Goal: Information Seeking & Learning: Learn about a topic

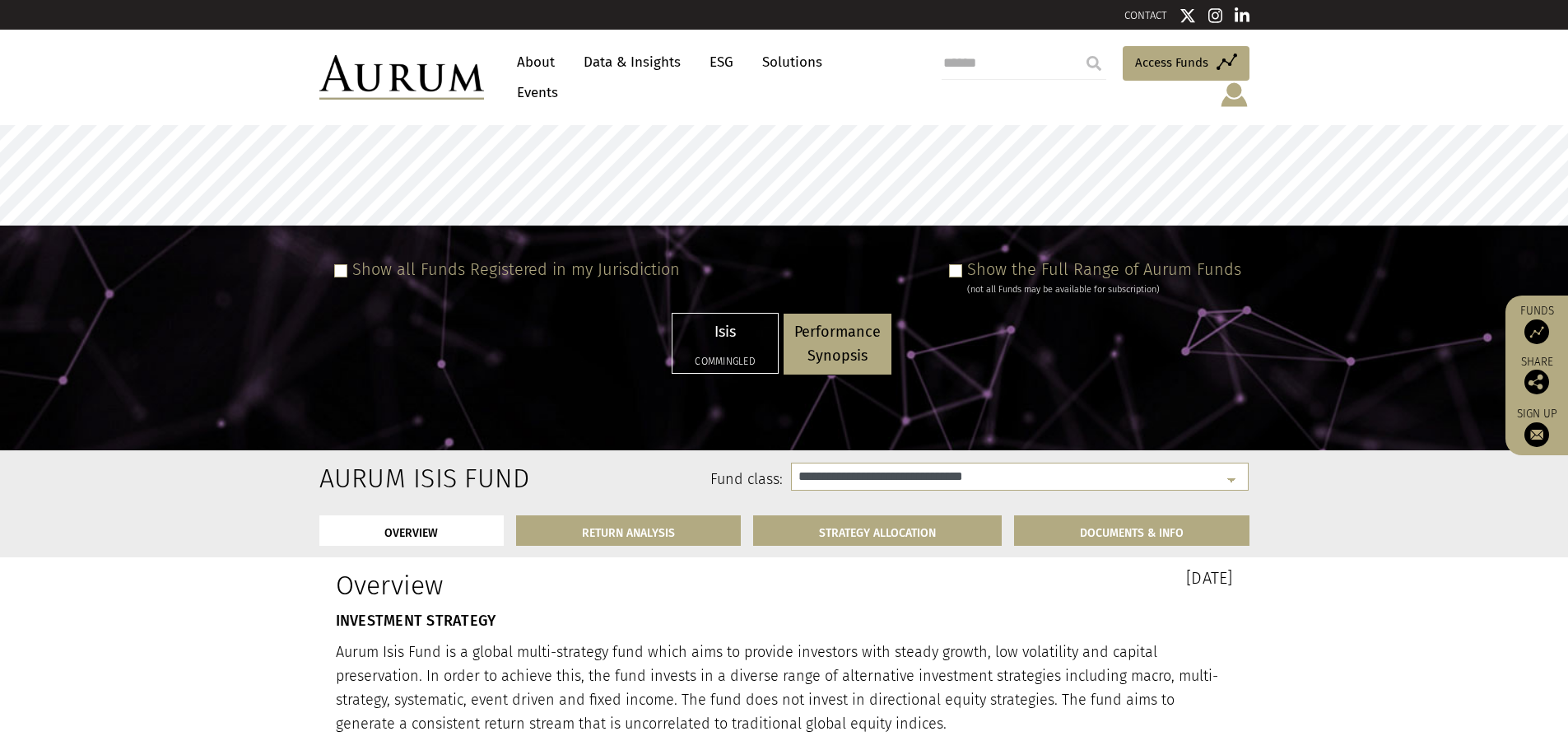
click at [636, 69] on link "Data & Insights" at bounding box center [632, 62] width 113 height 31
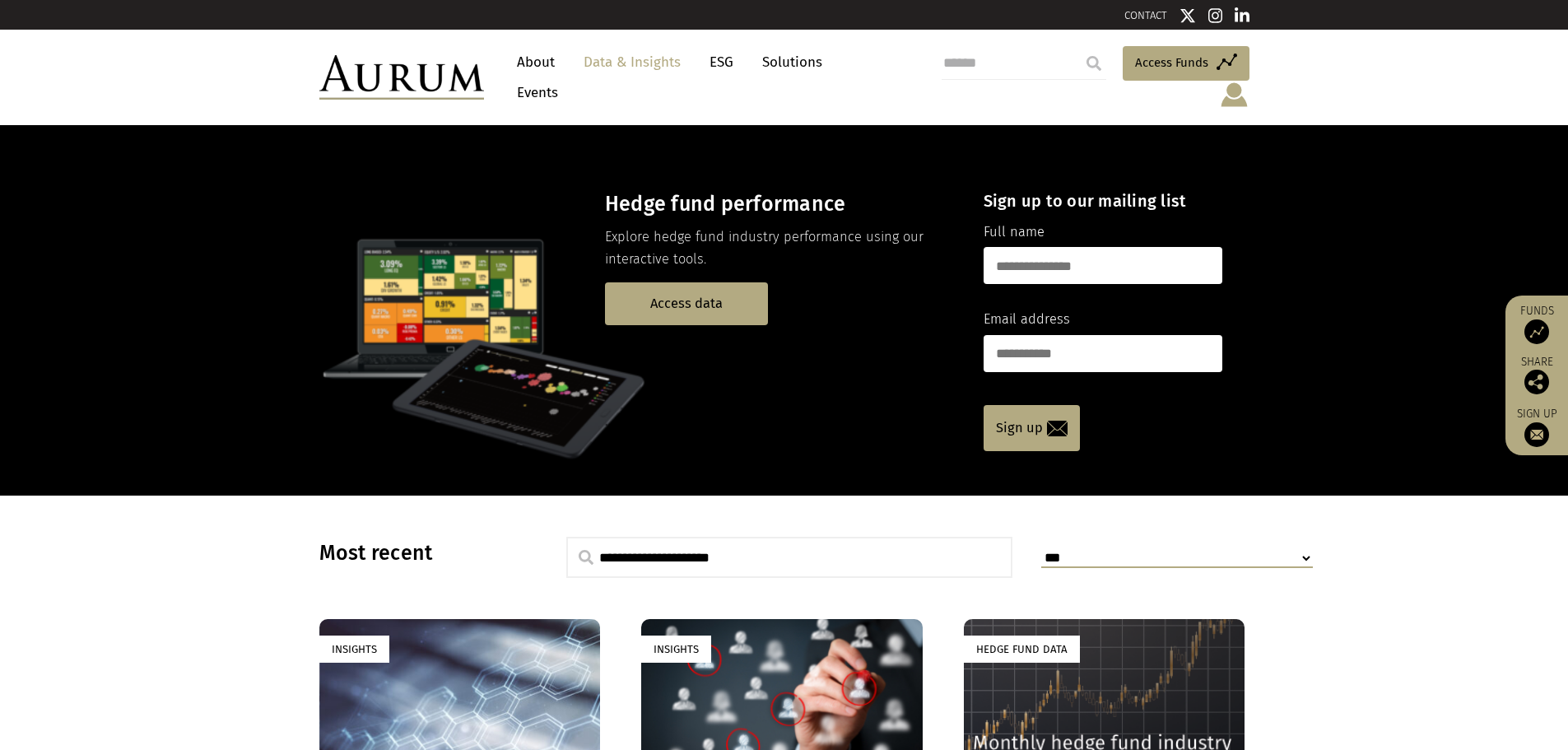
click at [530, 65] on link "About" at bounding box center [535, 62] width 54 height 31
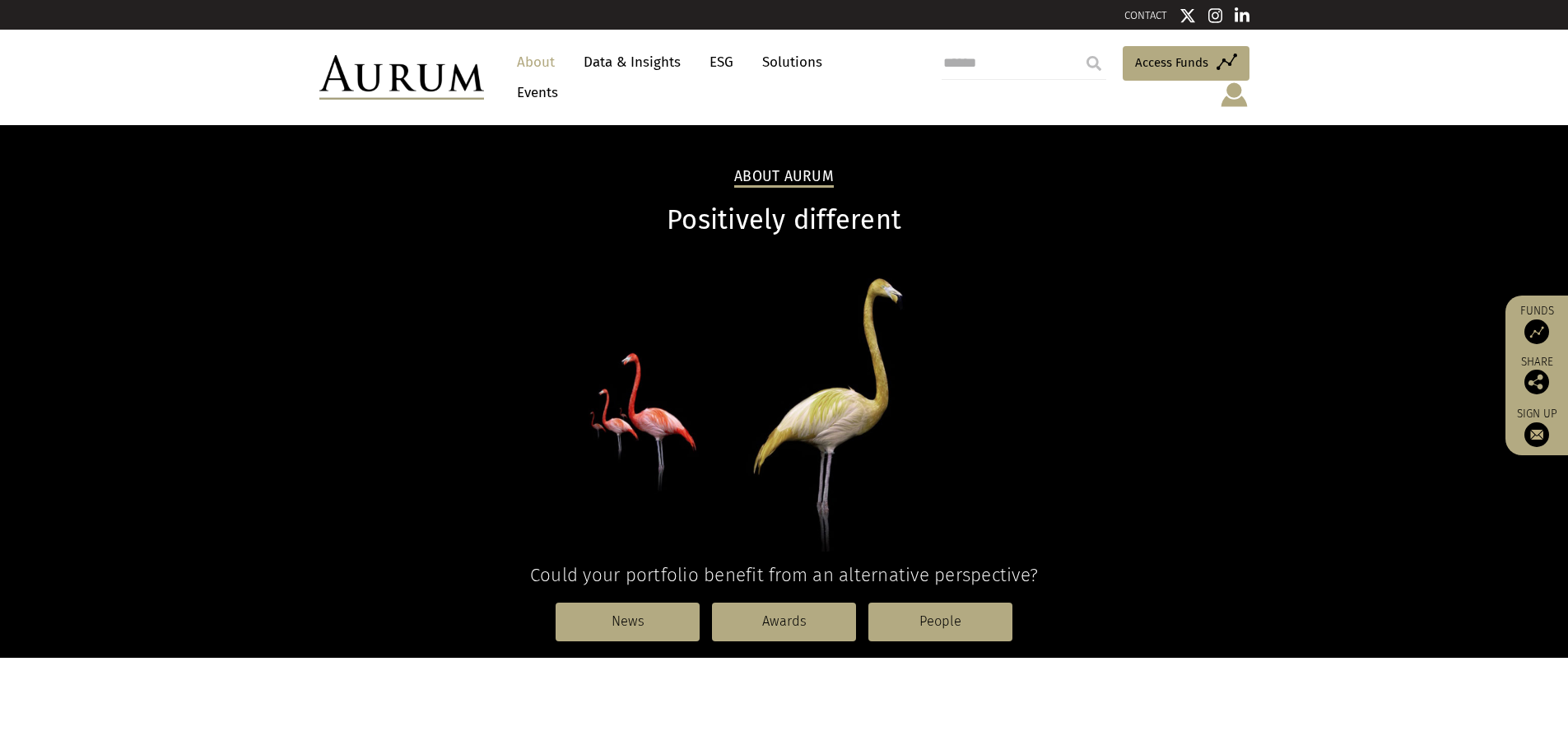
click at [608, 68] on link "Data & Insights" at bounding box center [632, 62] width 113 height 31
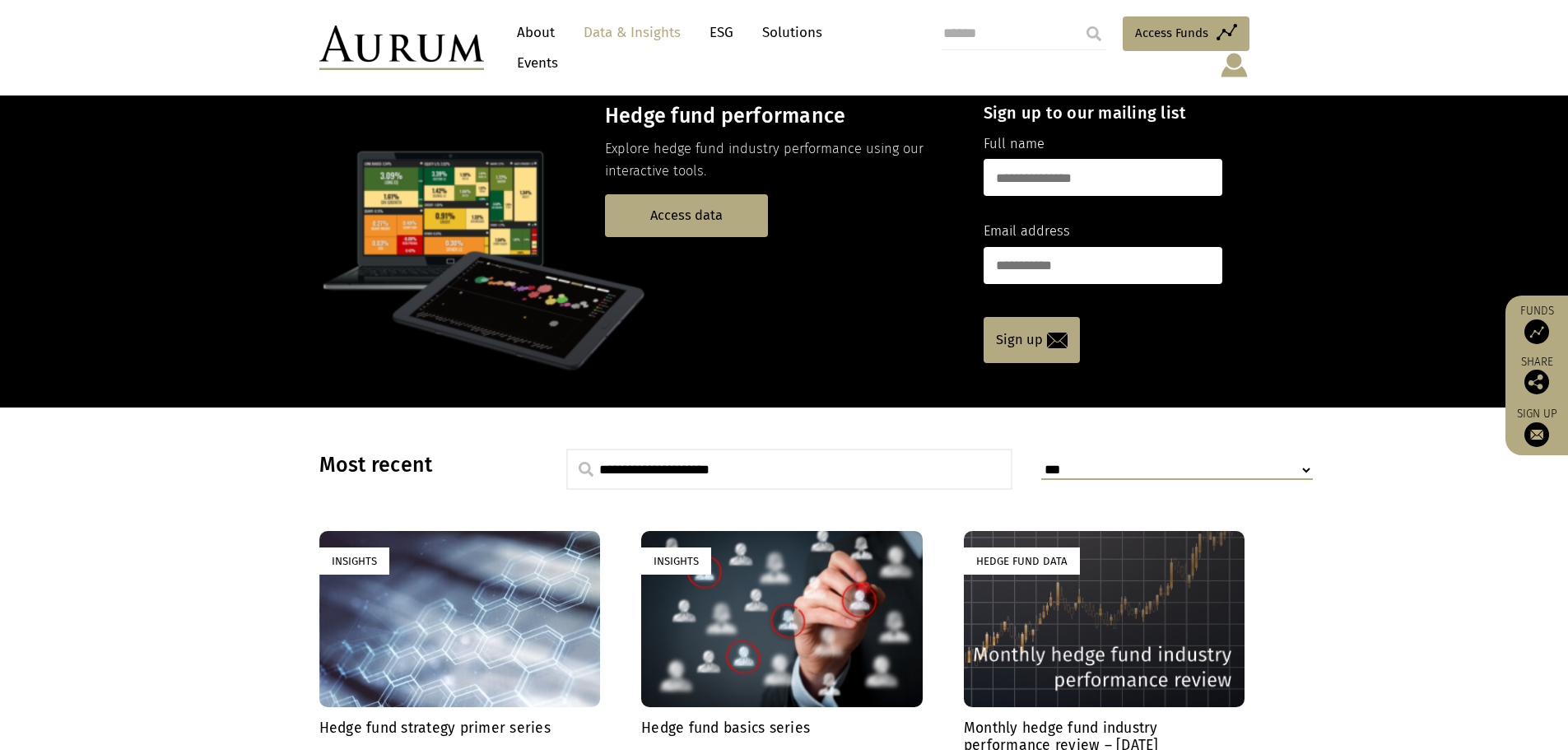
scroll to position [73, 0]
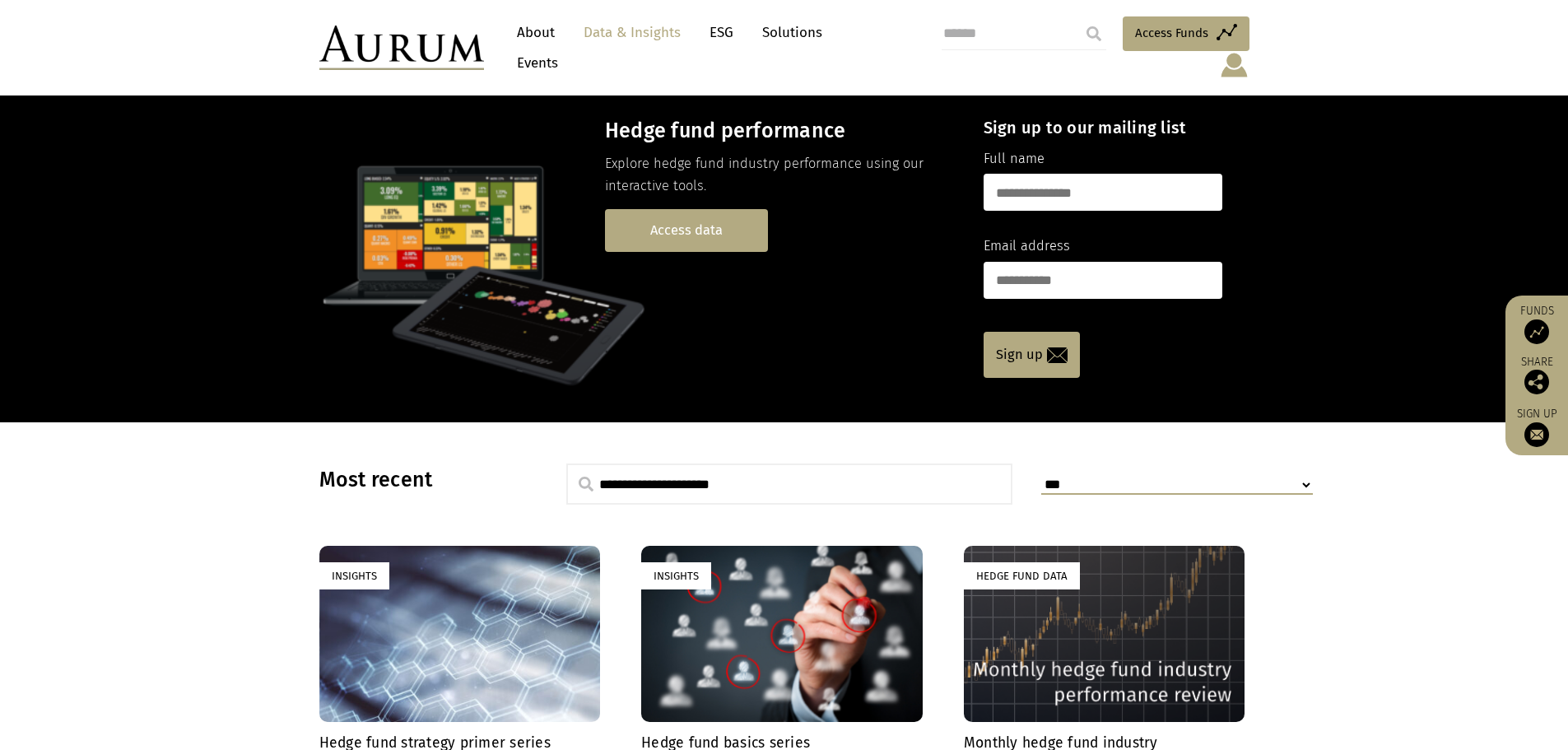
click at [730, 219] on link "Access data" at bounding box center [686, 230] width 163 height 42
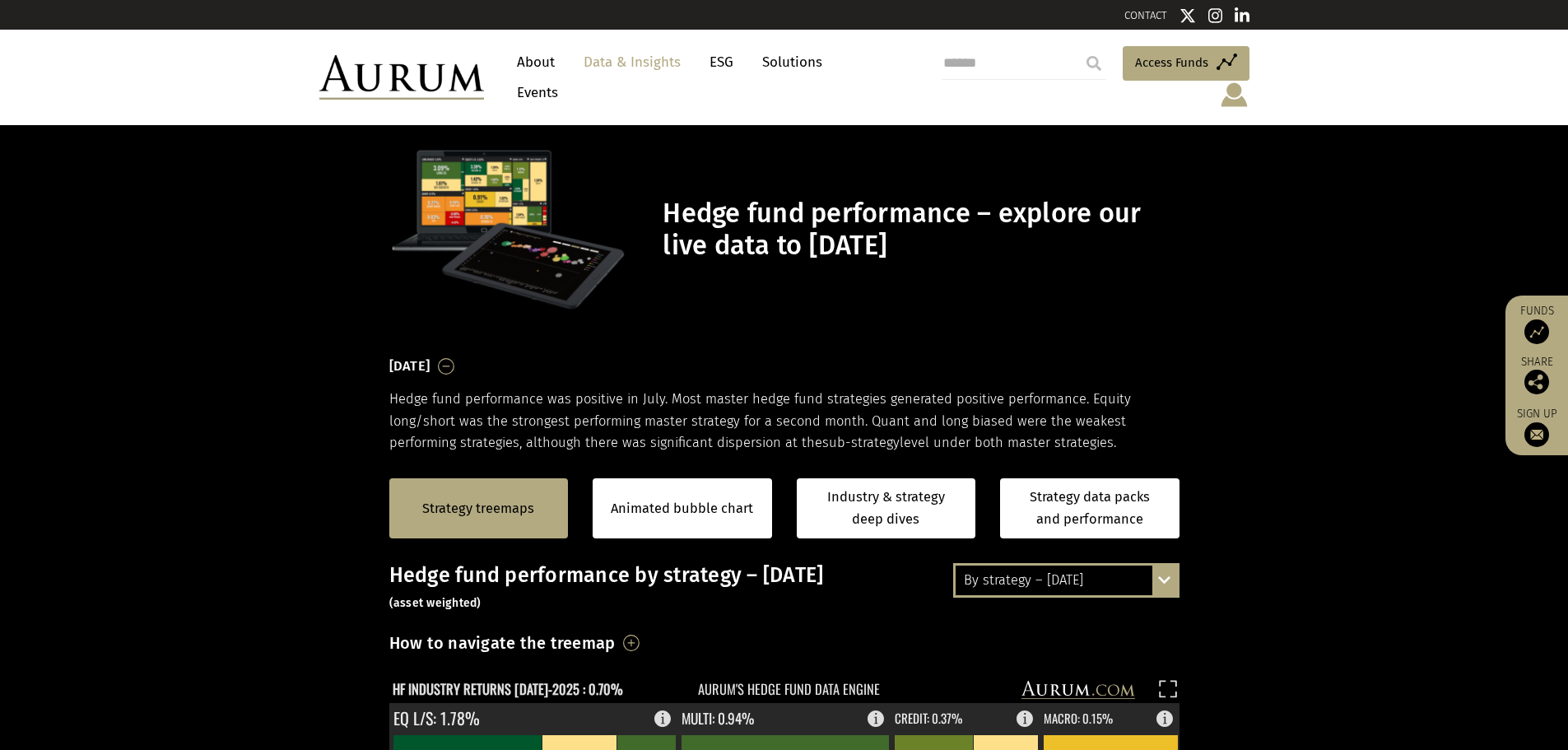
click at [1237, 80] on img at bounding box center [1234, 94] width 31 height 28
click at [1062, 254] on div "Hedge fund performance – explore our live data to July 2025" at bounding box center [784, 229] width 823 height 167
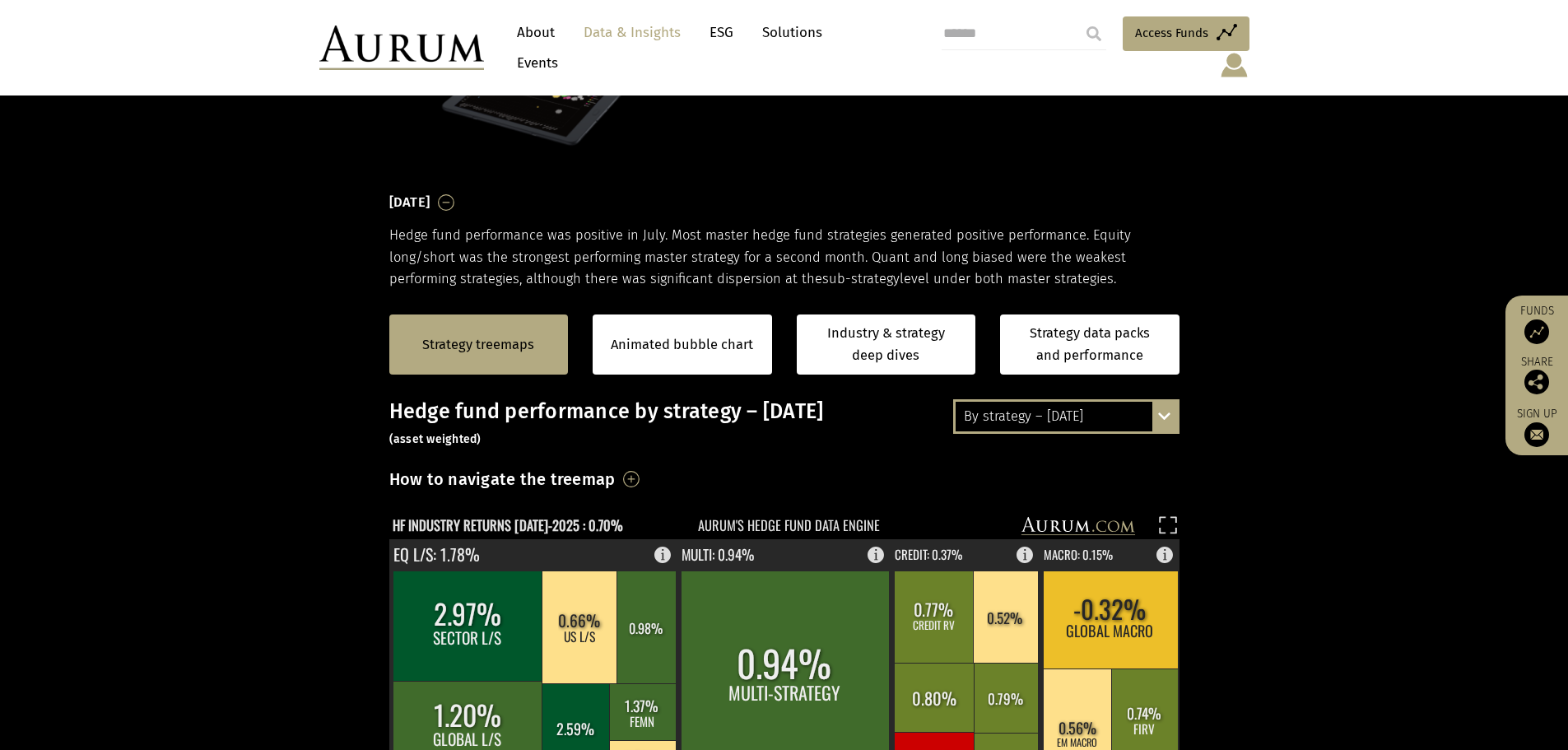
scroll to position [165, 0]
click at [1167, 398] on div "By strategy – July 2025 By strategy – July 2025 By strategy – year to date 2016…" at bounding box center [1065, 416] width 226 height 35
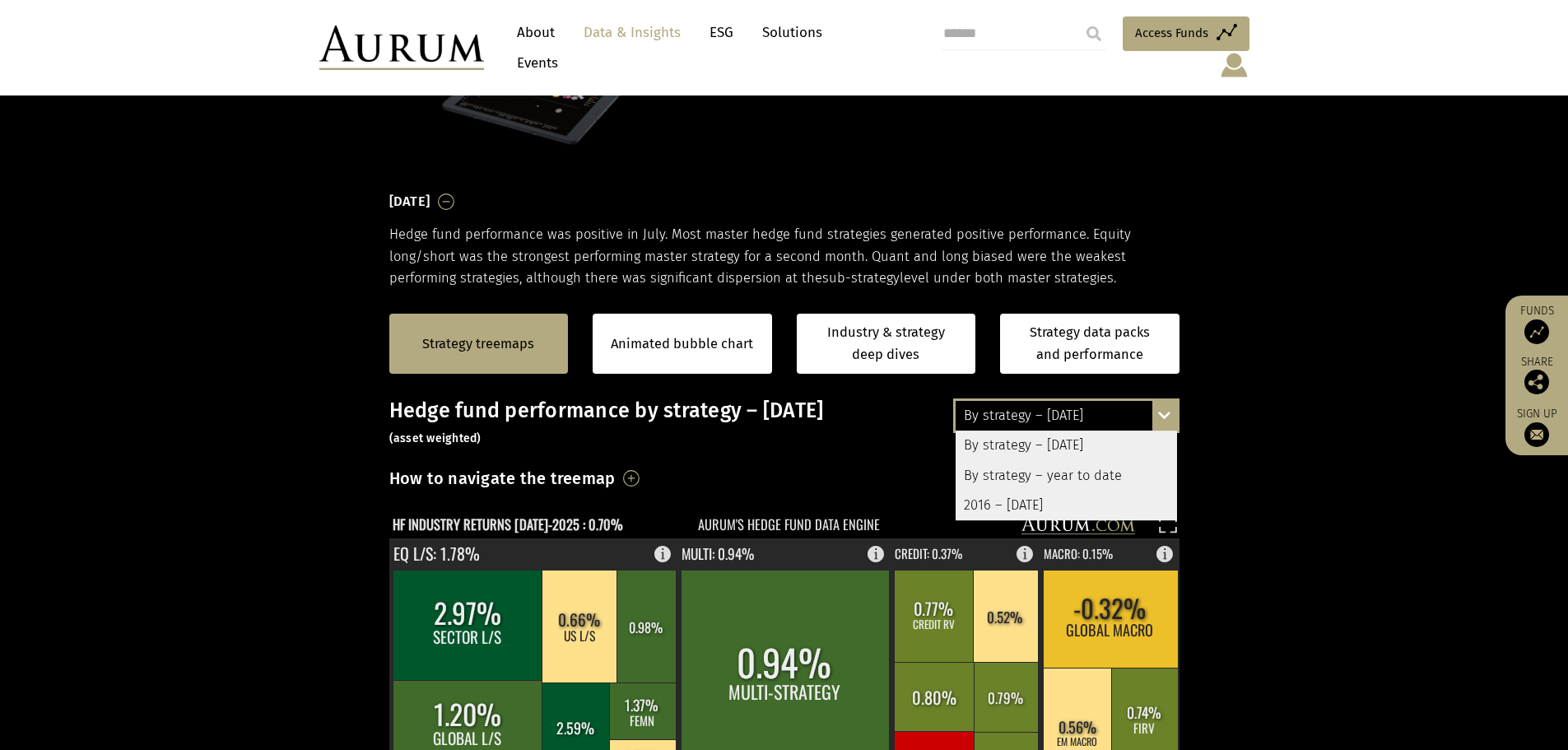
click at [1167, 398] on div "By strategy – July 2025 By strategy – July 2025 By strategy – year to date 2016…" at bounding box center [1065, 416] width 226 height 35
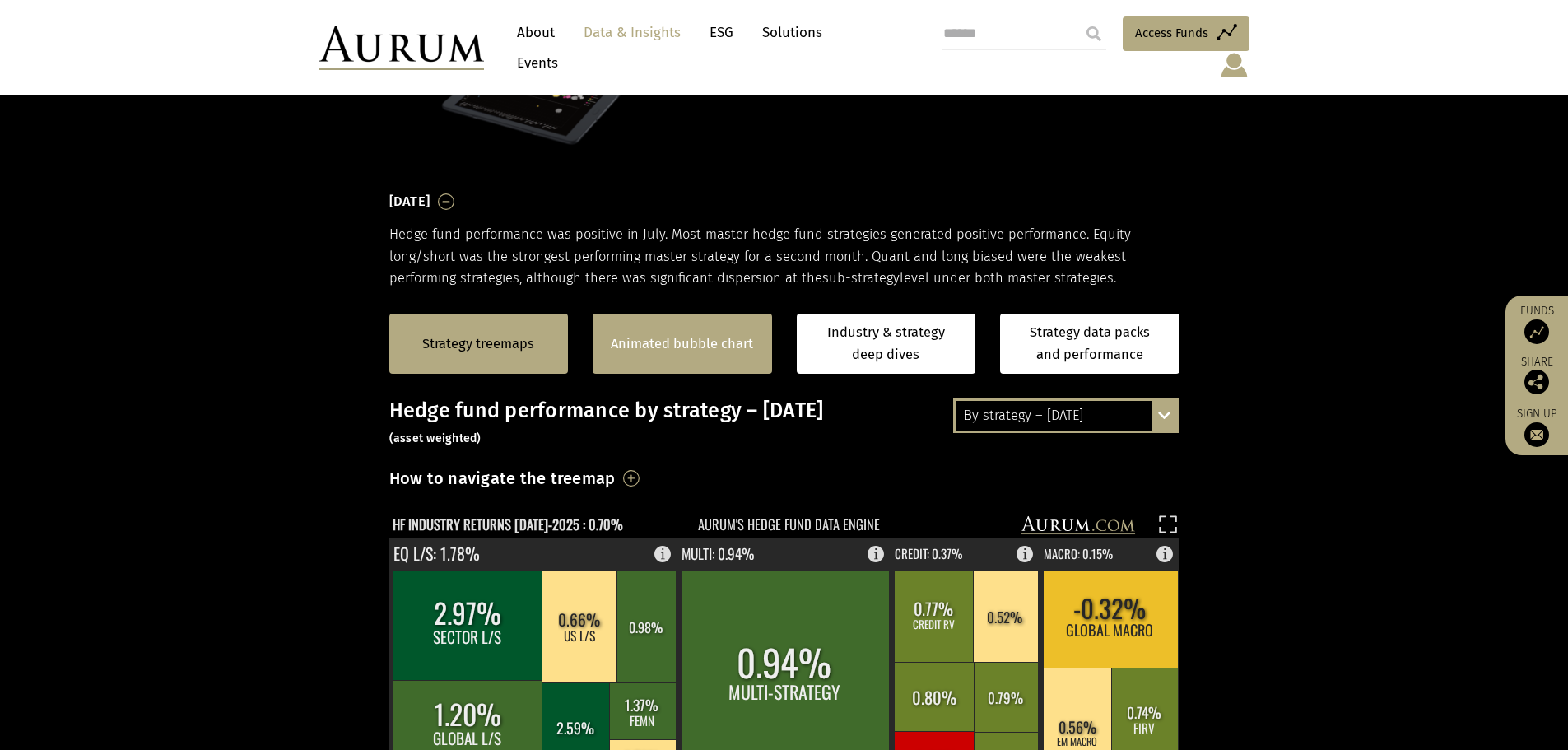
click at [683, 334] on link "Animated bubble chart" at bounding box center [681, 344] width 142 height 22
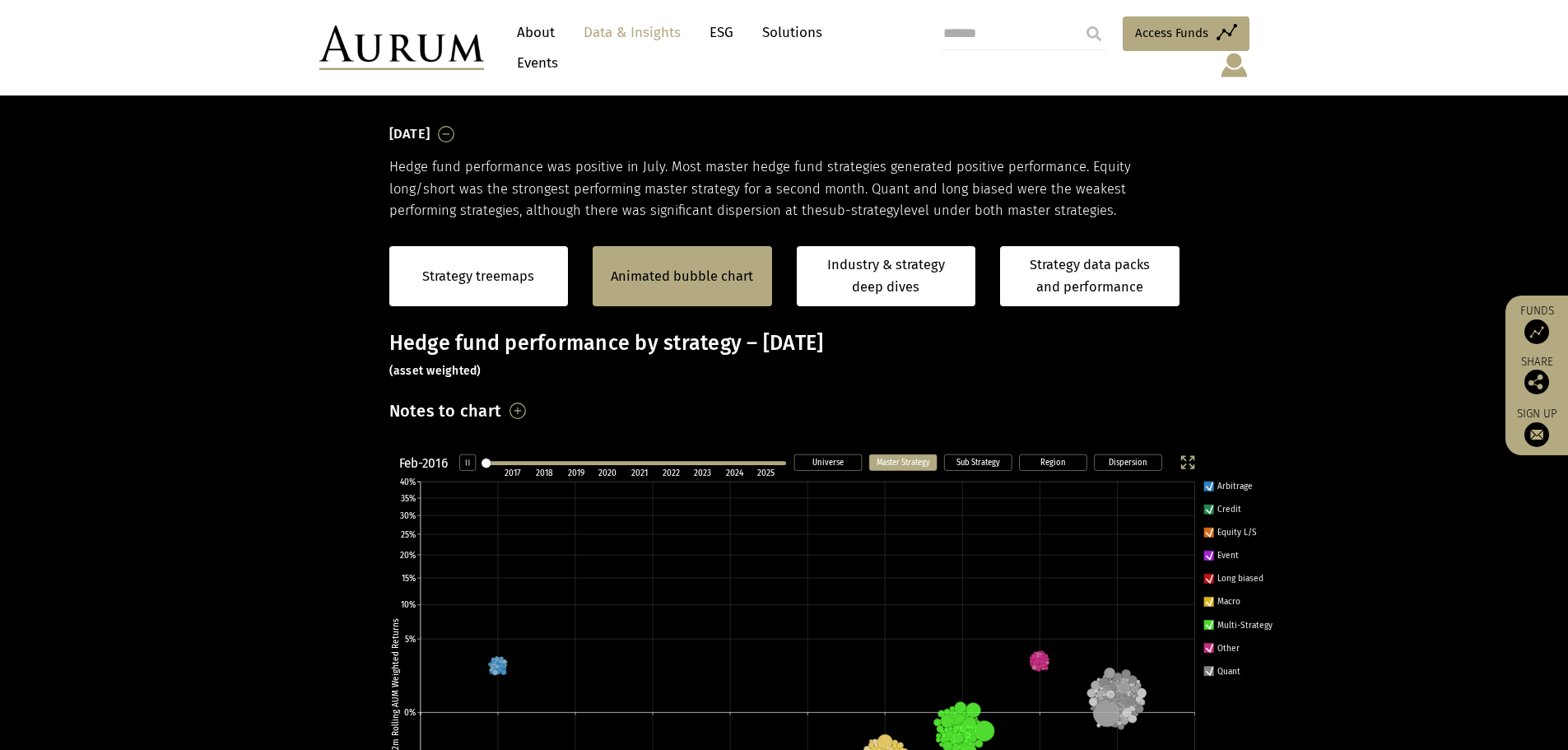
scroll to position [340, 0]
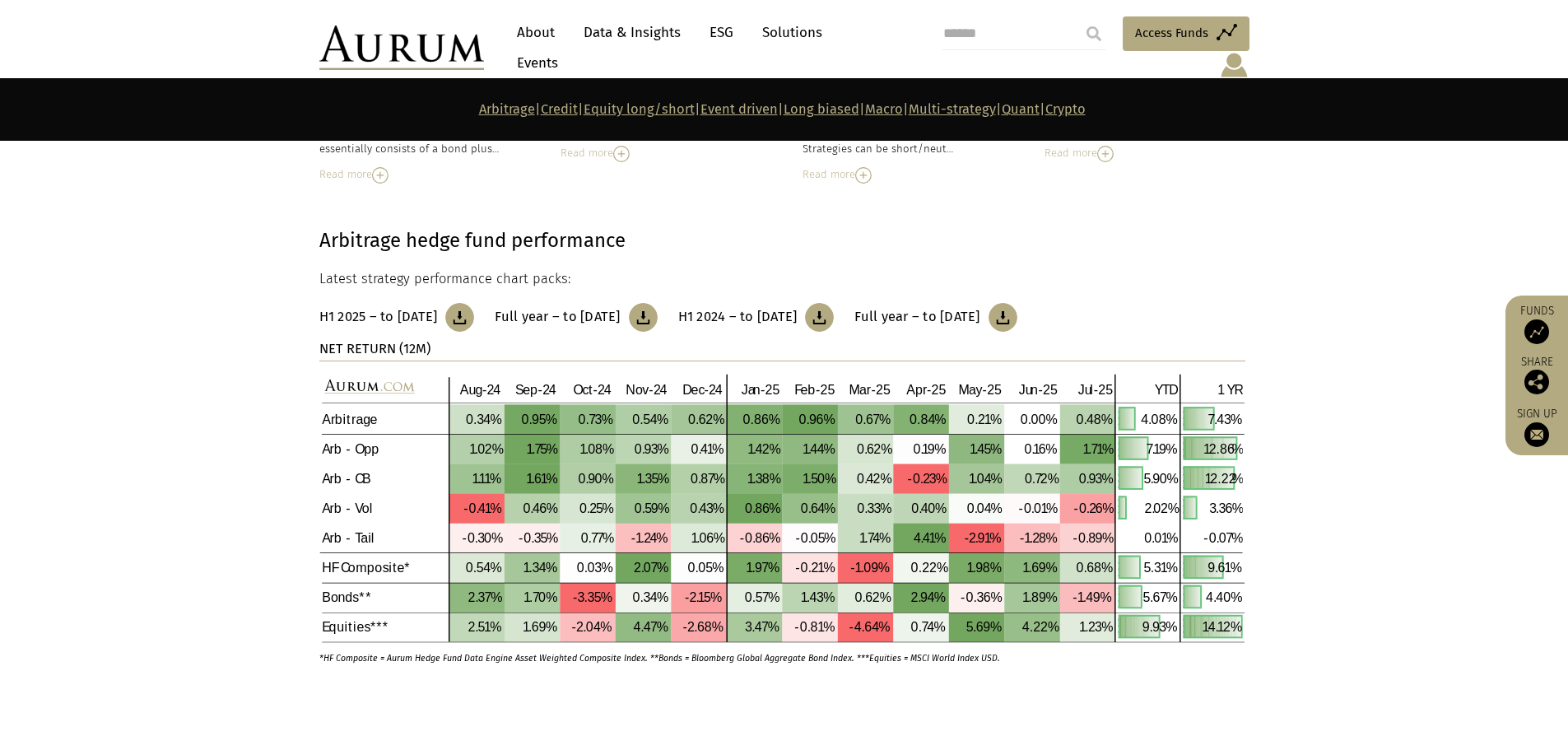
scroll to position [576, 0]
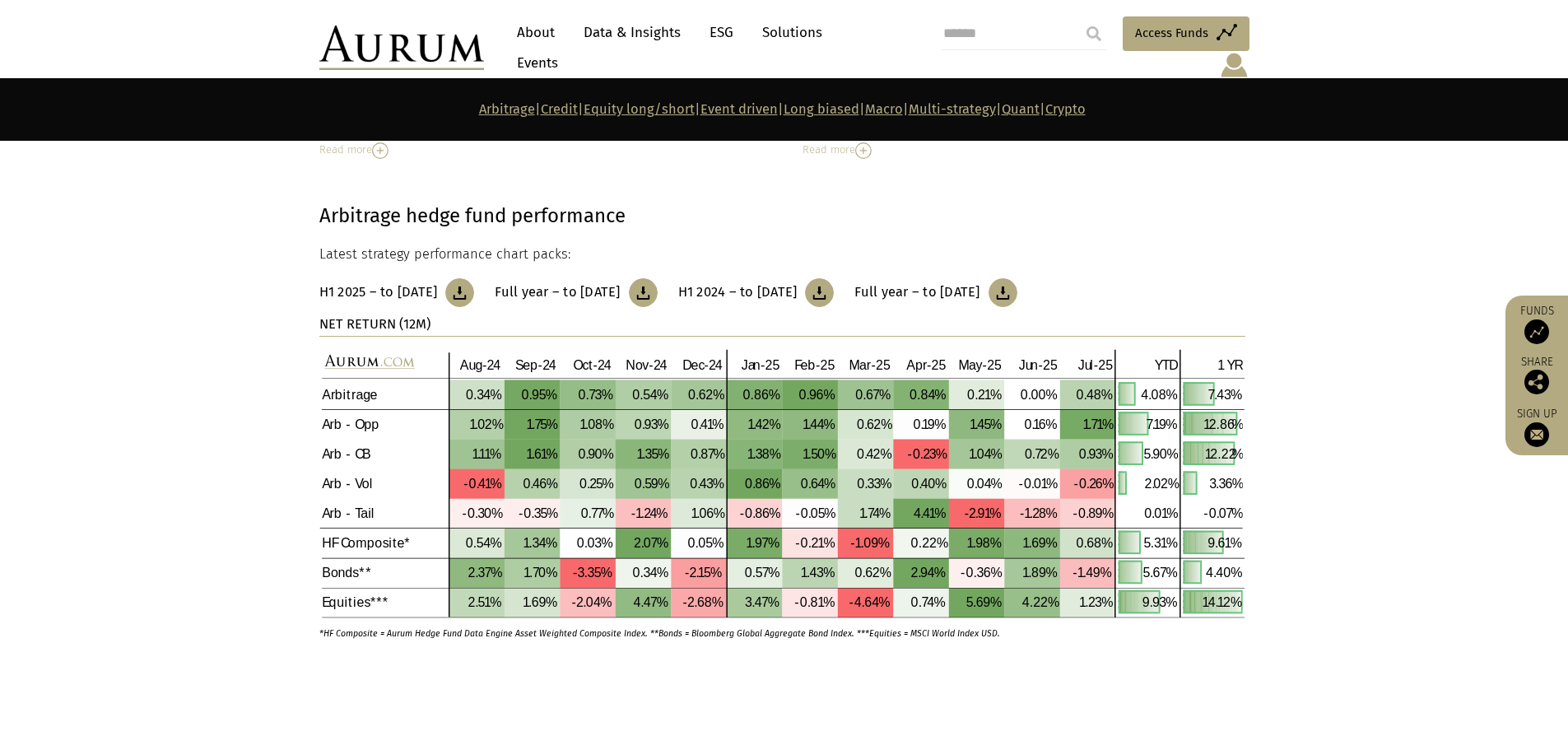
click at [474, 279] on img at bounding box center [459, 292] width 29 height 29
click at [657, 279] on img at bounding box center [643, 292] width 29 height 29
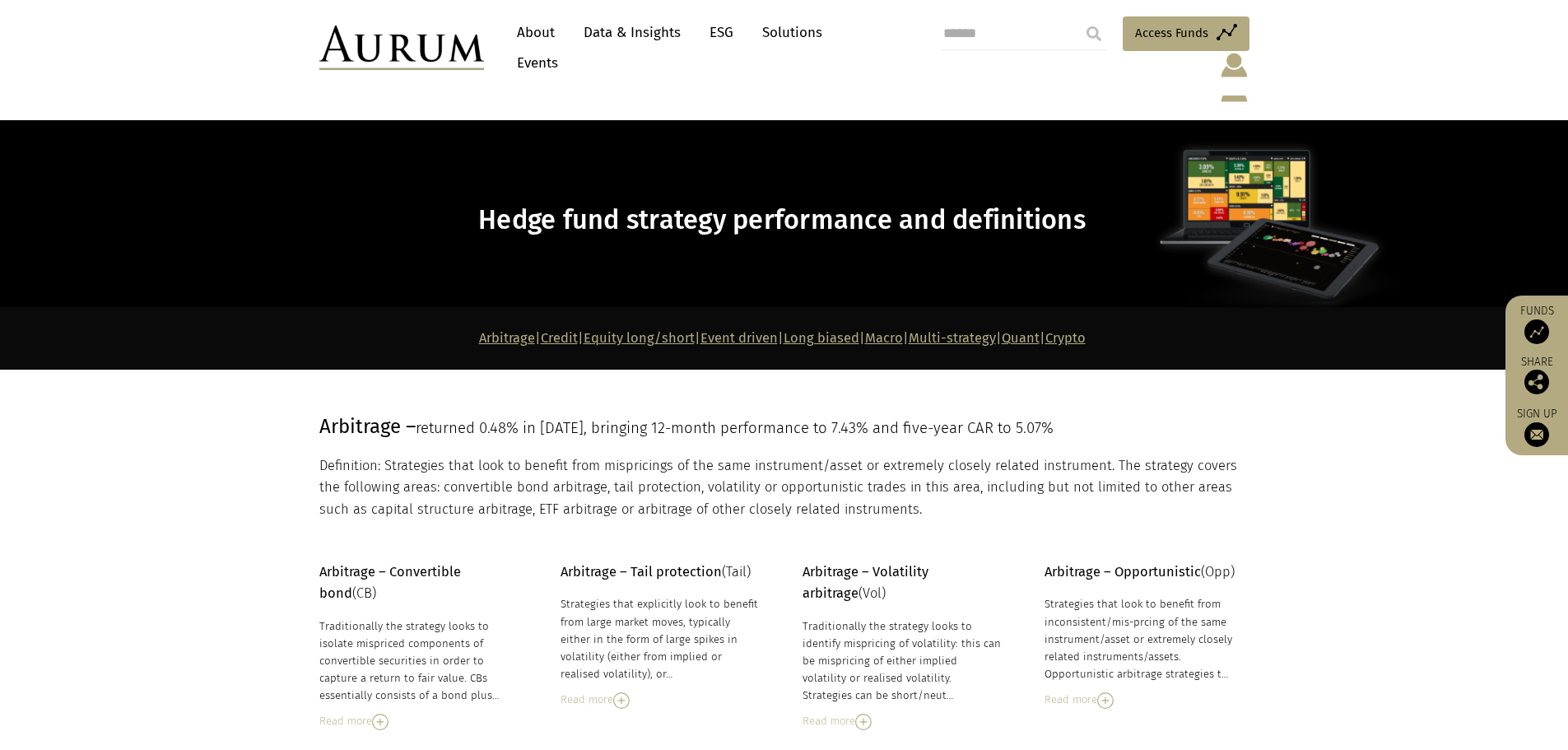
scroll to position [0, 0]
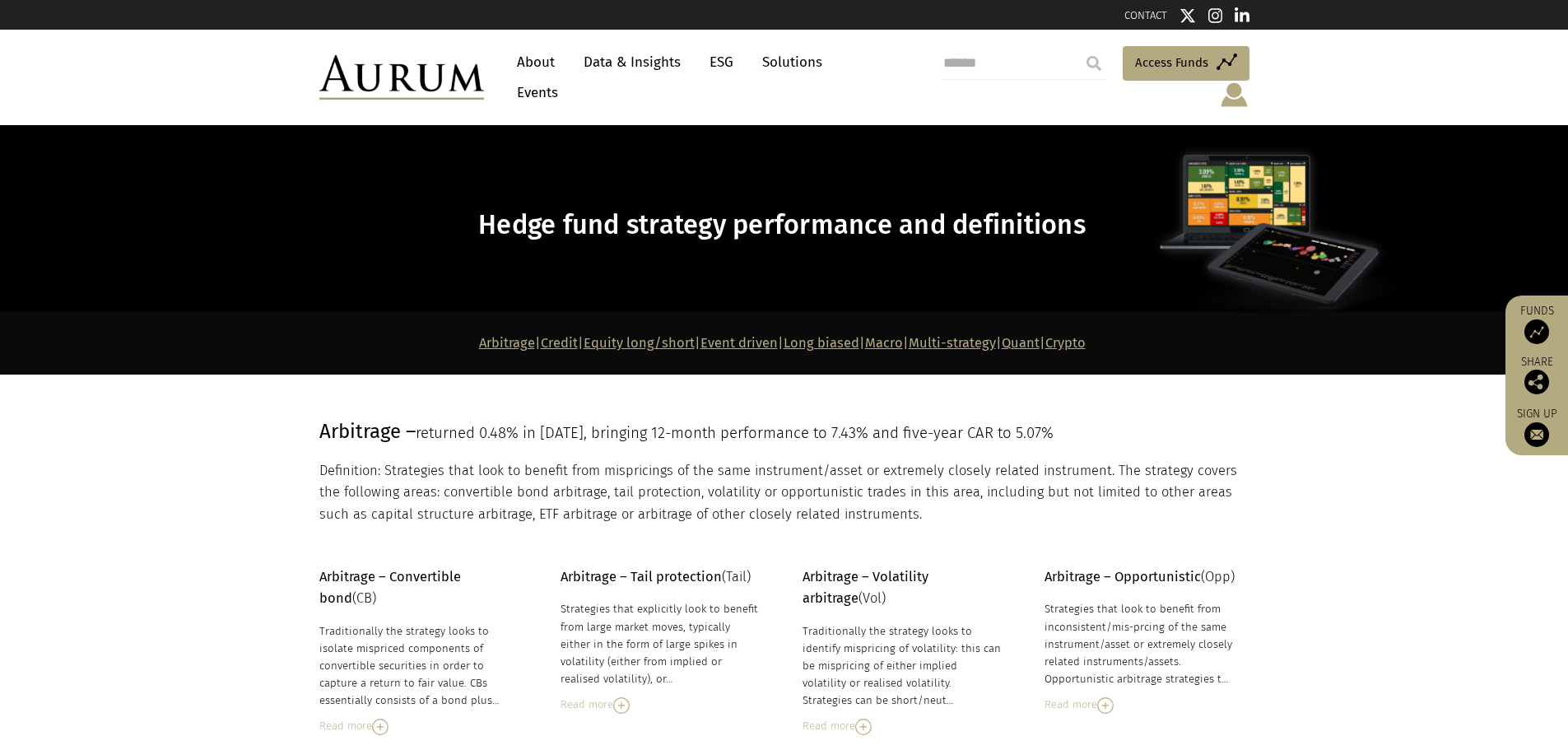
click at [540, 335] on link "Credit" at bounding box center [559, 343] width 37 height 16
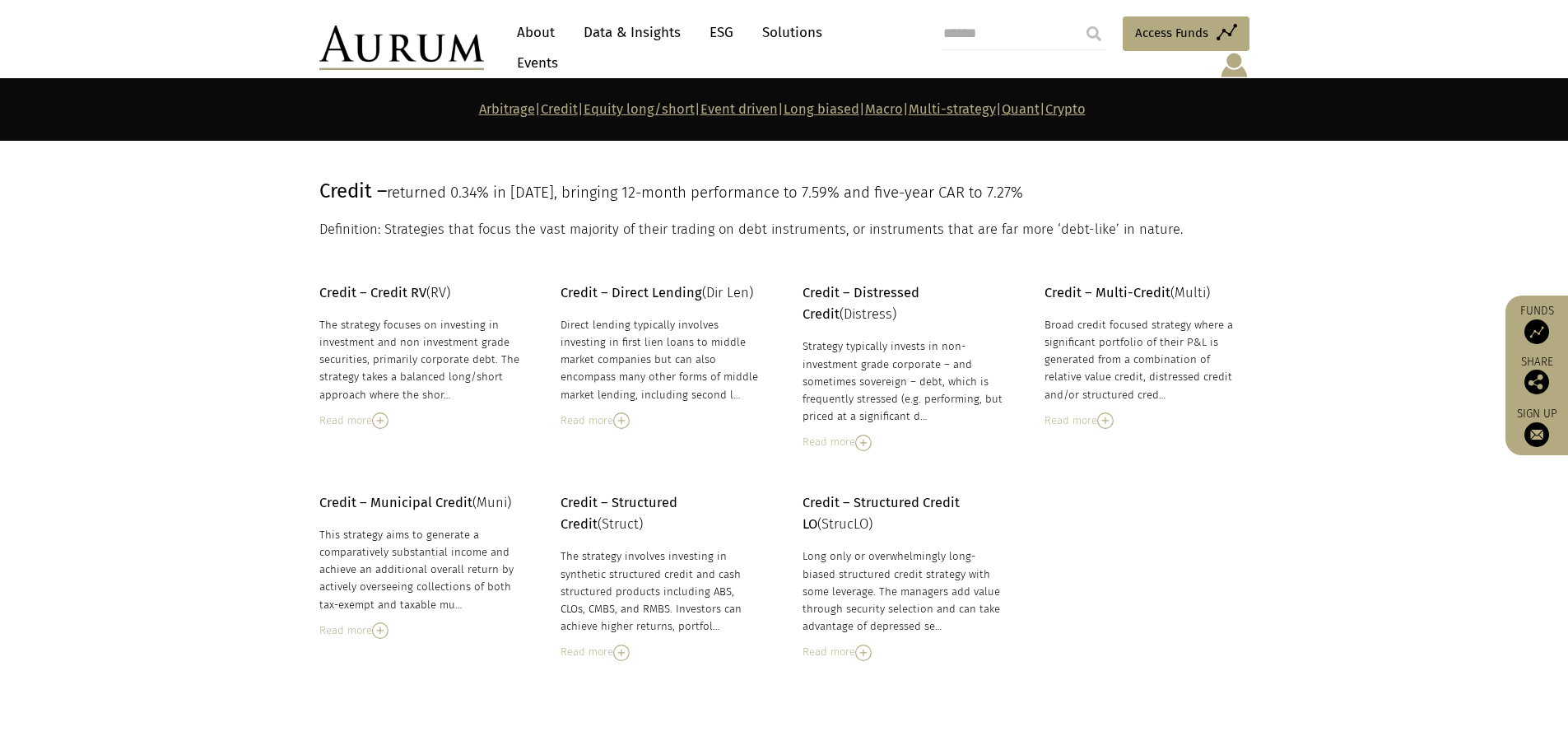
scroll to position [1222, 0]
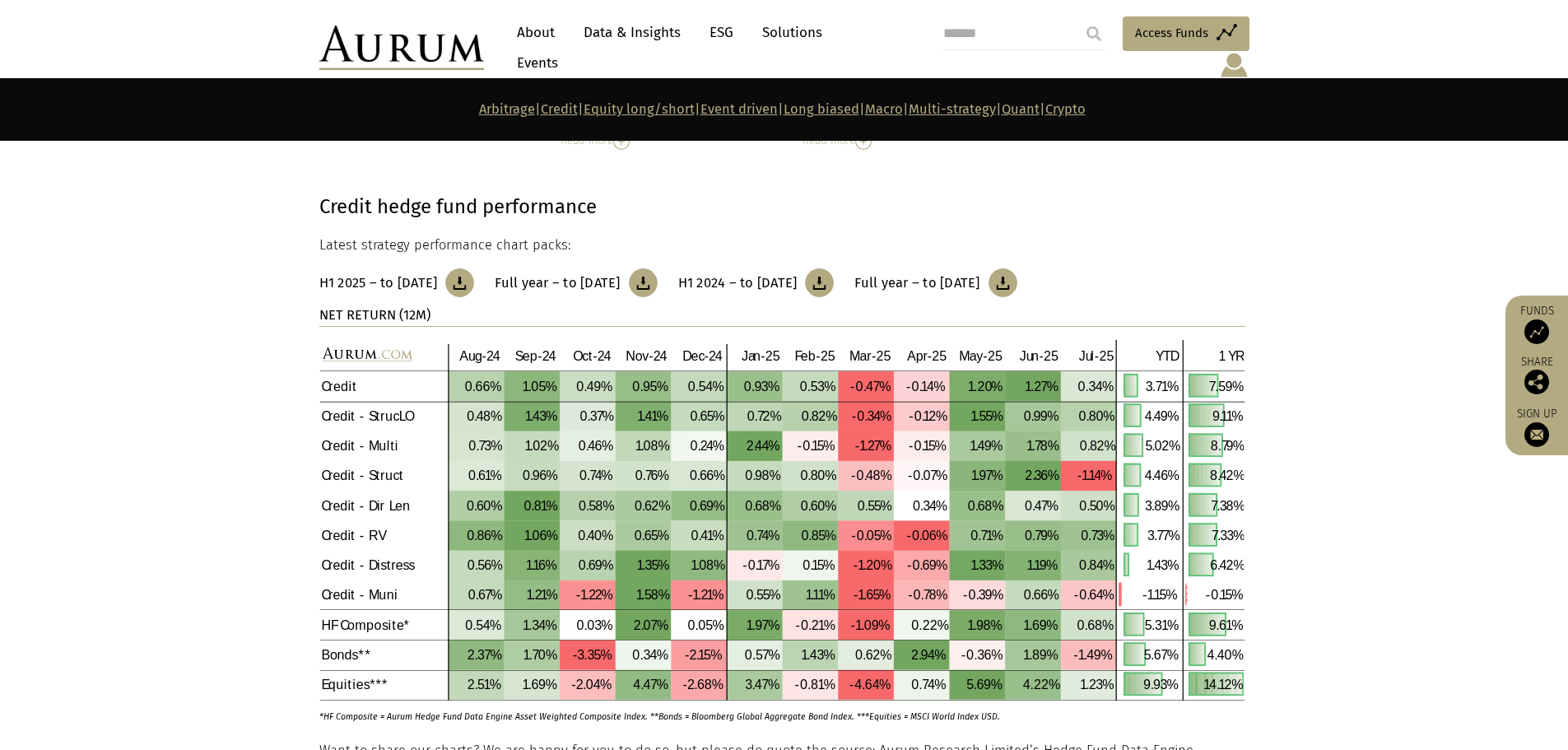
click at [540, 107] on link "Credit" at bounding box center [559, 109] width 37 height 16
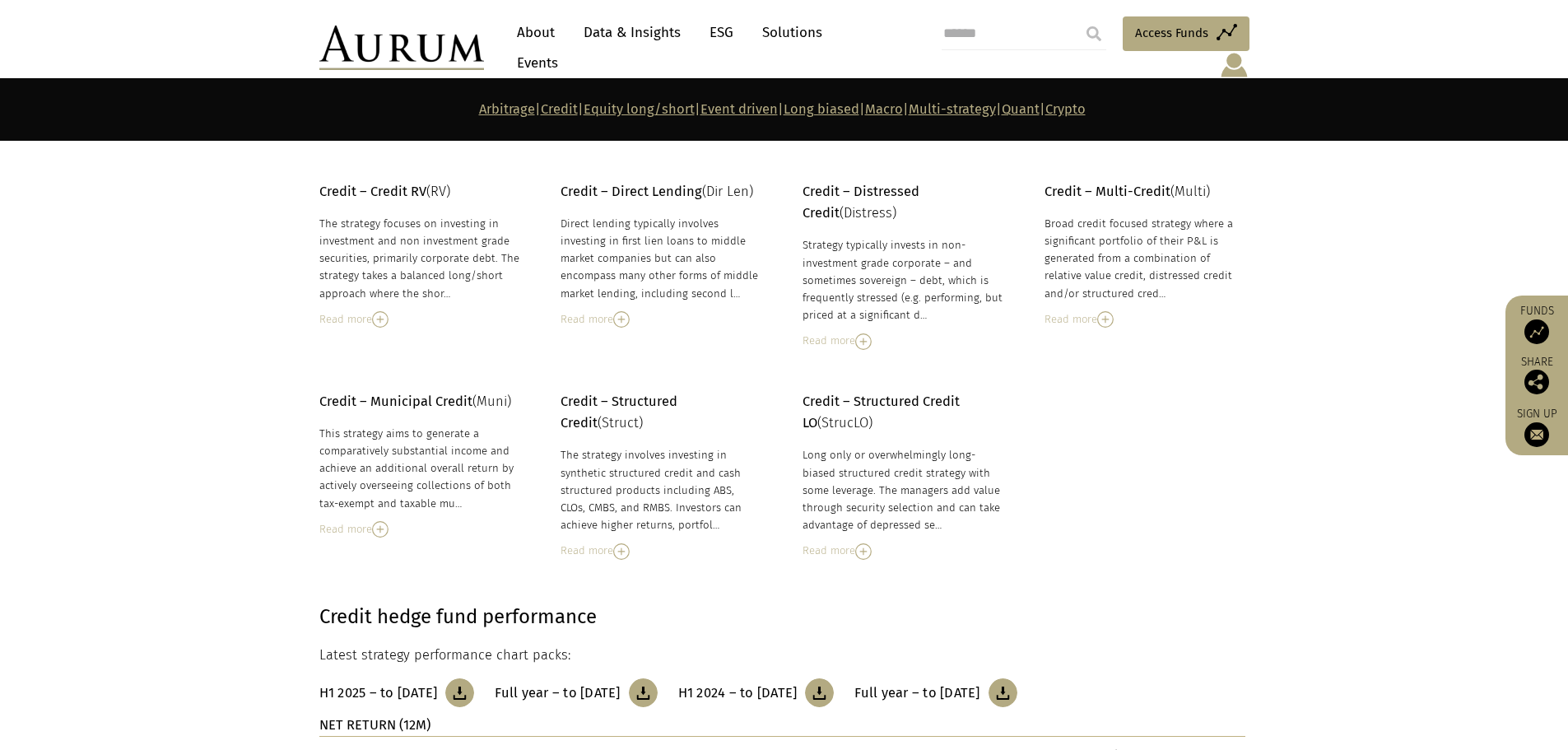
click at [583, 104] on link "Equity long/short" at bounding box center [638, 109] width 111 height 16
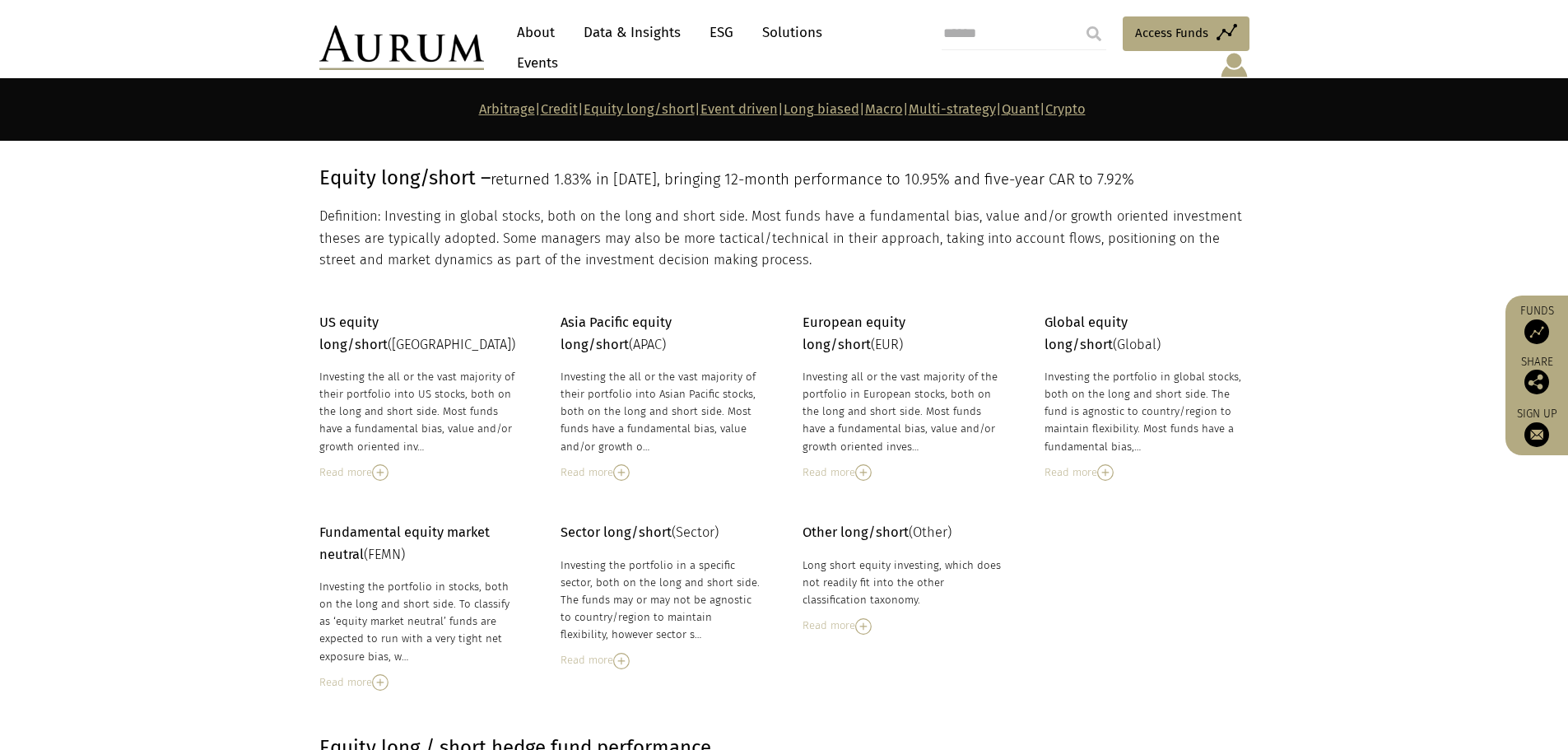
scroll to position [2423, 0]
click at [709, 106] on link "Event driven" at bounding box center [739, 109] width 78 height 16
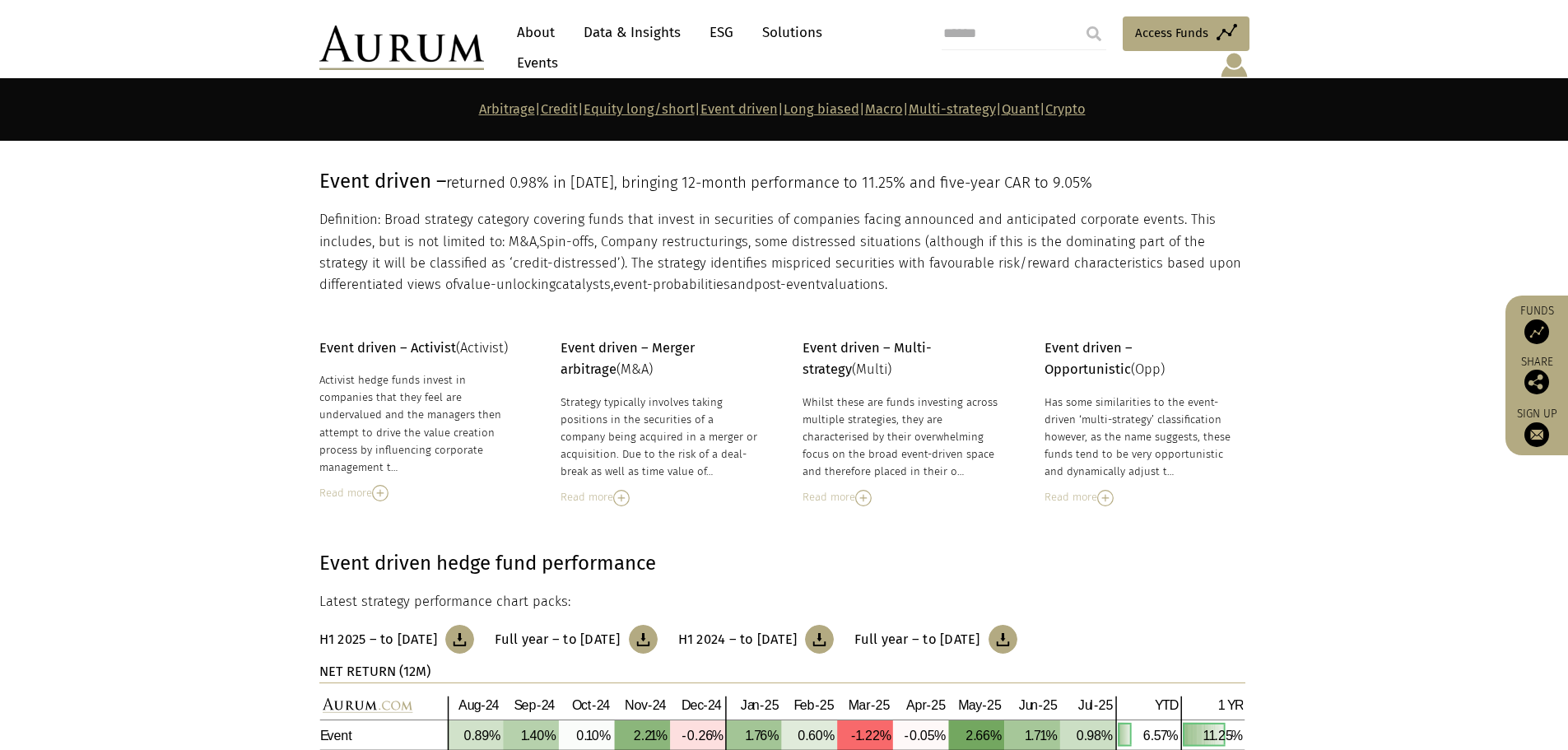
scroll to position [3664, 0]
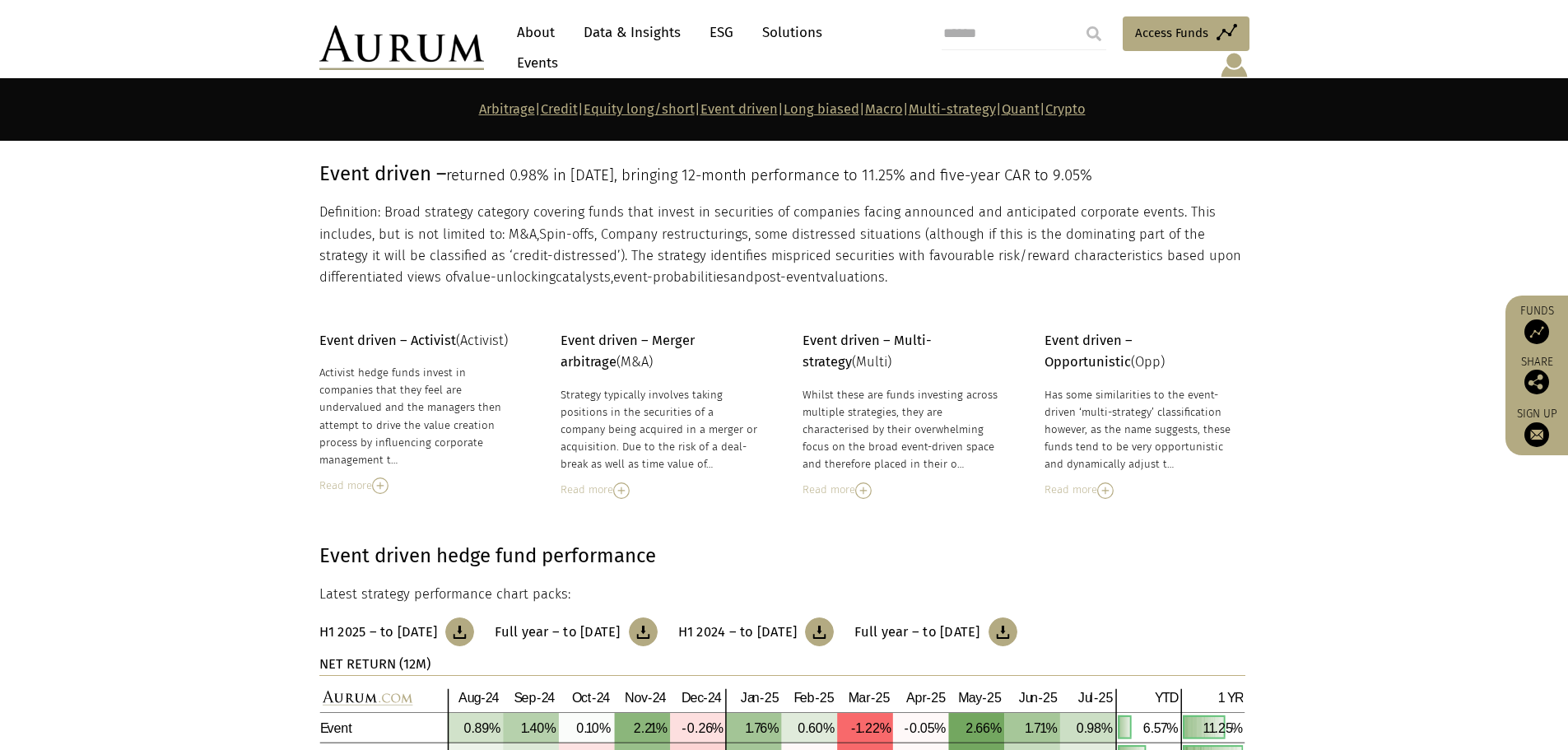
click at [623, 110] on link "Equity long/short" at bounding box center [638, 109] width 111 height 16
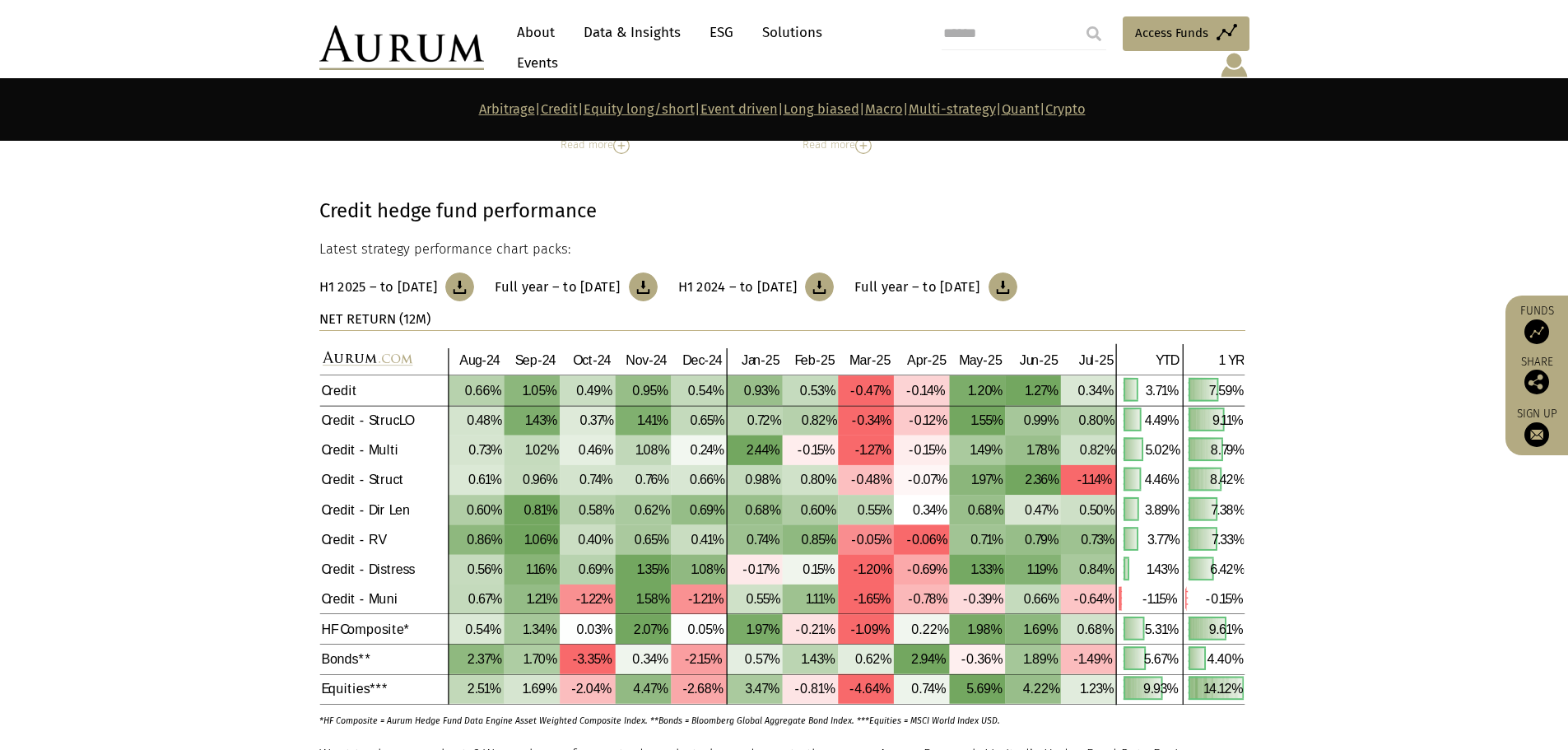
scroll to position [1682, 0]
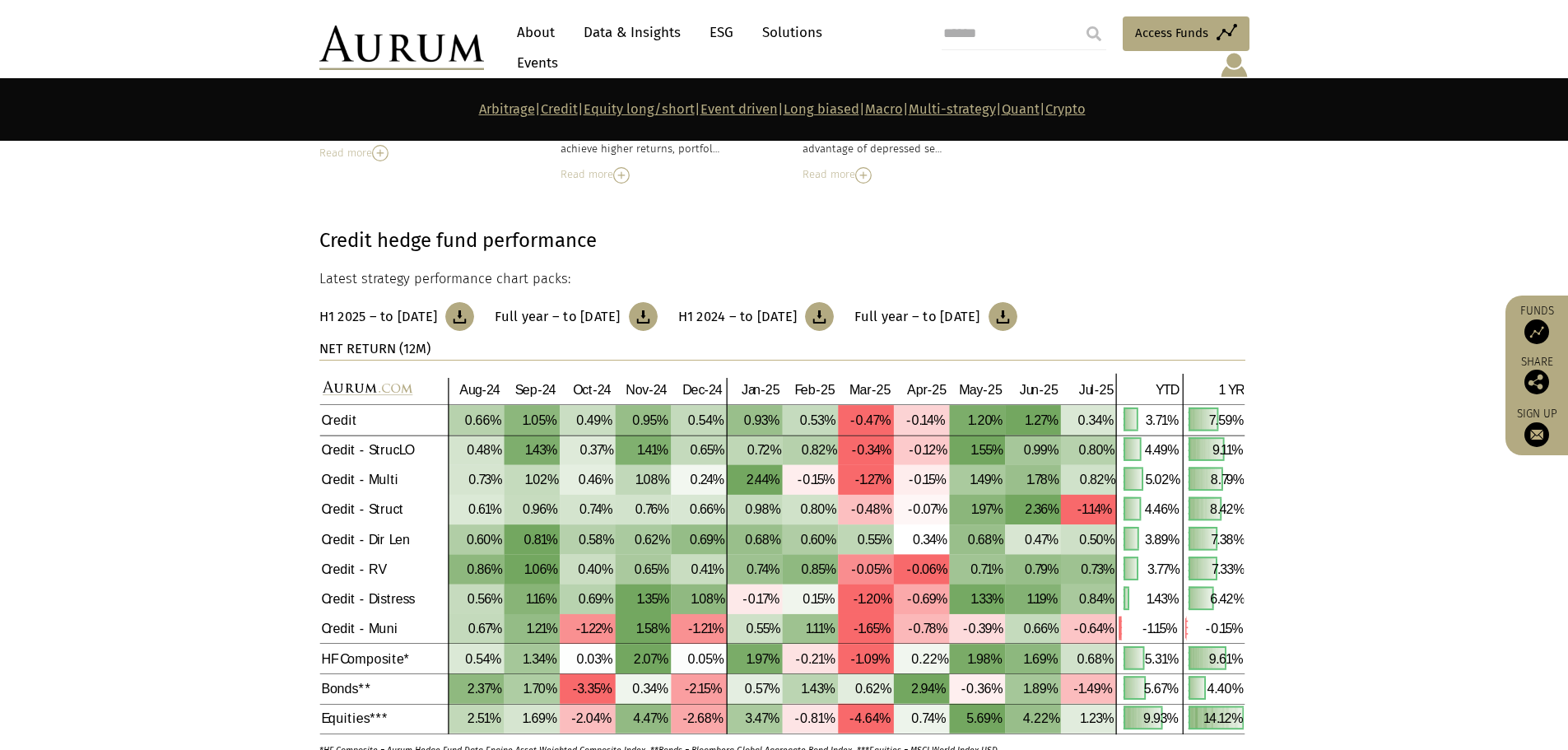
click at [474, 302] on img at bounding box center [459, 316] width 29 height 29
click at [657, 302] on img at bounding box center [643, 316] width 29 height 29
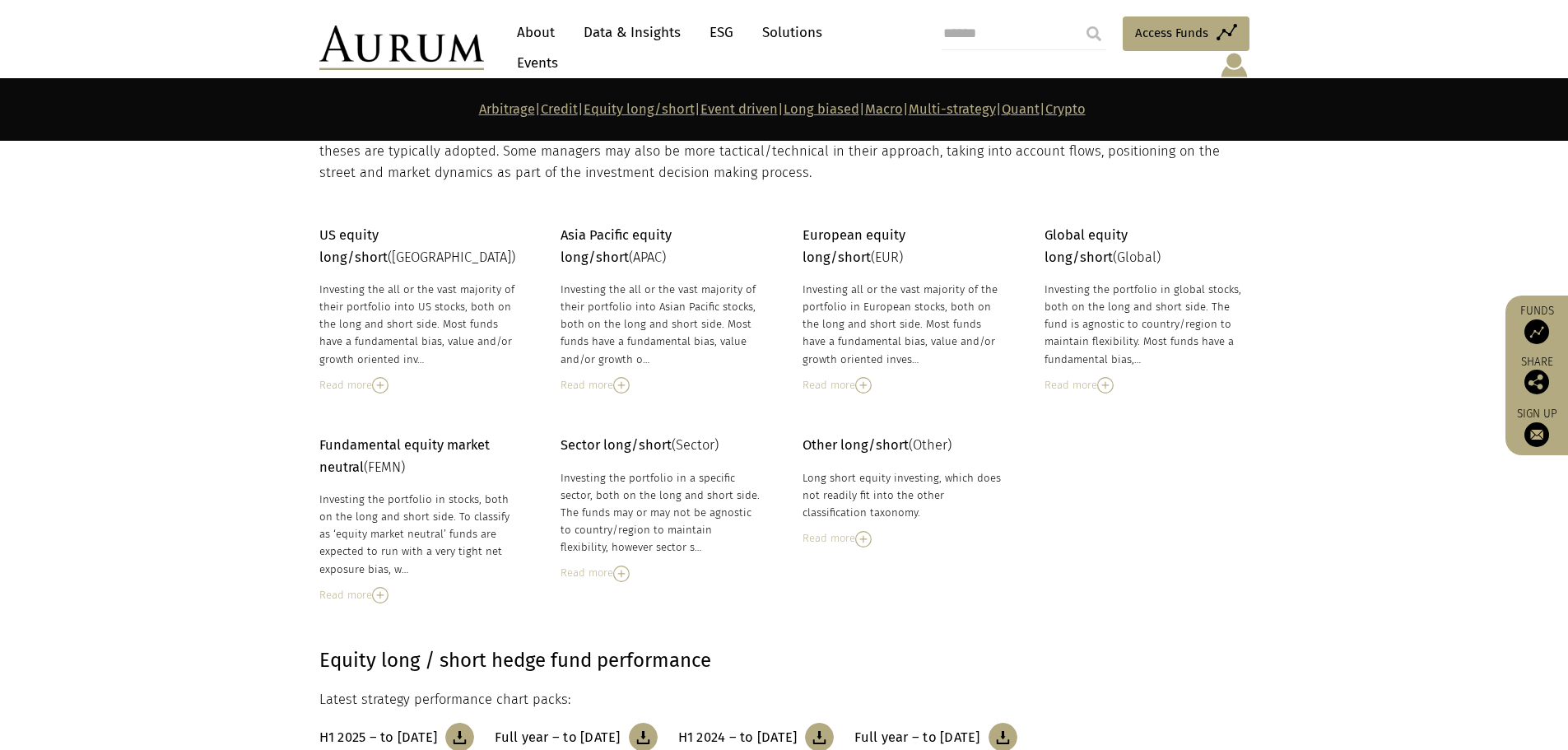
scroll to position [2834, 0]
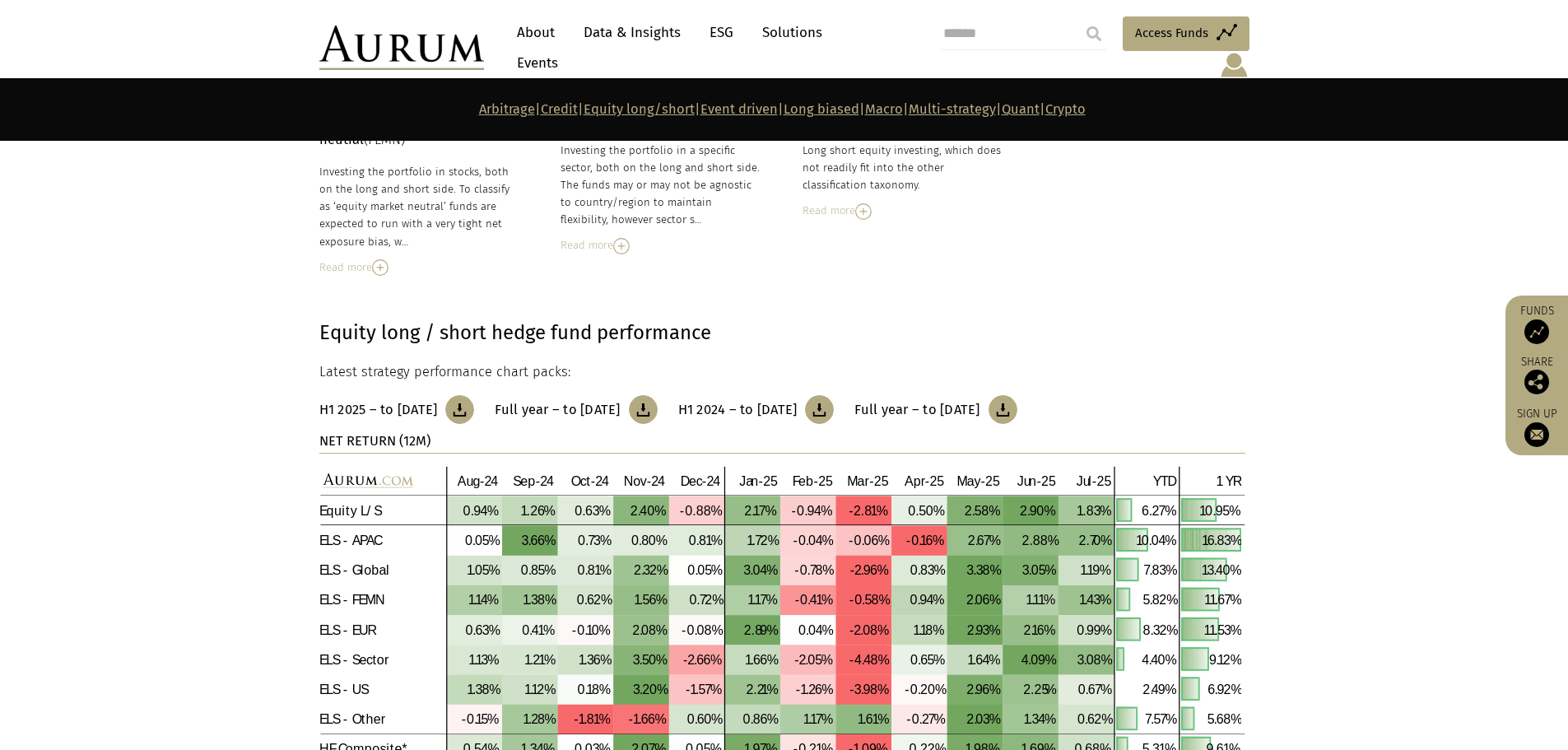
click at [474, 395] on img at bounding box center [459, 409] width 29 height 29
click at [657, 395] on img at bounding box center [643, 409] width 29 height 29
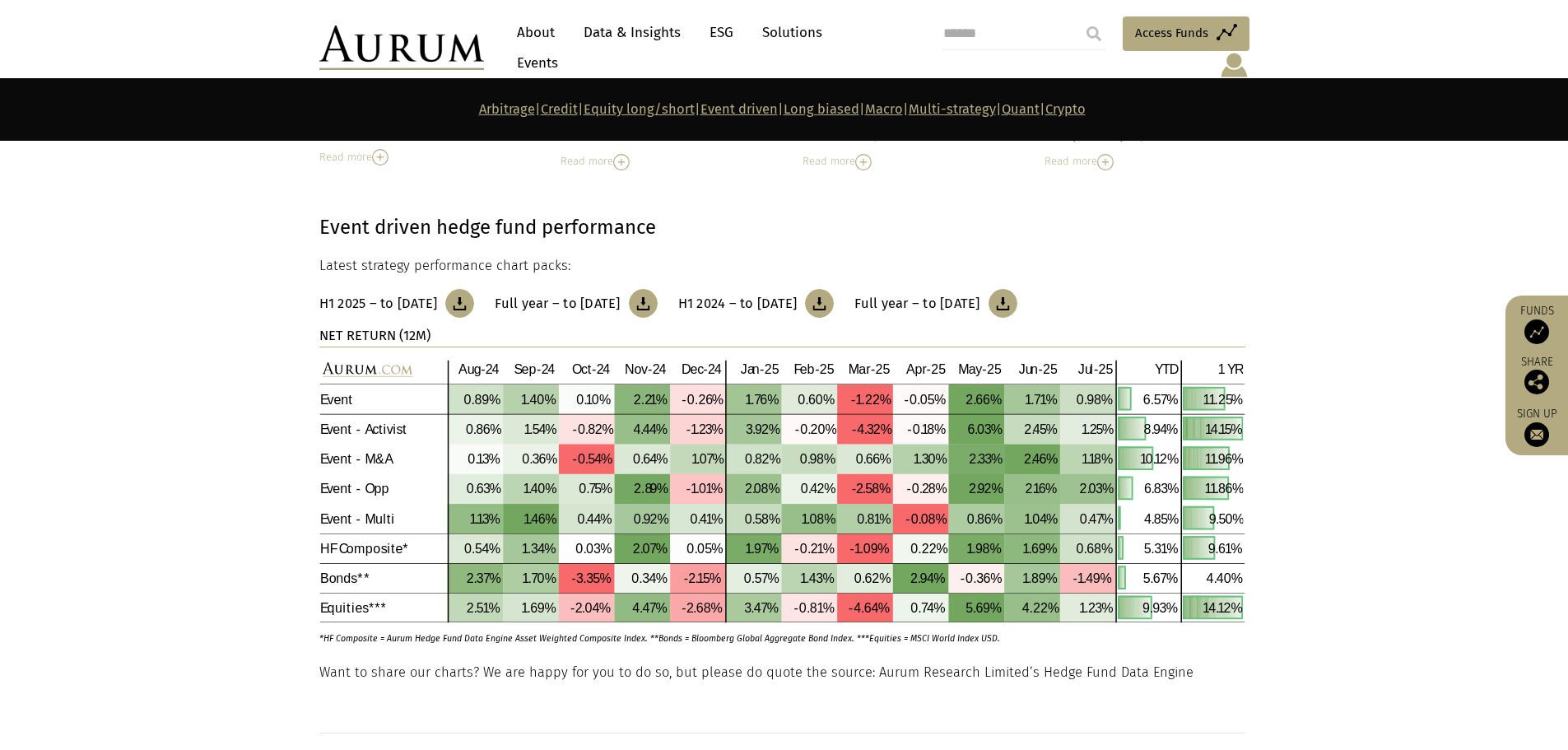
scroll to position [3987, 0]
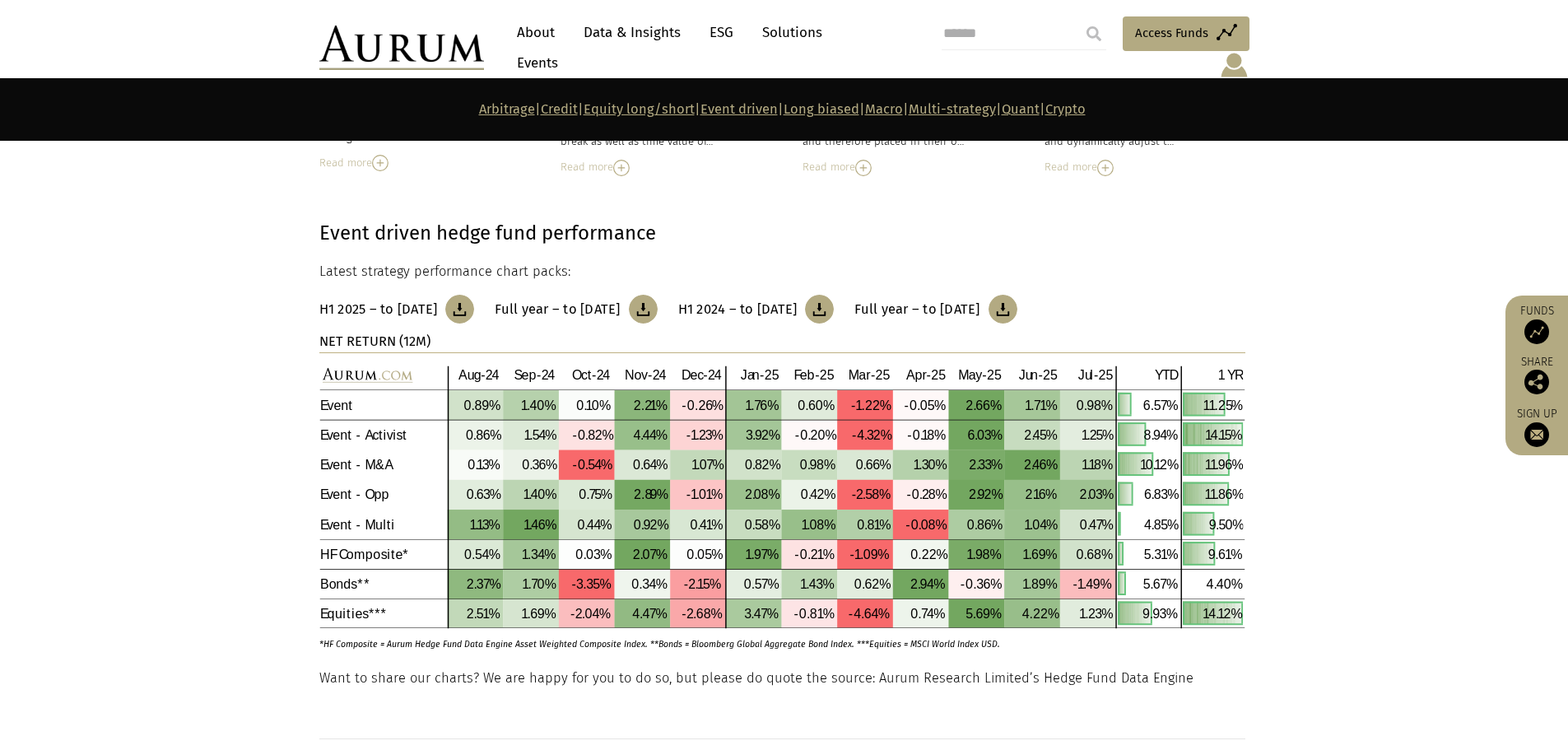
click at [474, 296] on img at bounding box center [459, 308] width 29 height 29
click at [657, 298] on img at bounding box center [643, 308] width 29 height 29
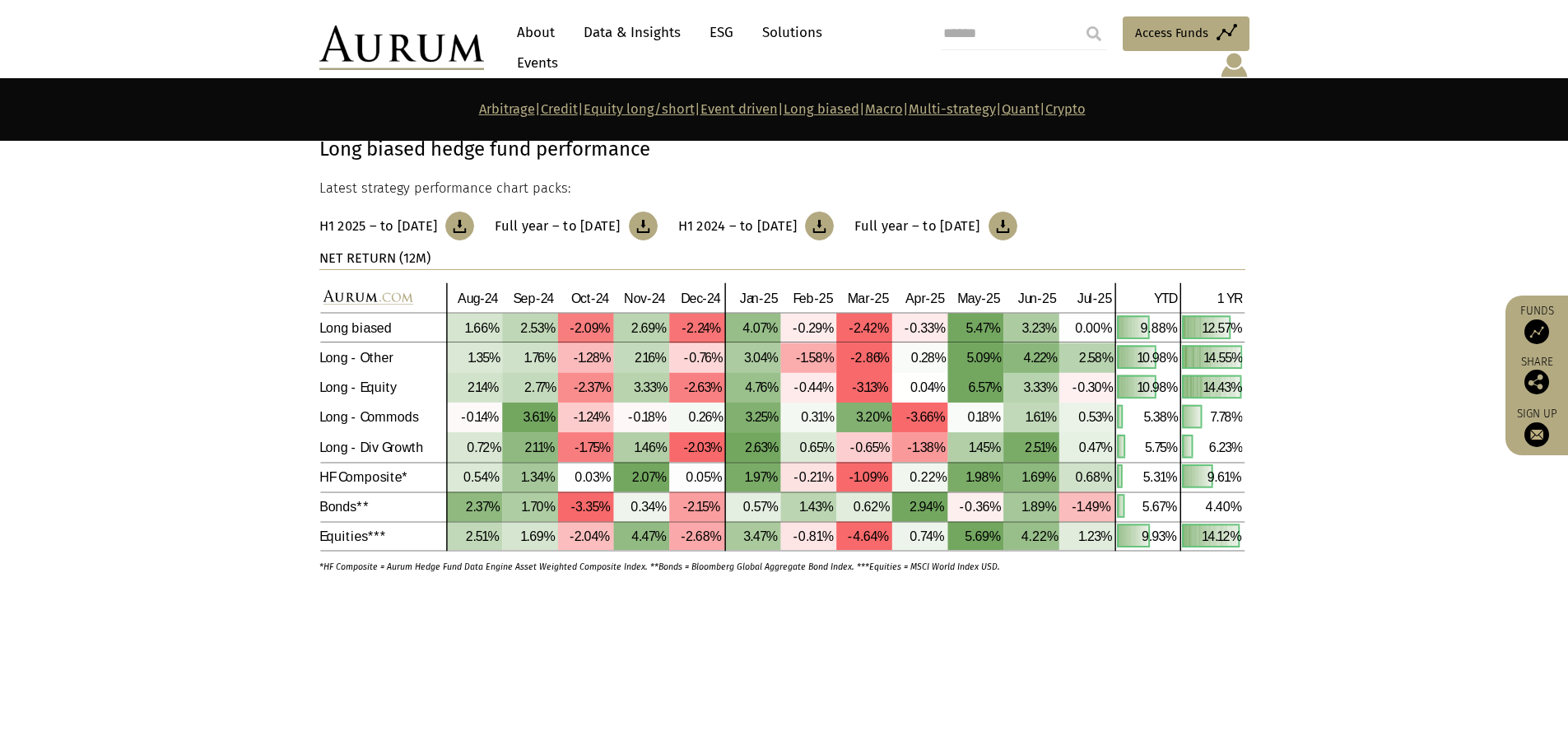
scroll to position [4974, 0]
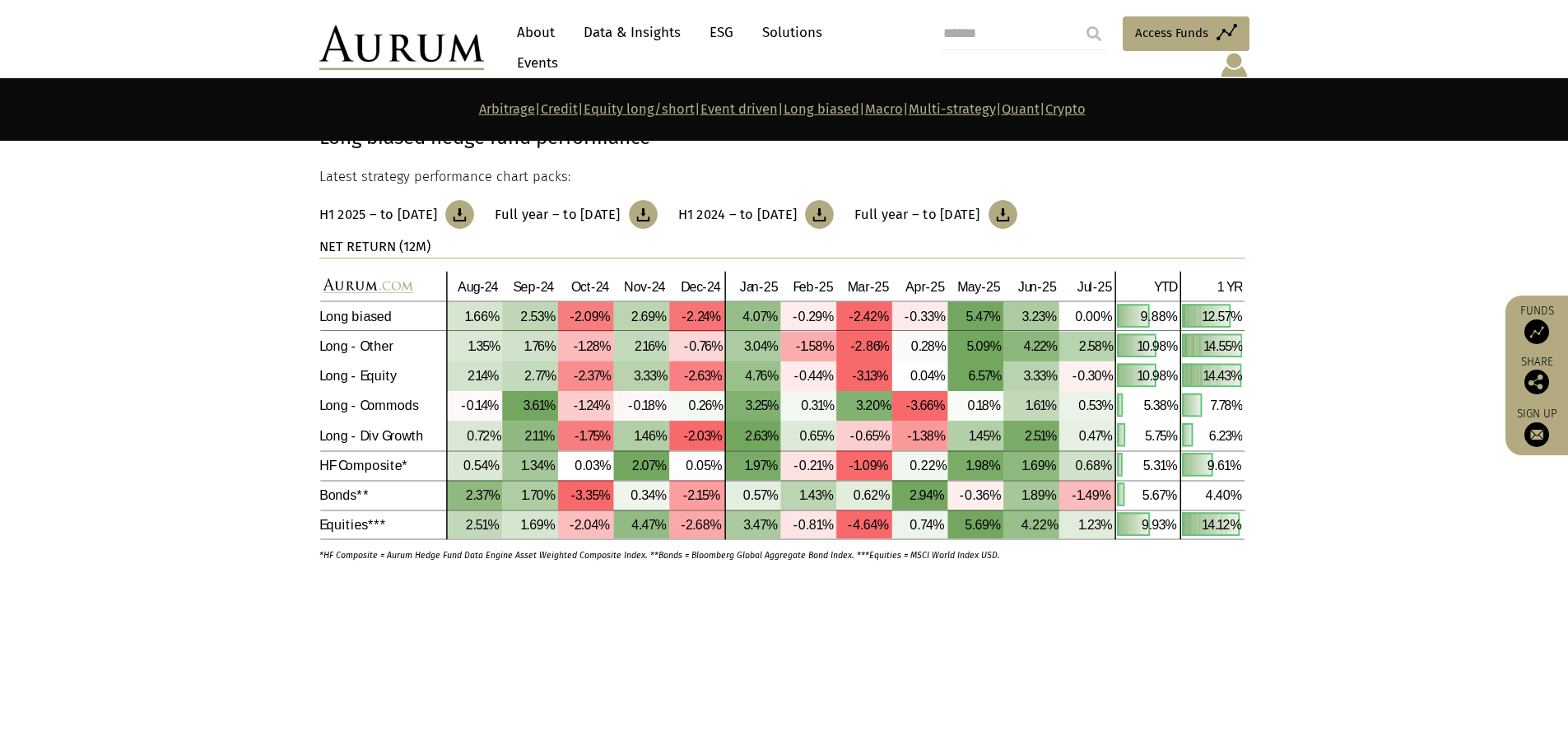
click at [474, 203] on img at bounding box center [459, 214] width 29 height 29
click at [657, 203] on img at bounding box center [643, 214] width 29 height 29
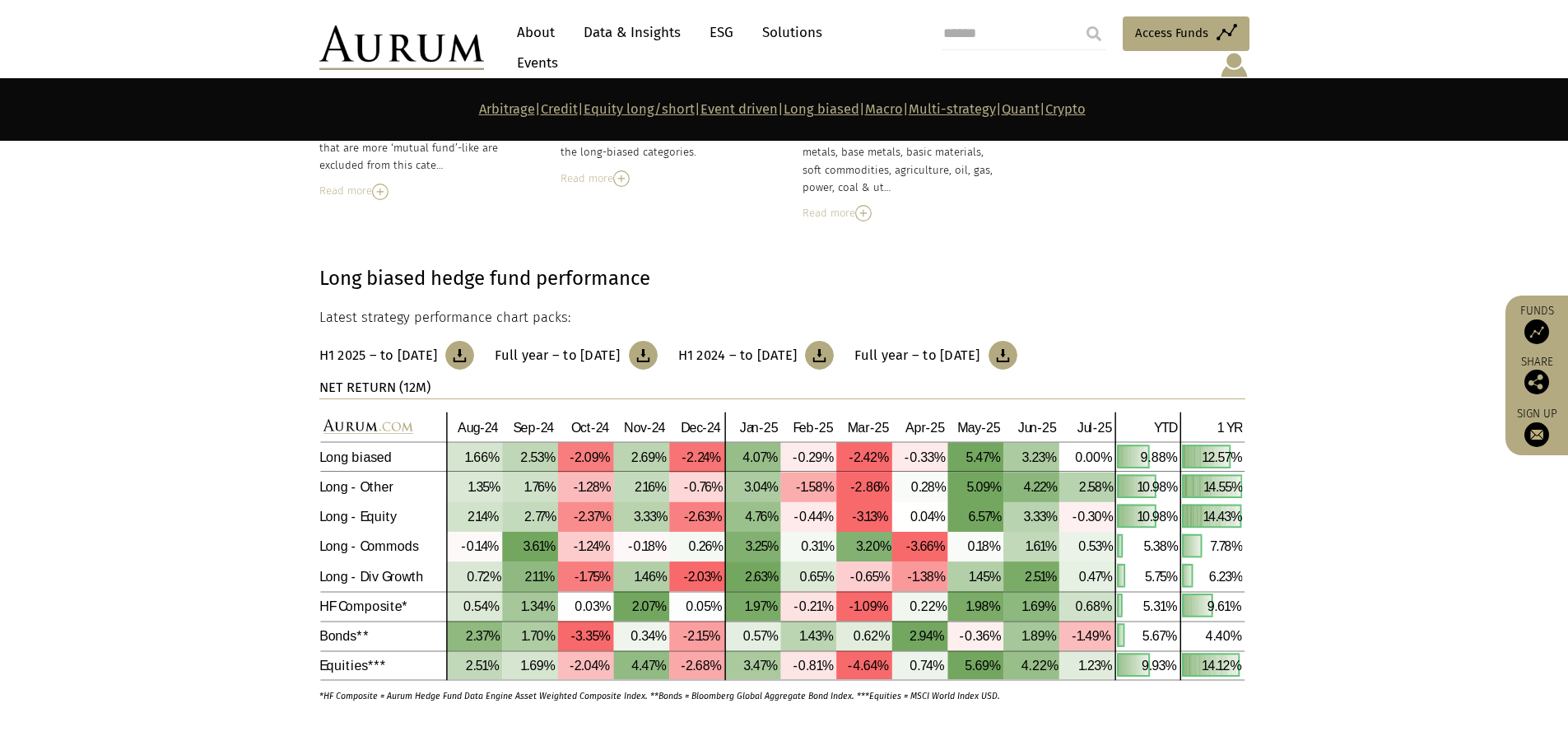
scroll to position [4809, 0]
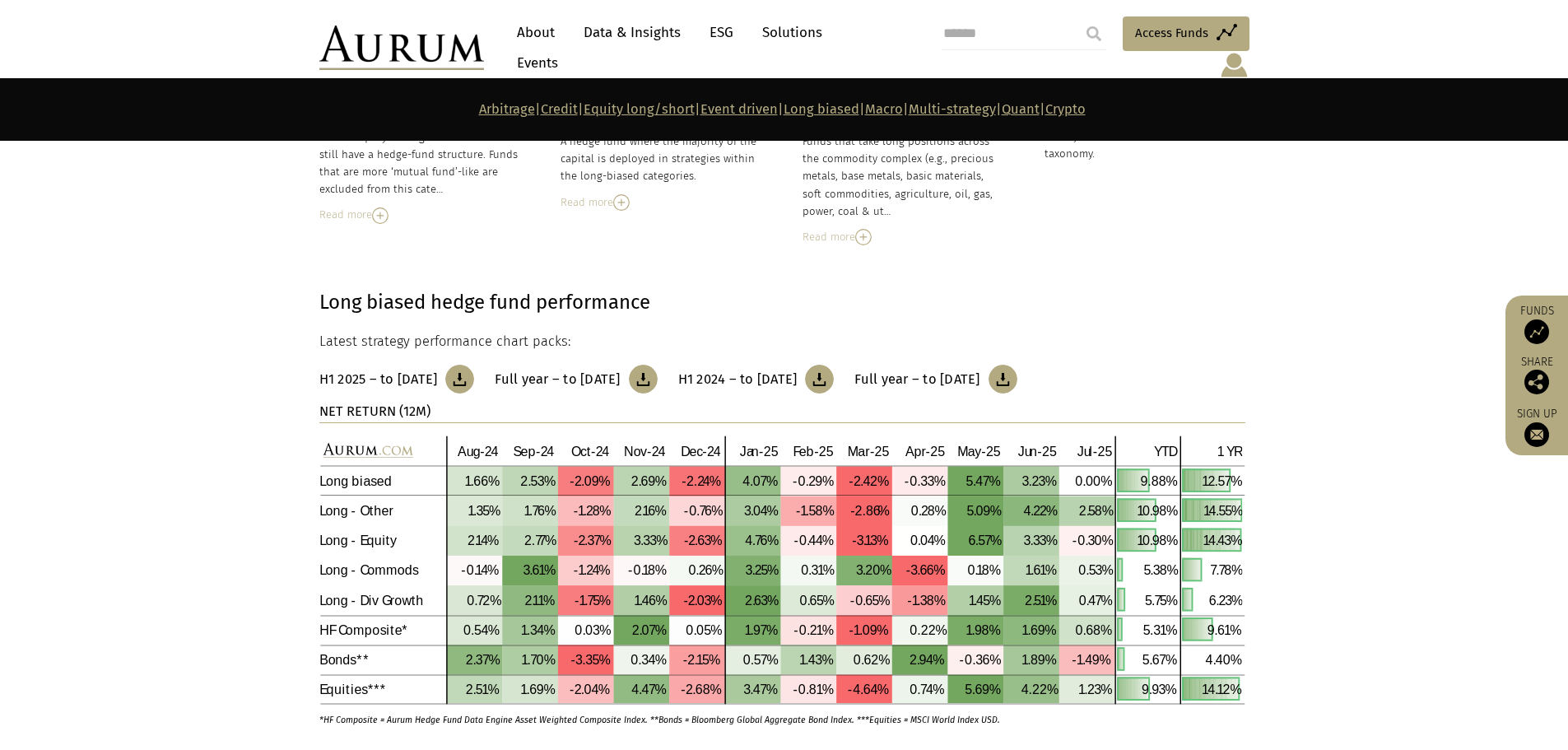
click at [903, 107] on link "Macro" at bounding box center [884, 109] width 38 height 16
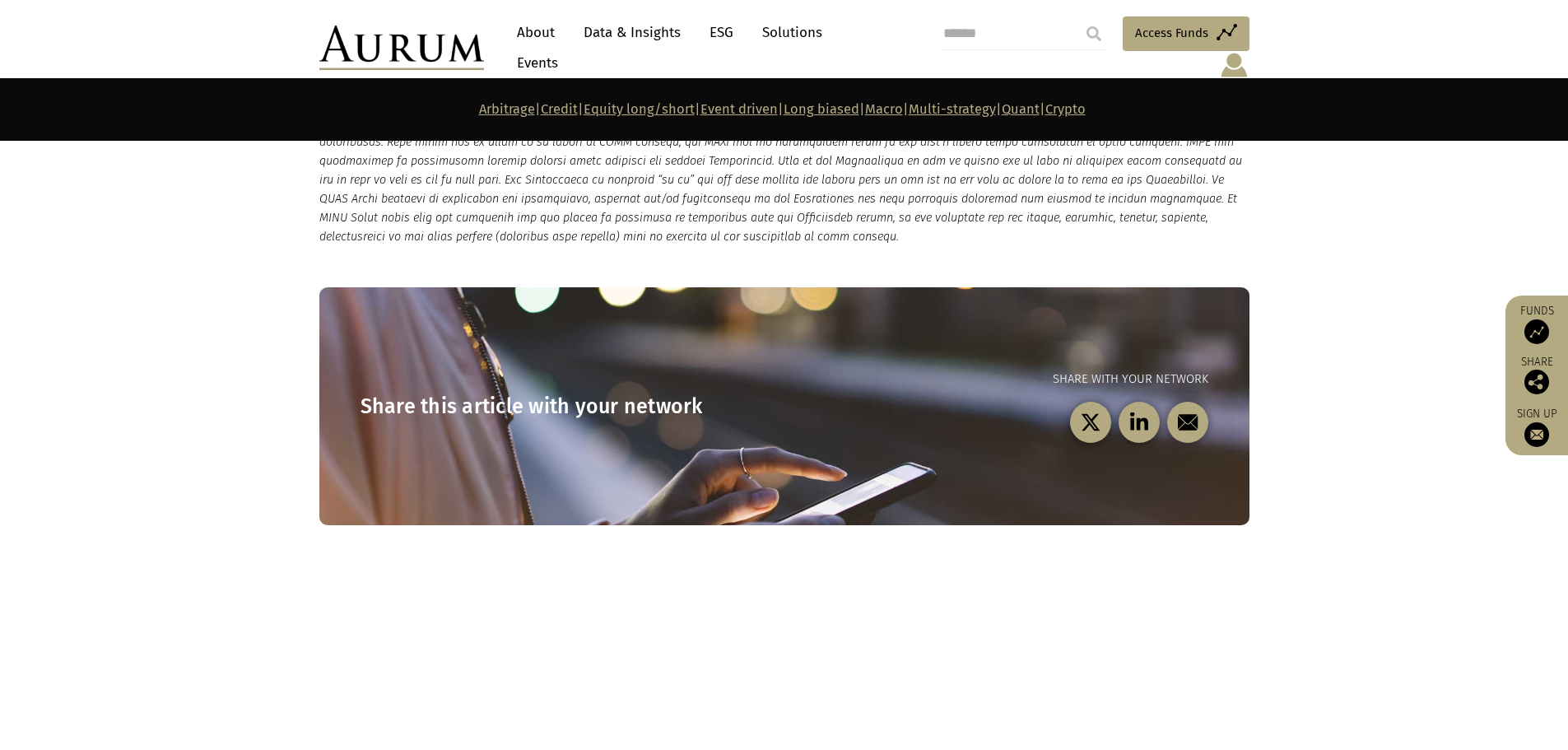
scroll to position [9059, 0]
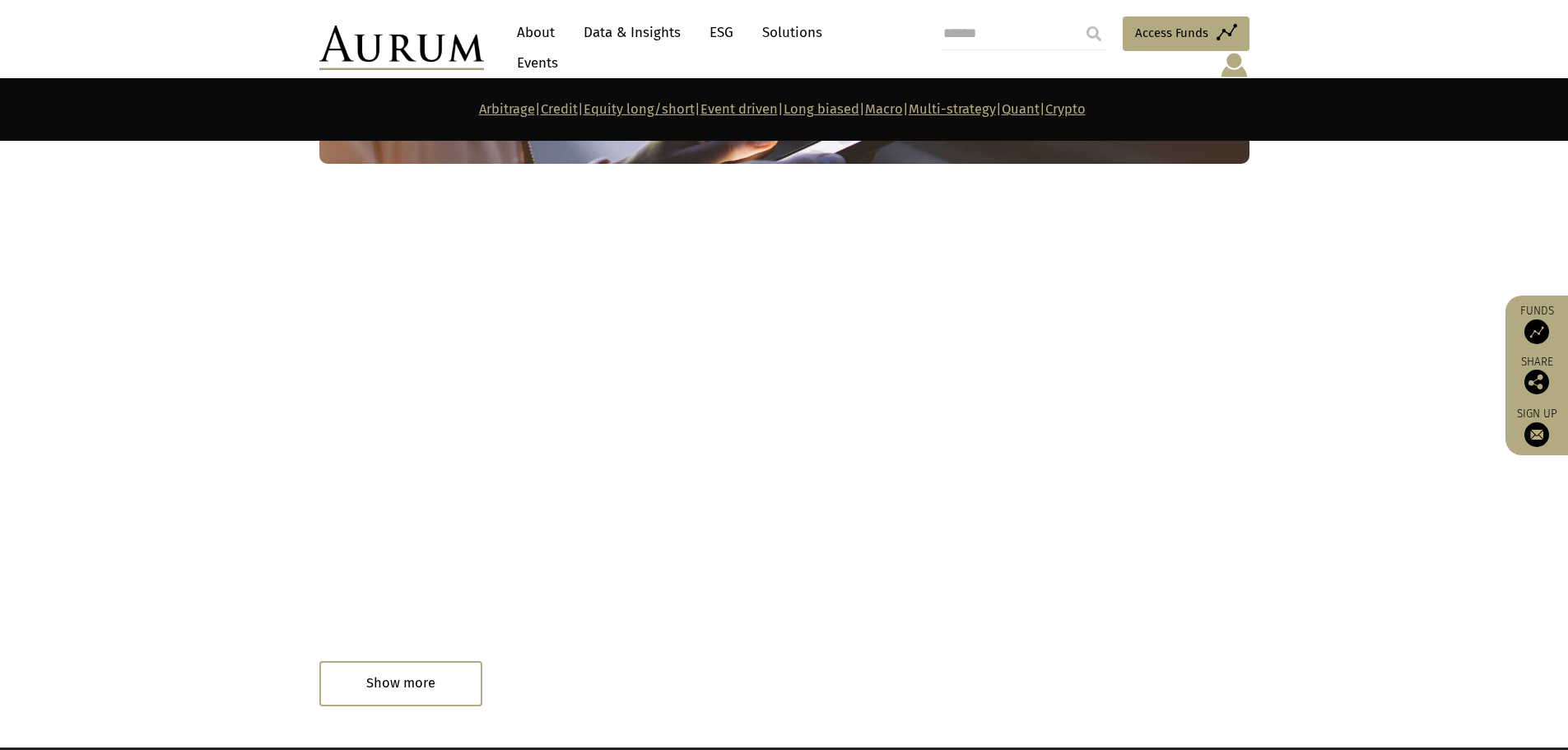
click at [418, 669] on div "Read in 1 minute" at bounding box center [387, 685] width 135 height 33
click at [984, 103] on link "Multi-strategy" at bounding box center [952, 109] width 87 height 16
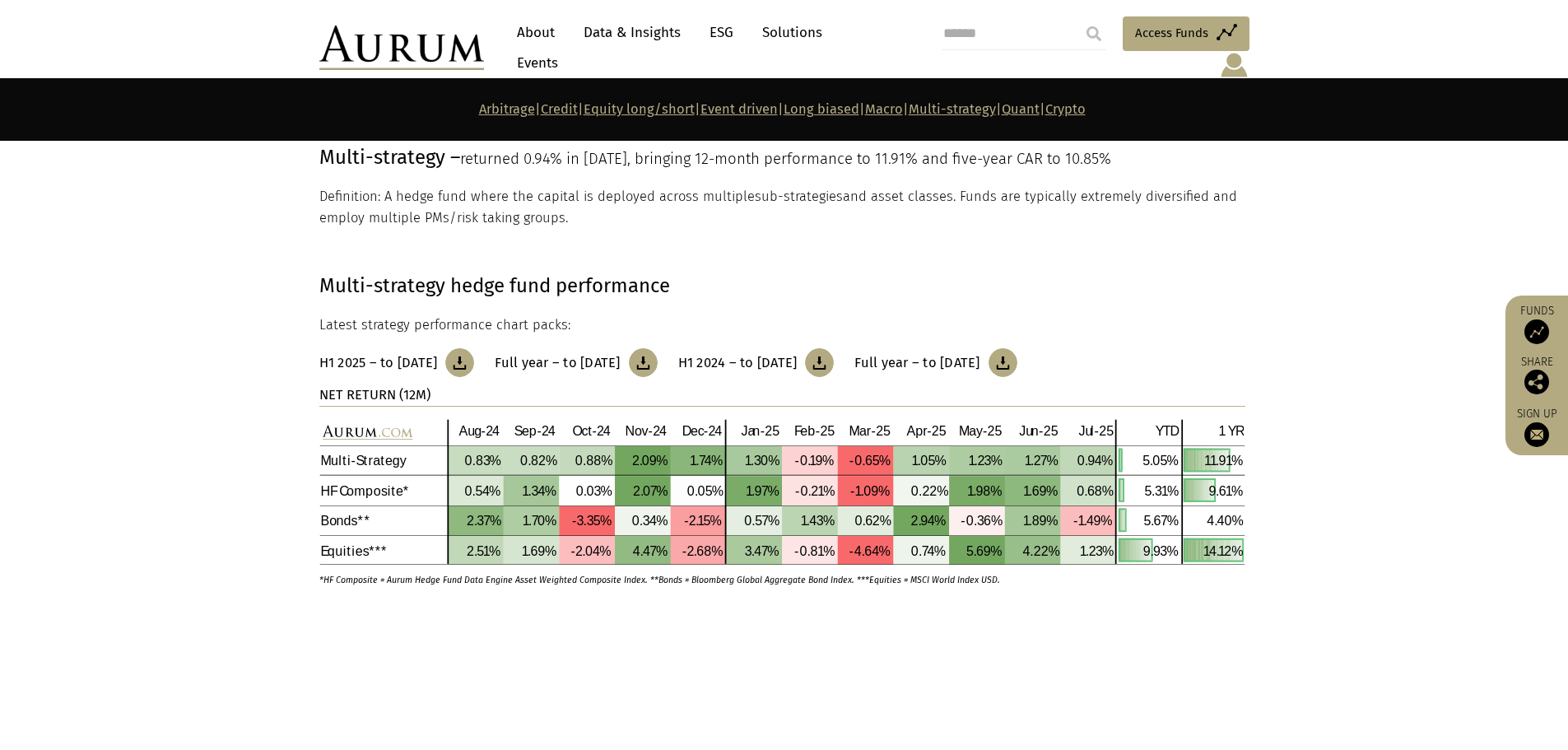
scroll to position [6506, 0]
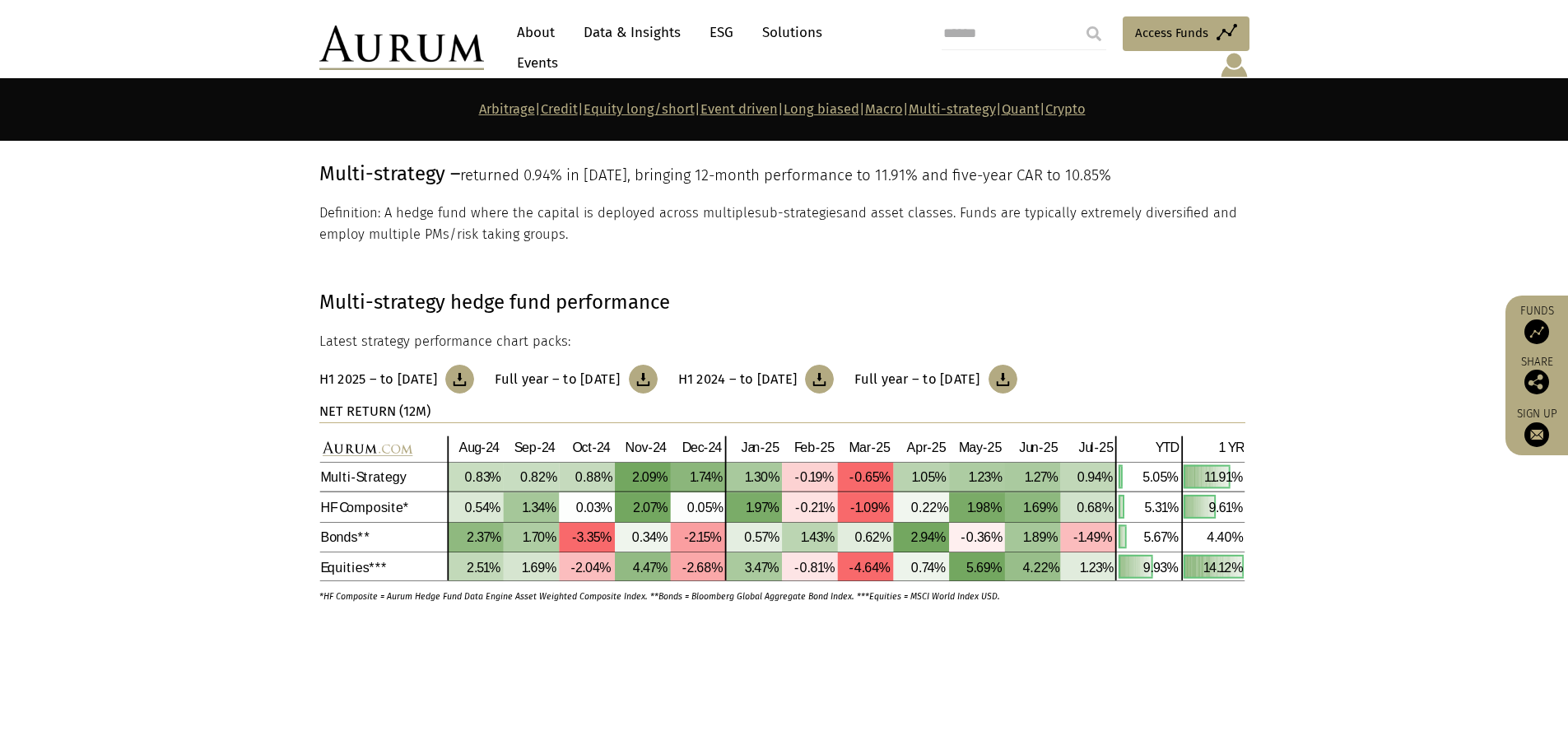
click at [891, 109] on link "Macro" at bounding box center [884, 109] width 38 height 16
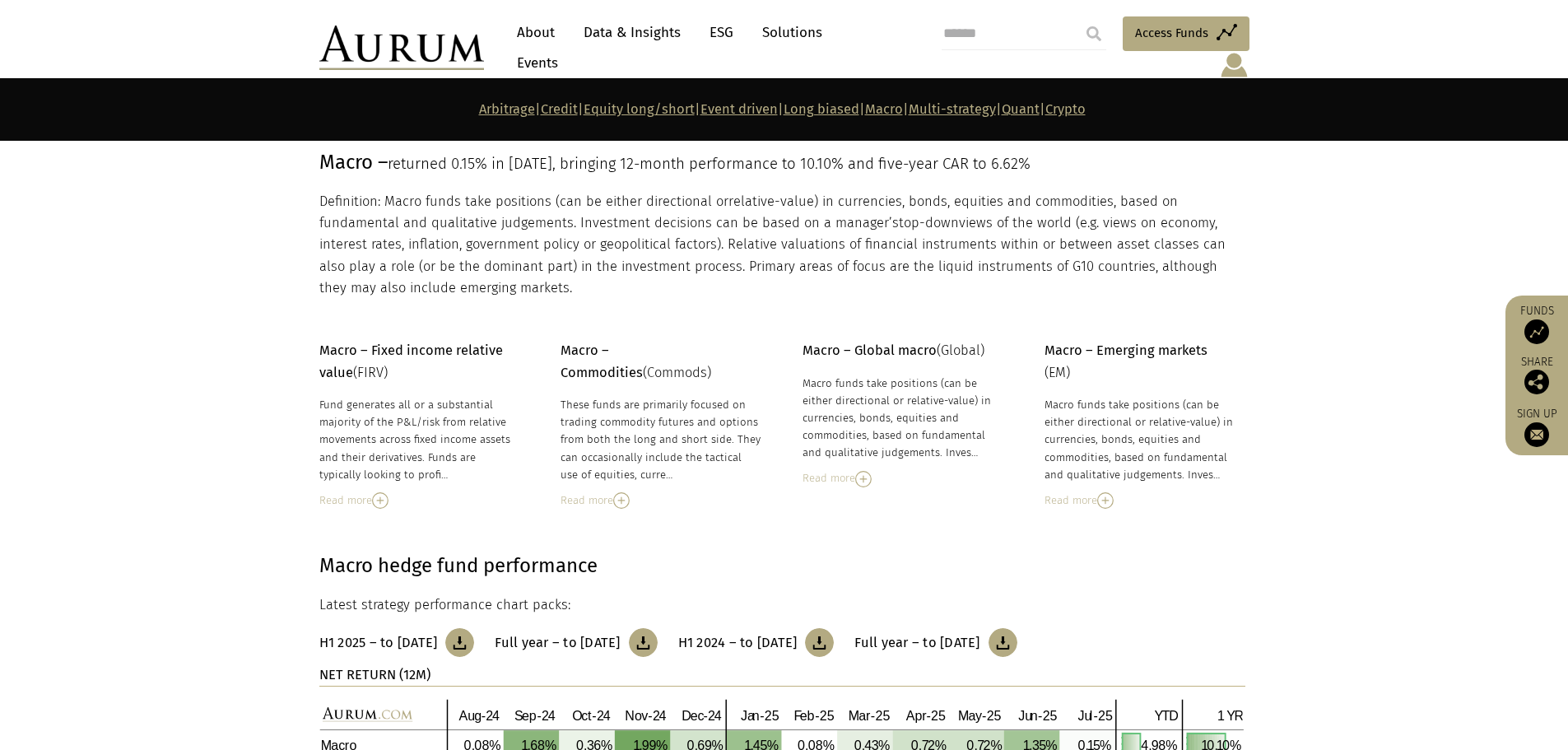
scroll to position [5521, 0]
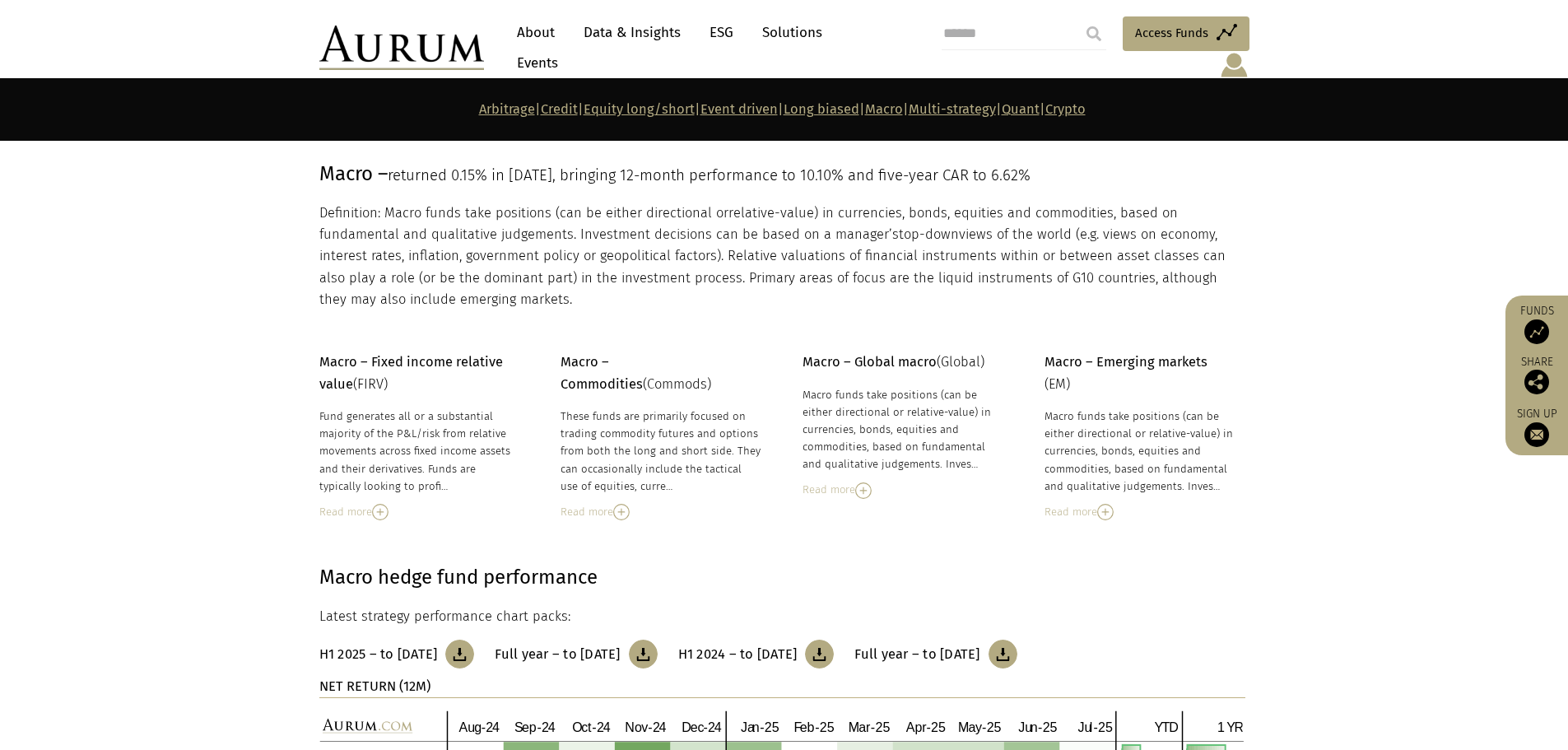
click at [474, 639] on img at bounding box center [459, 653] width 29 height 29
click at [657, 639] on img at bounding box center [643, 653] width 29 height 29
click at [969, 107] on link "Multi-strategy" at bounding box center [952, 109] width 87 height 16
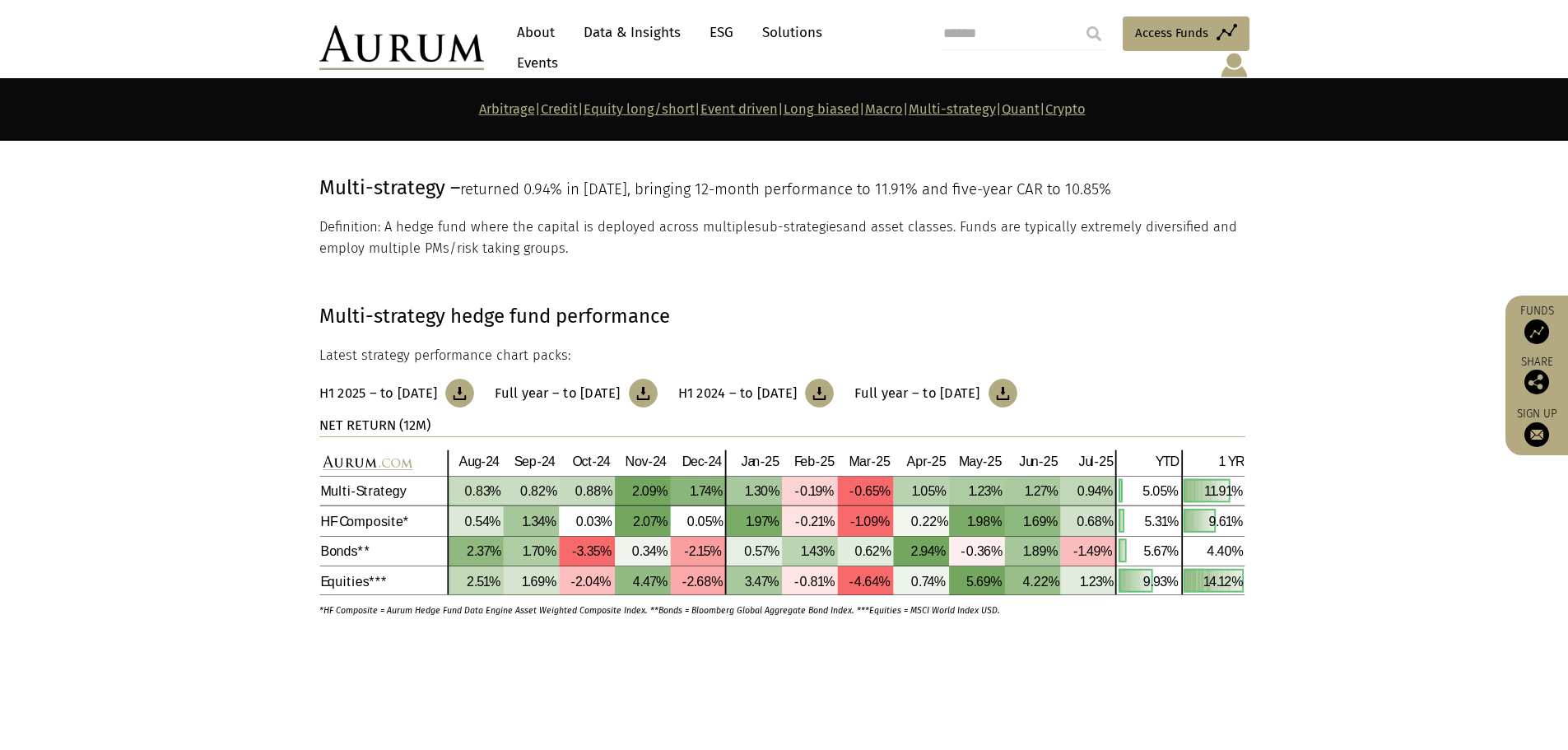
scroll to position [6506, 0]
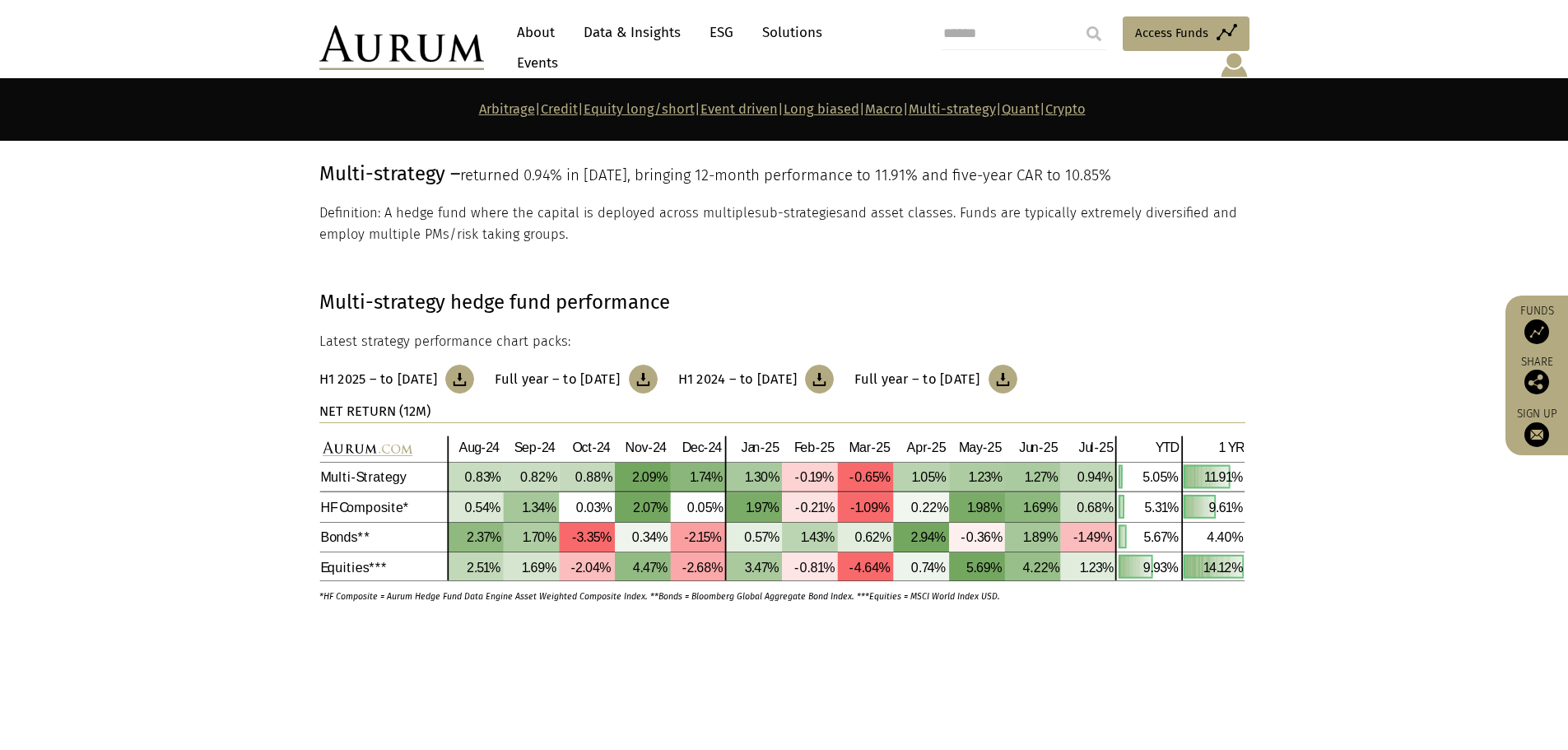
click at [474, 365] on img at bounding box center [459, 379] width 29 height 29
click at [657, 365] on img at bounding box center [643, 379] width 29 height 29
click at [1039, 107] on link "Quant" at bounding box center [1020, 109] width 38 height 16
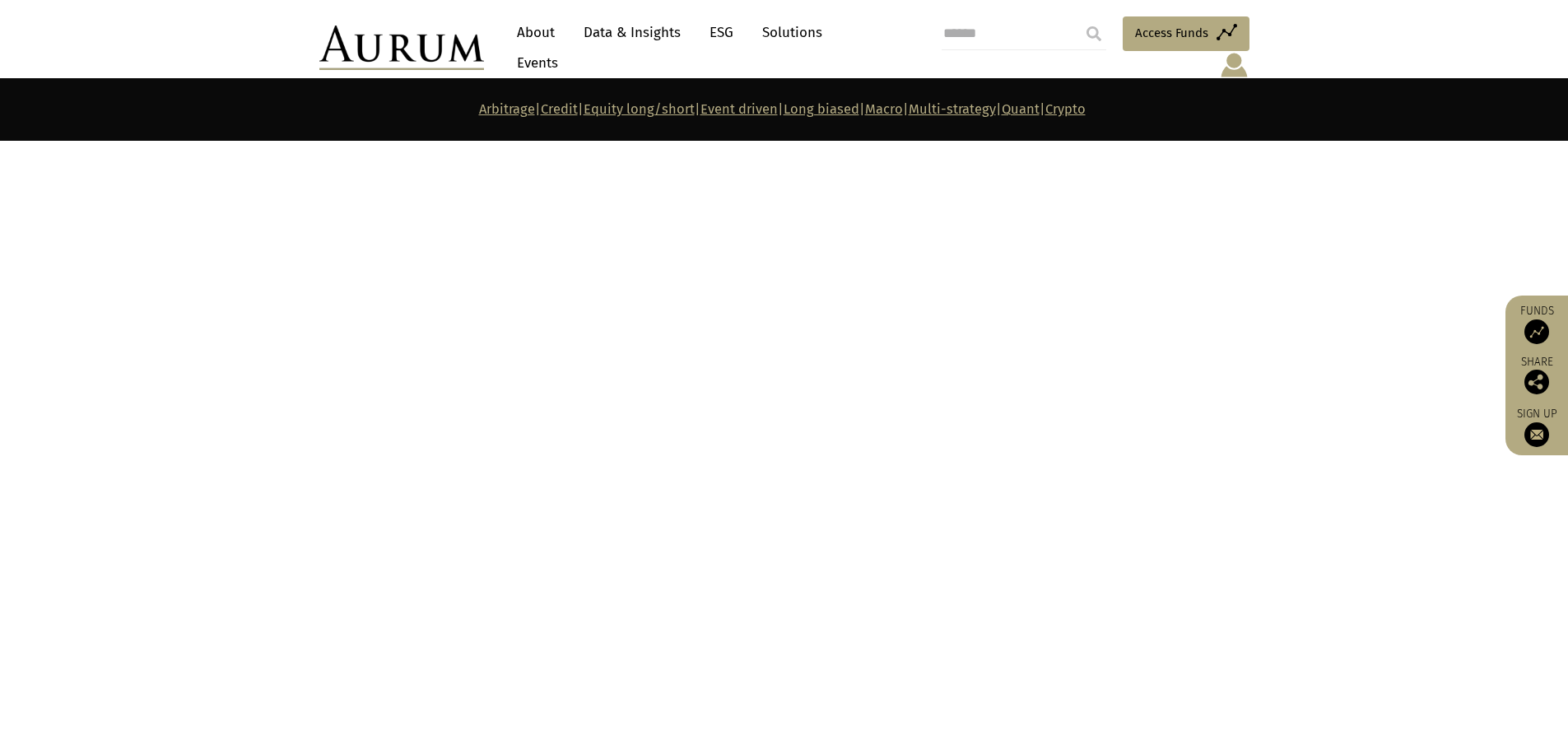
scroll to position [7093, 0]
click at [1039, 114] on link "Quant" at bounding box center [1020, 109] width 38 height 16
click at [1085, 108] on link "Crypto" at bounding box center [1065, 109] width 40 height 16
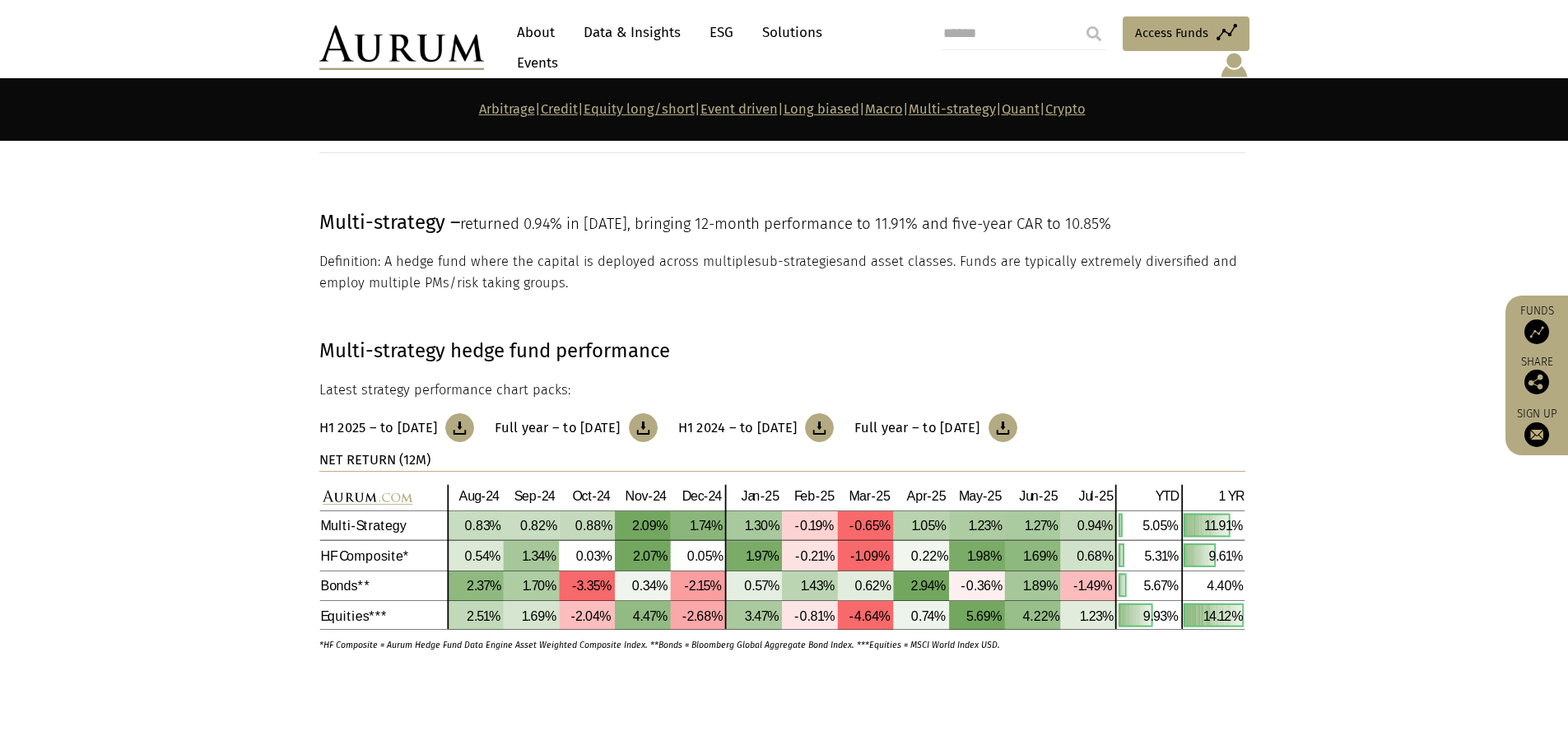
scroll to position [6105, 0]
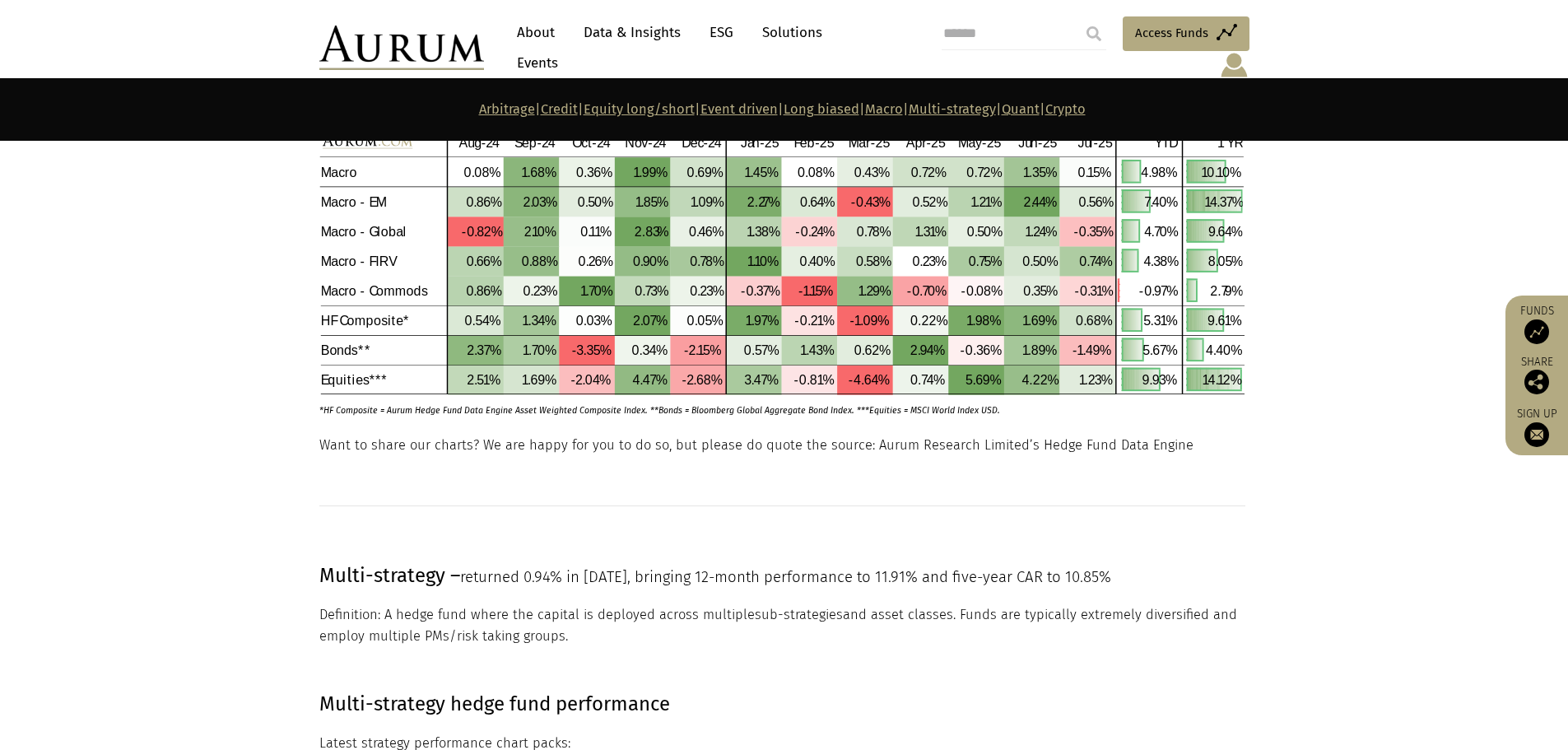
click at [1039, 104] on link "Quant" at bounding box center [1020, 109] width 38 height 16
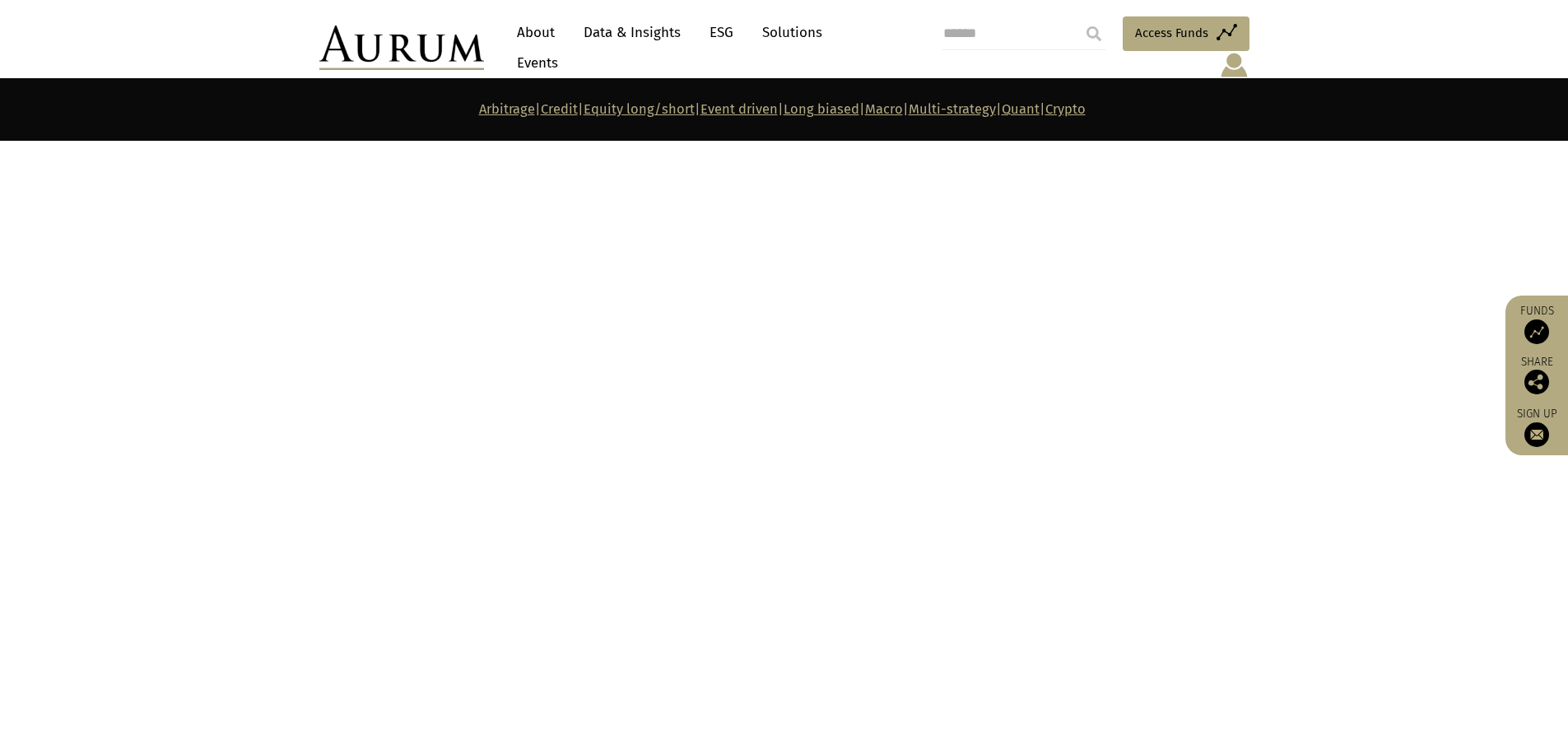
click at [1085, 105] on link "Crypto" at bounding box center [1065, 109] width 40 height 16
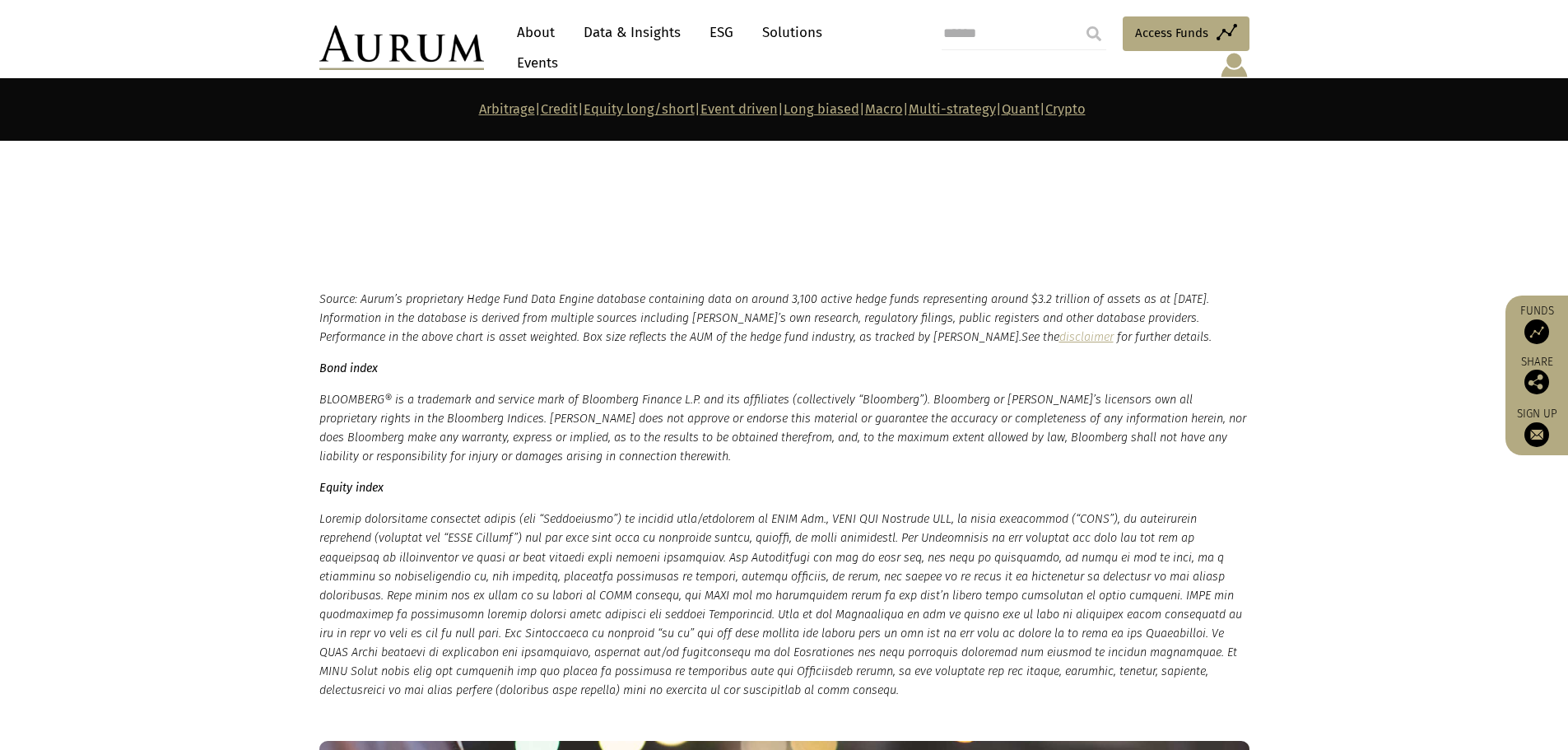
click at [888, 108] on link "Macro" at bounding box center [884, 109] width 38 height 16
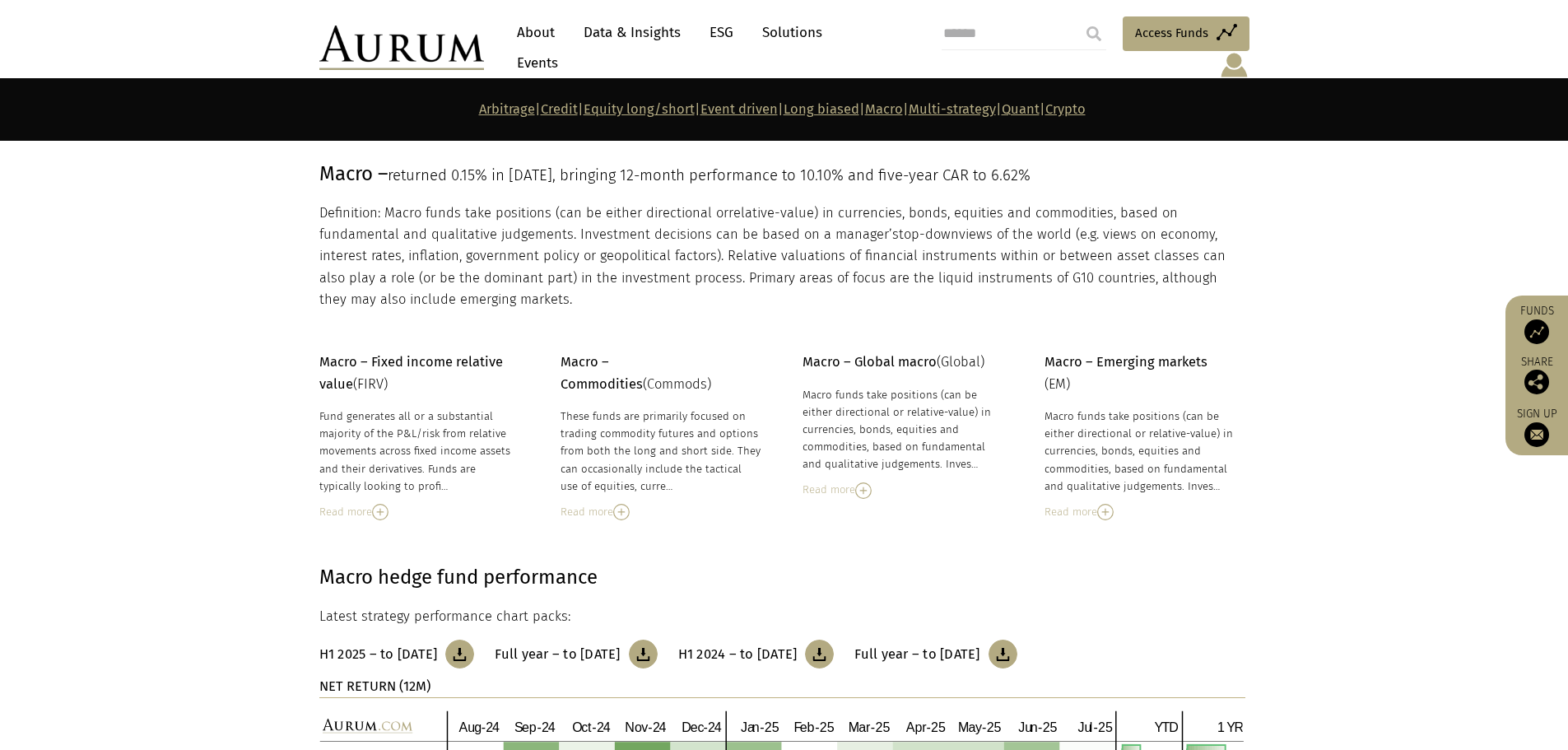
click at [835, 111] on link "Long biased" at bounding box center [821, 109] width 76 height 16
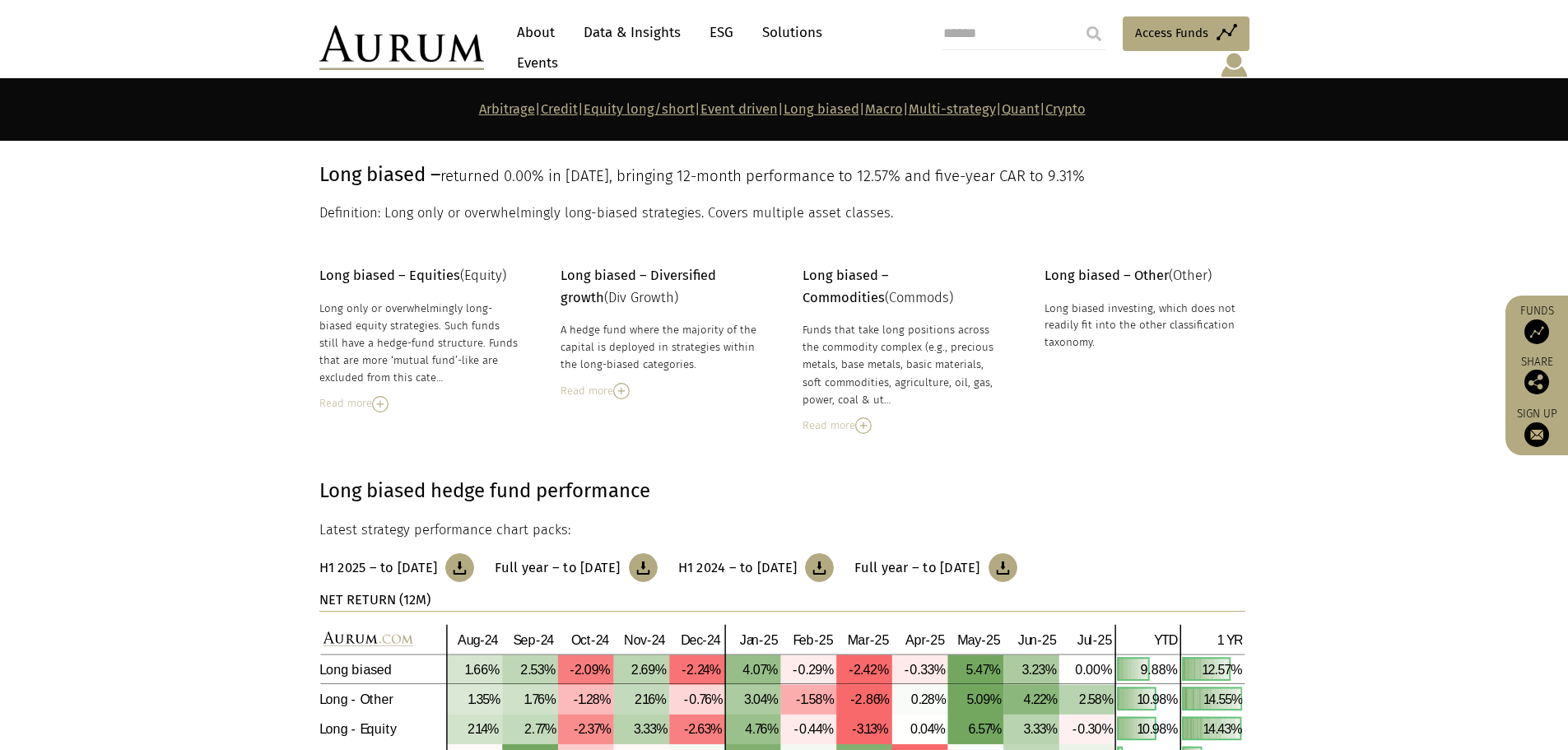
click at [727, 111] on link "Event driven" at bounding box center [739, 109] width 78 height 16
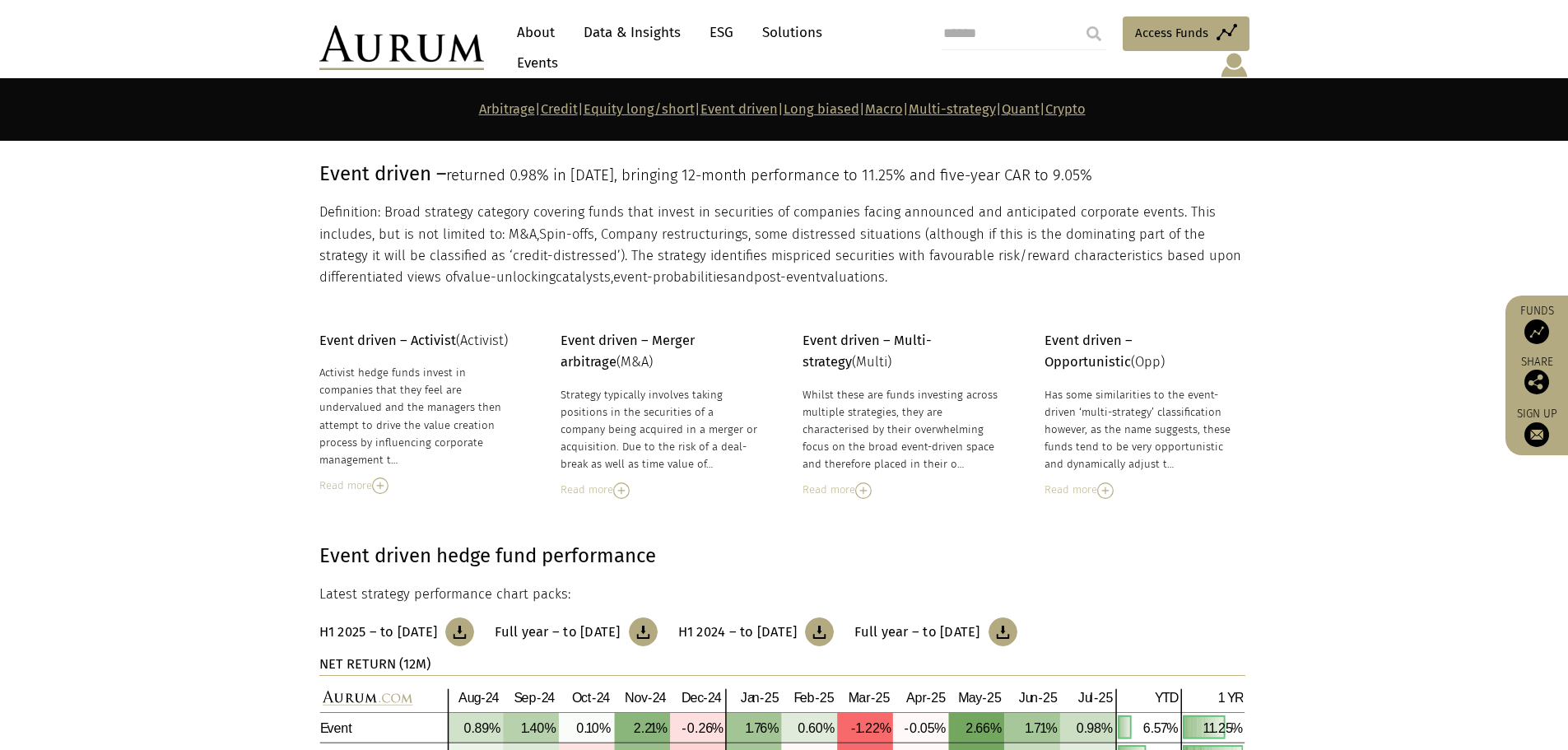
click at [618, 113] on link "Equity long/short" at bounding box center [638, 109] width 111 height 16
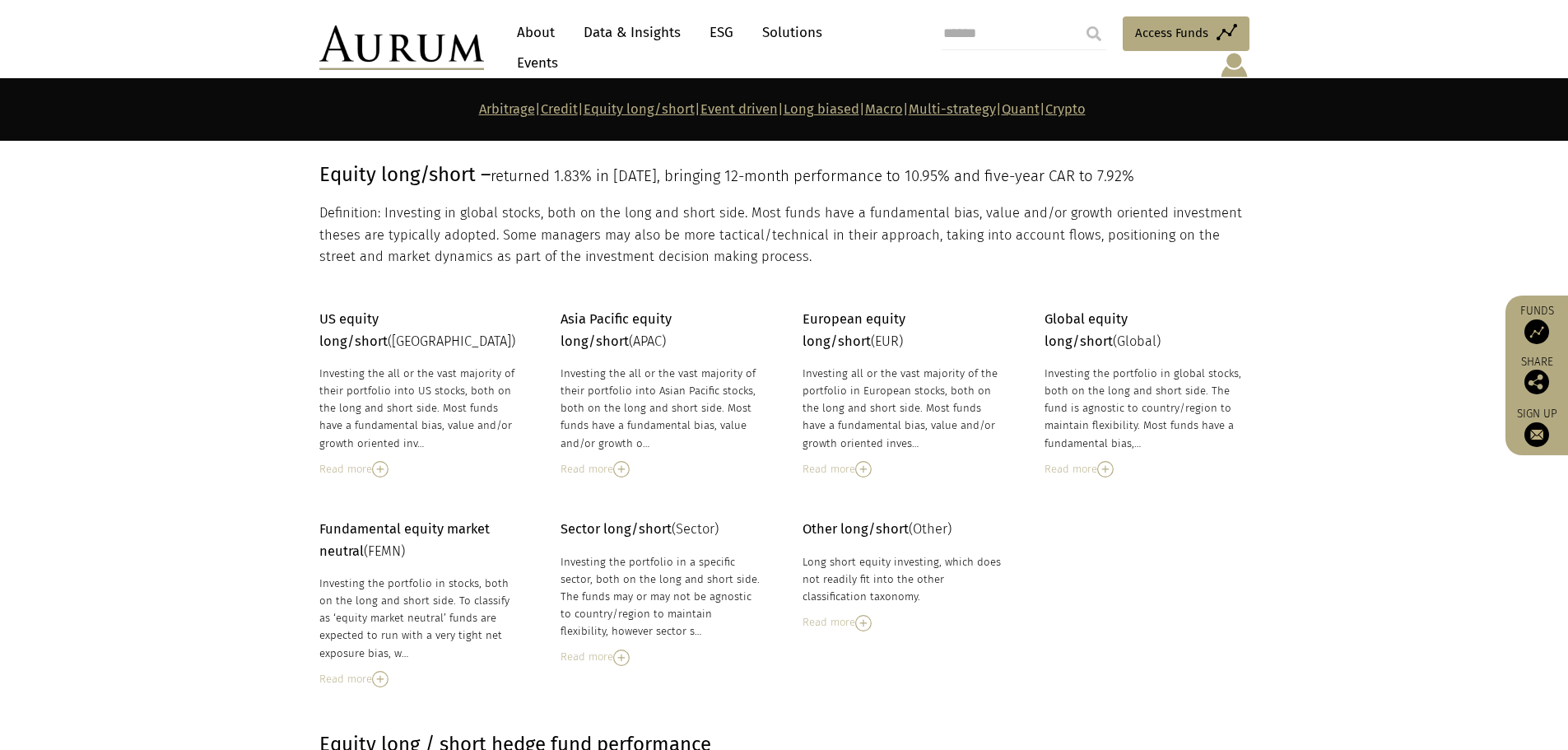
click at [540, 111] on link "Credit" at bounding box center [559, 109] width 37 height 16
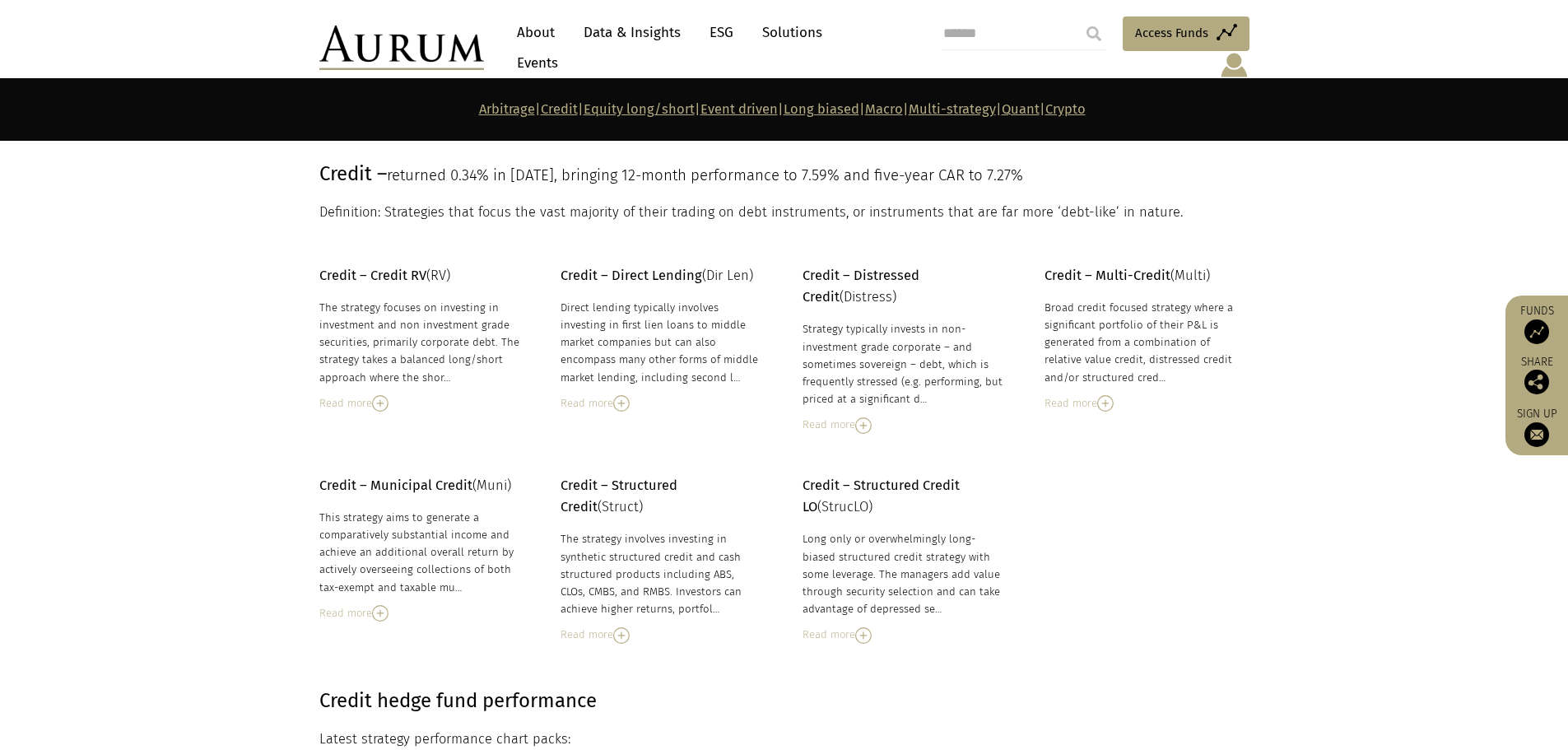
click at [583, 110] on link "Equity long/short" at bounding box center [638, 109] width 111 height 16
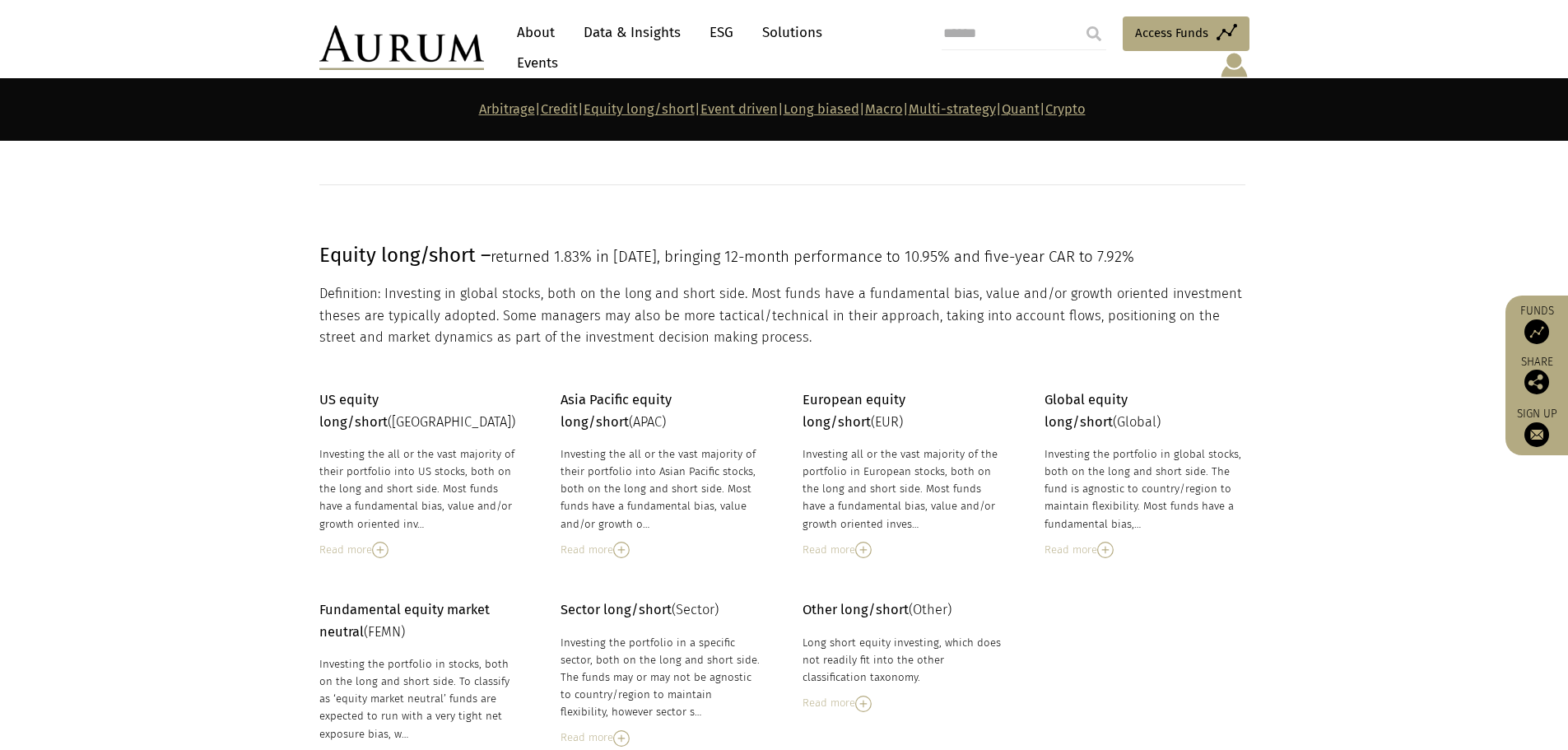
scroll to position [2341, 0]
click at [479, 105] on link "Arbitrage" at bounding box center [507, 109] width 56 height 16
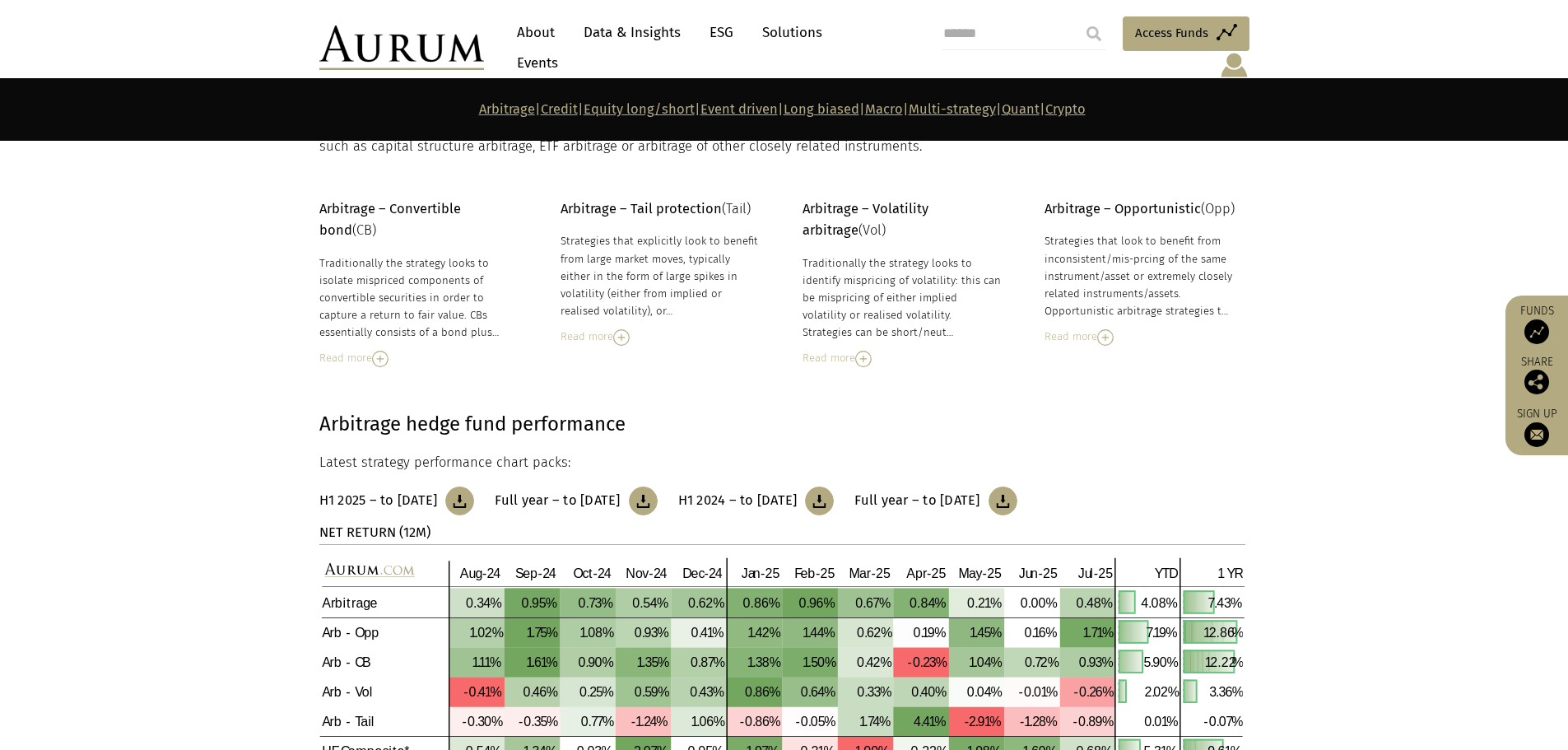
scroll to position [217, 0]
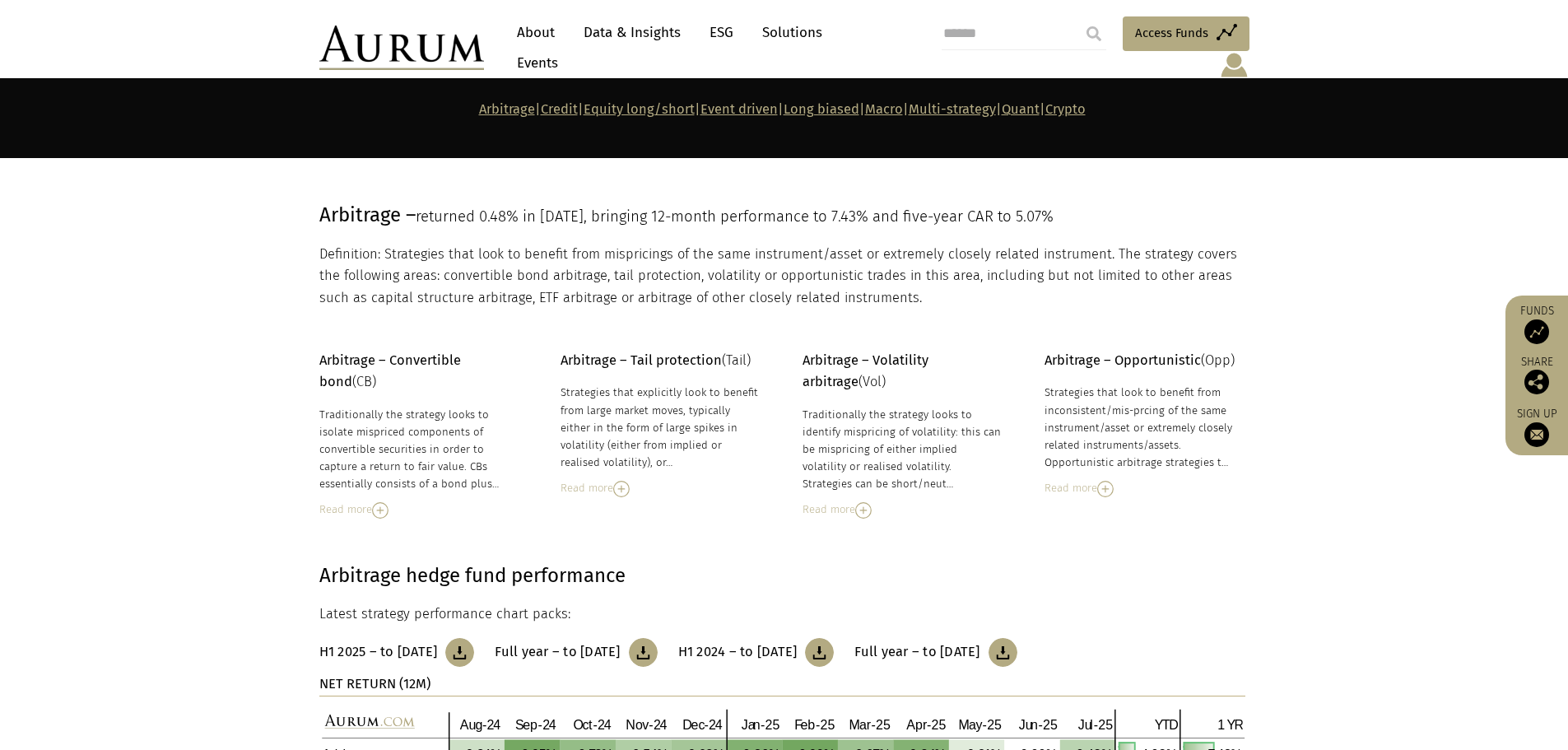
click at [635, 42] on link "Data & Insights" at bounding box center [632, 32] width 113 height 31
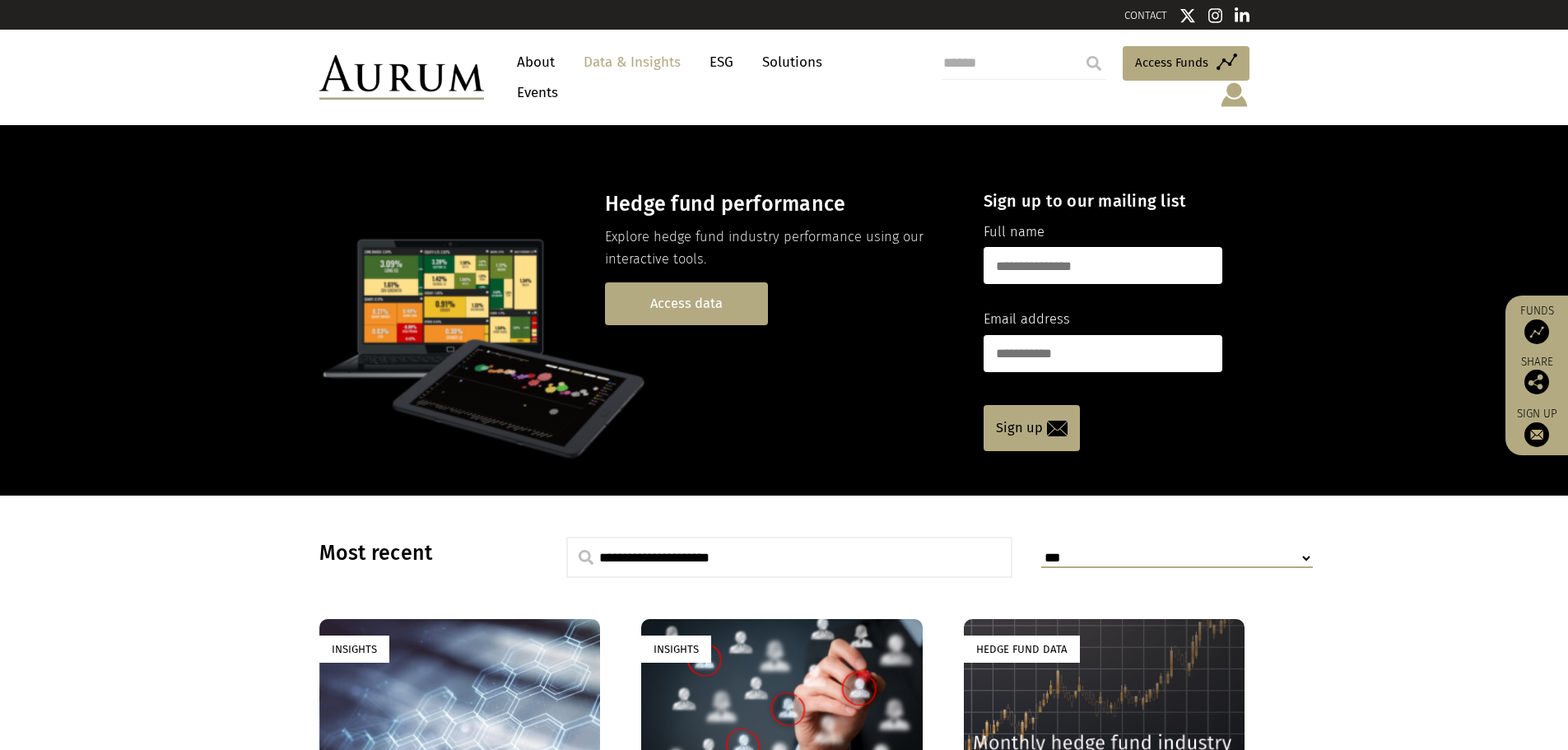
click at [721, 288] on link "Access data" at bounding box center [686, 303] width 163 height 42
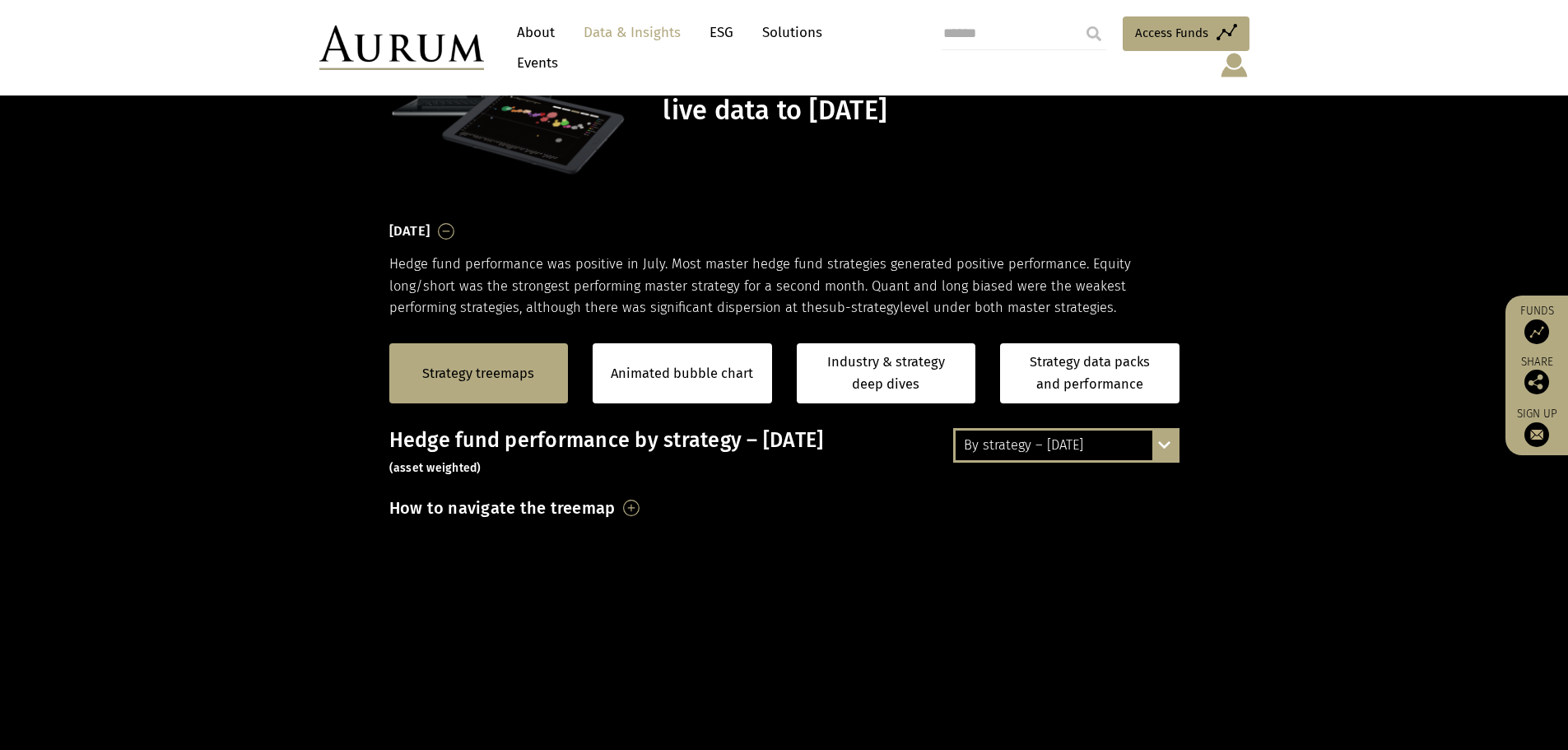
scroll to position [247, 0]
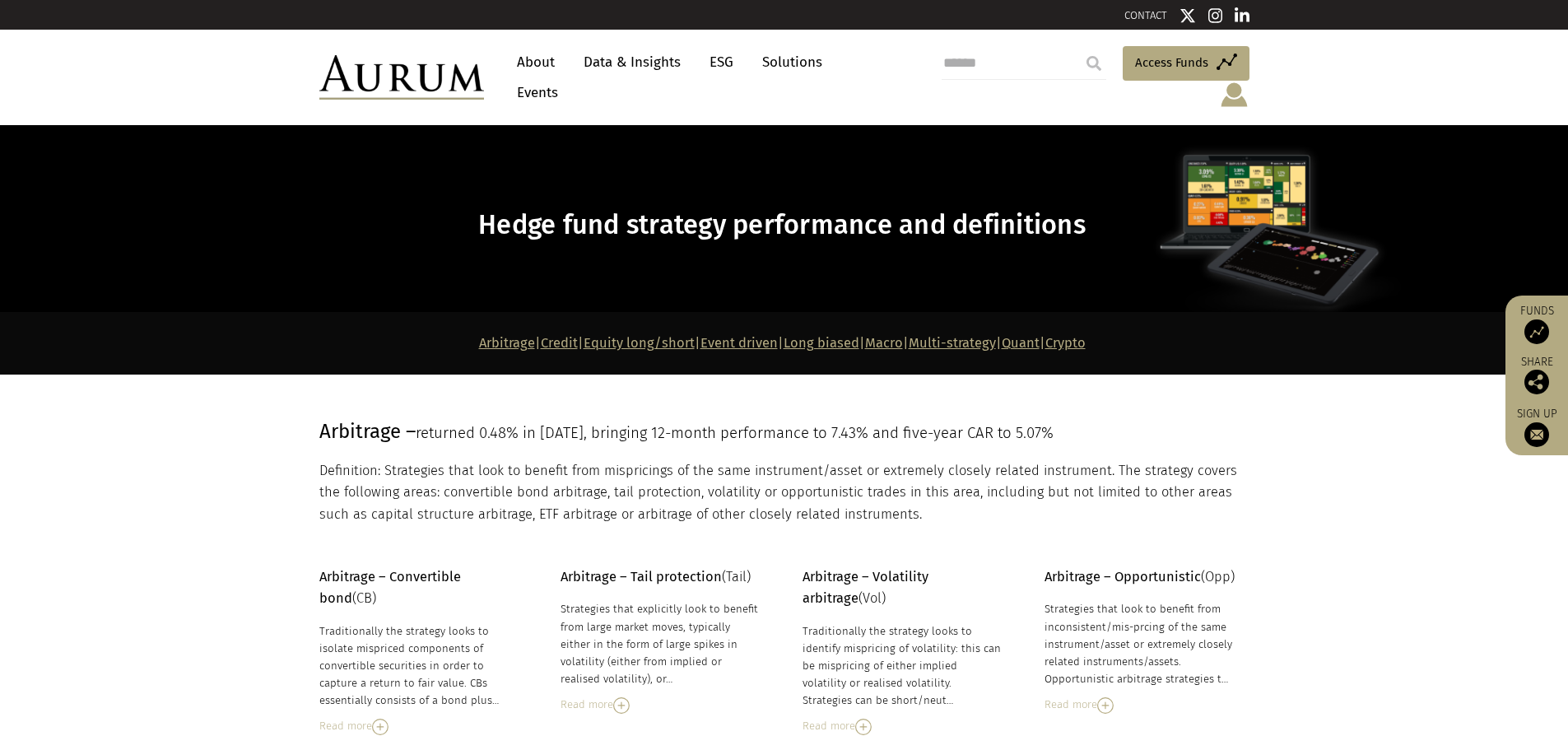
click at [1039, 335] on link "Quant" at bounding box center [1020, 343] width 38 height 16
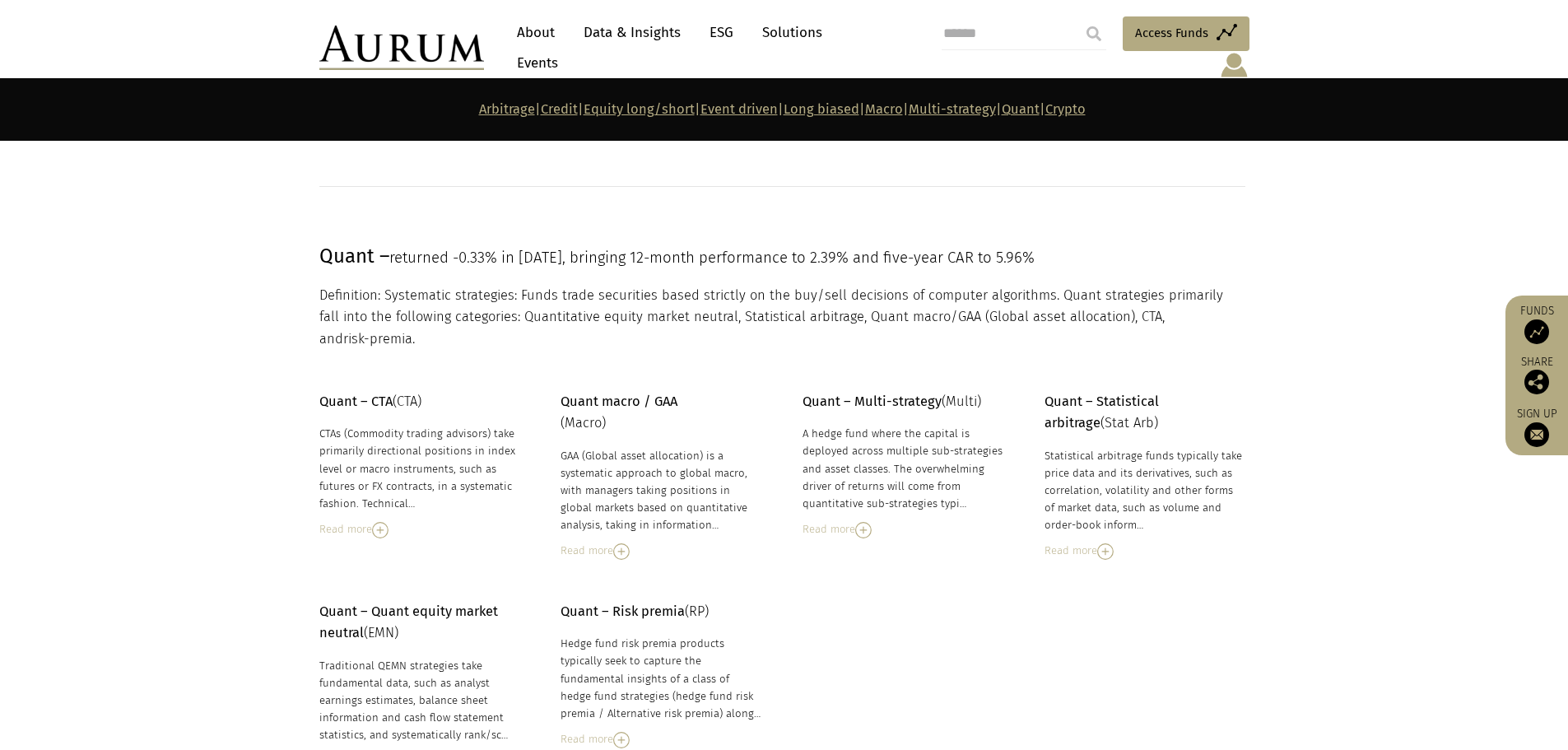
scroll to position [7093, 0]
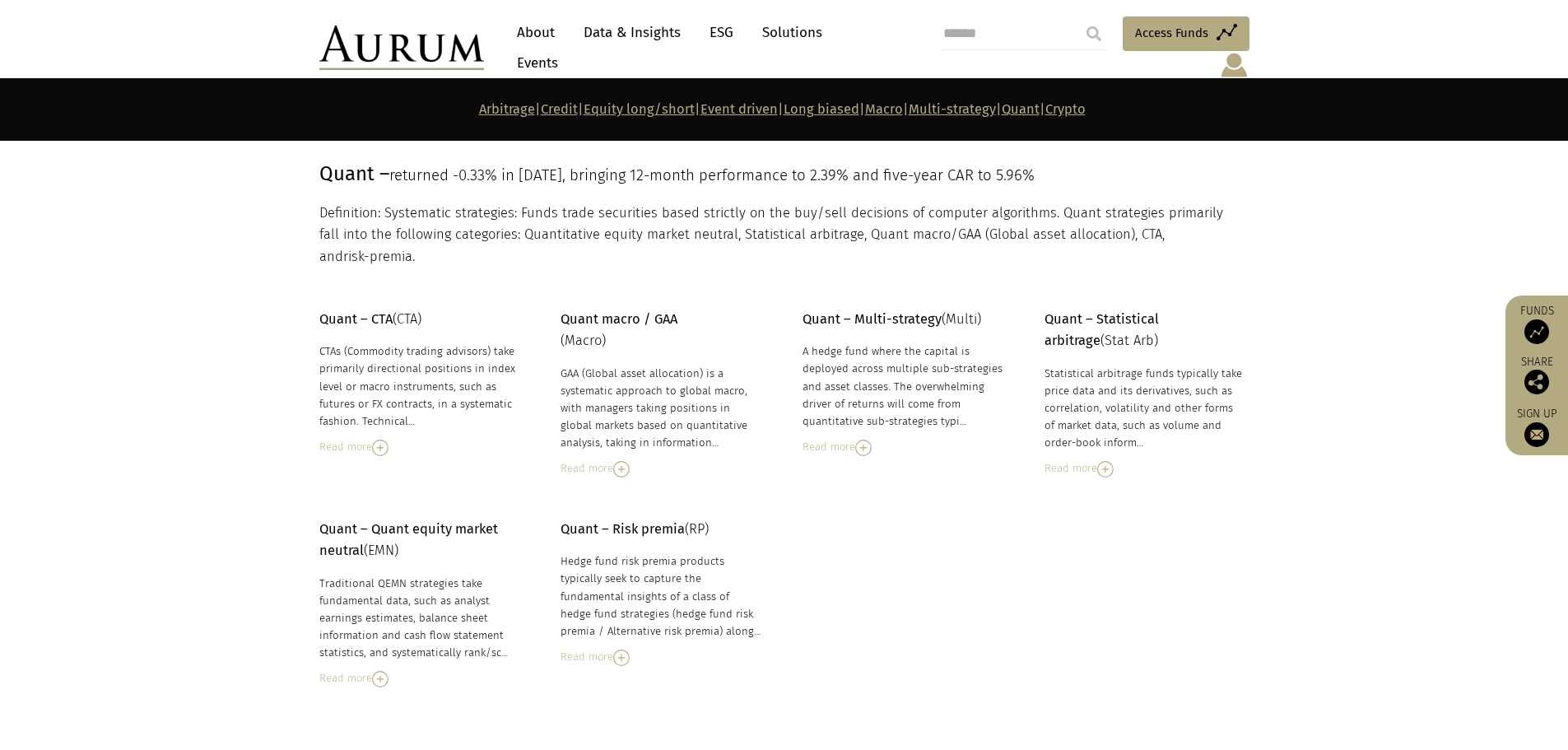
click at [1085, 114] on link "Crypto" at bounding box center [1065, 109] width 40 height 16
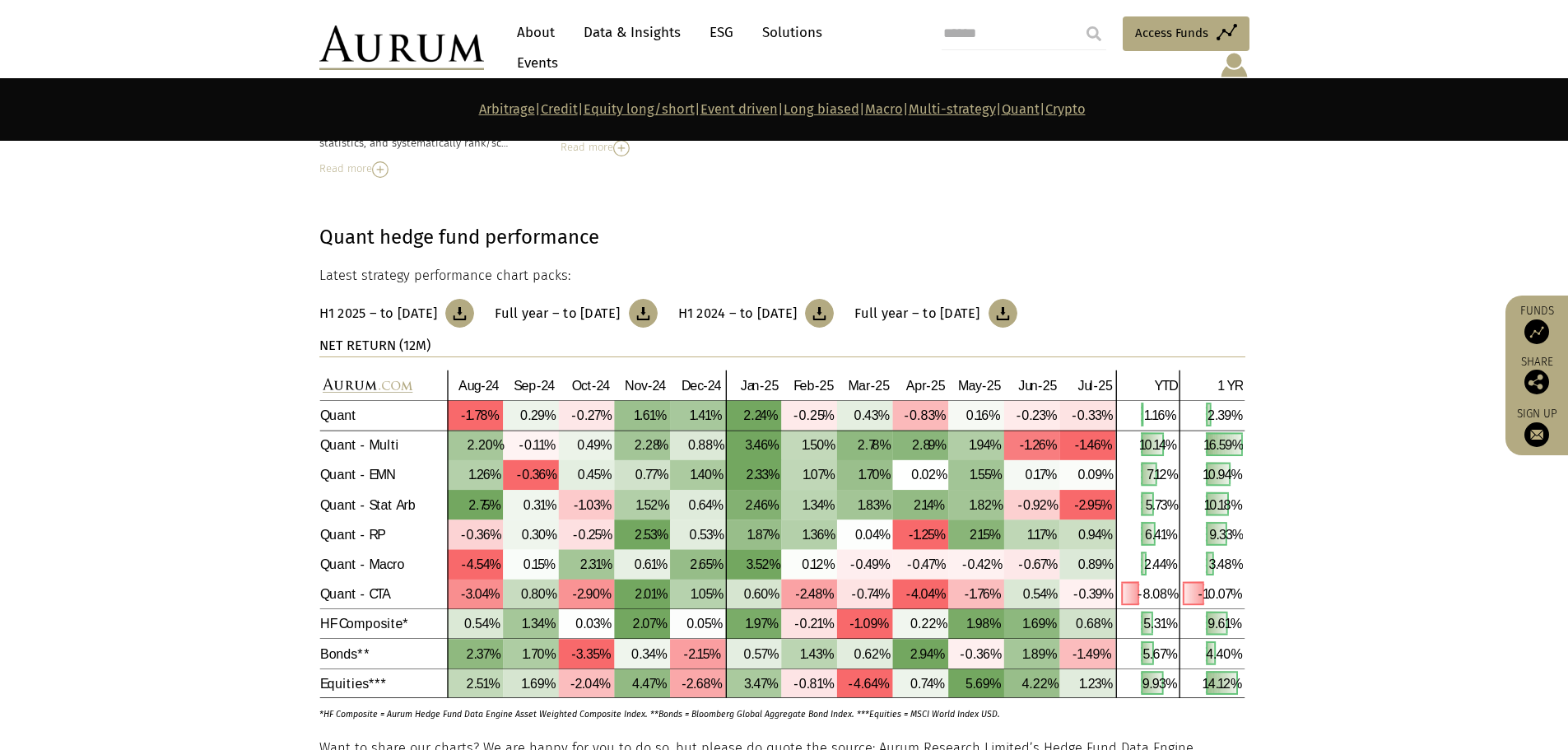
scroll to position [7504, 0]
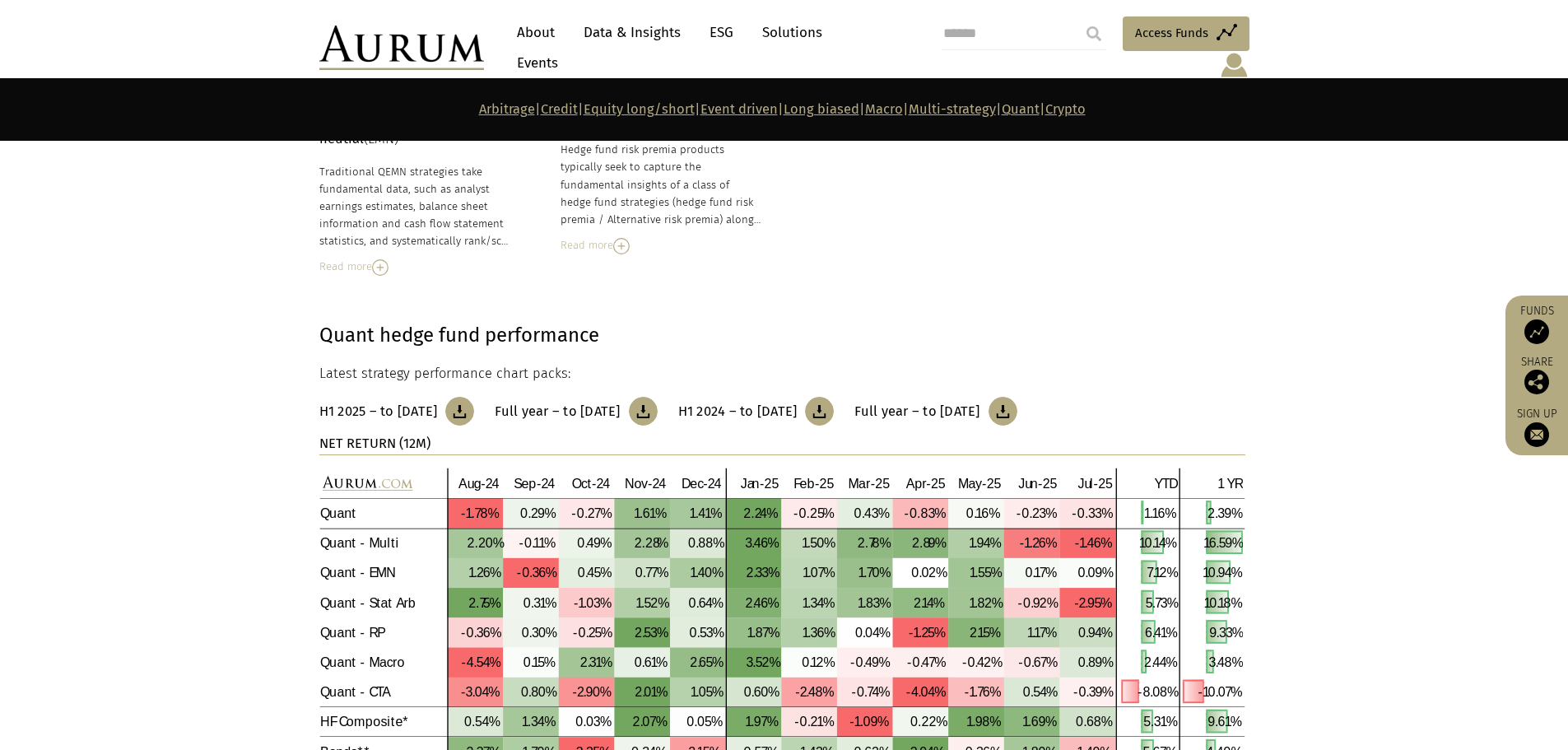
click at [474, 396] on img at bounding box center [459, 410] width 29 height 29
click at [657, 396] on img at bounding box center [643, 410] width 29 height 29
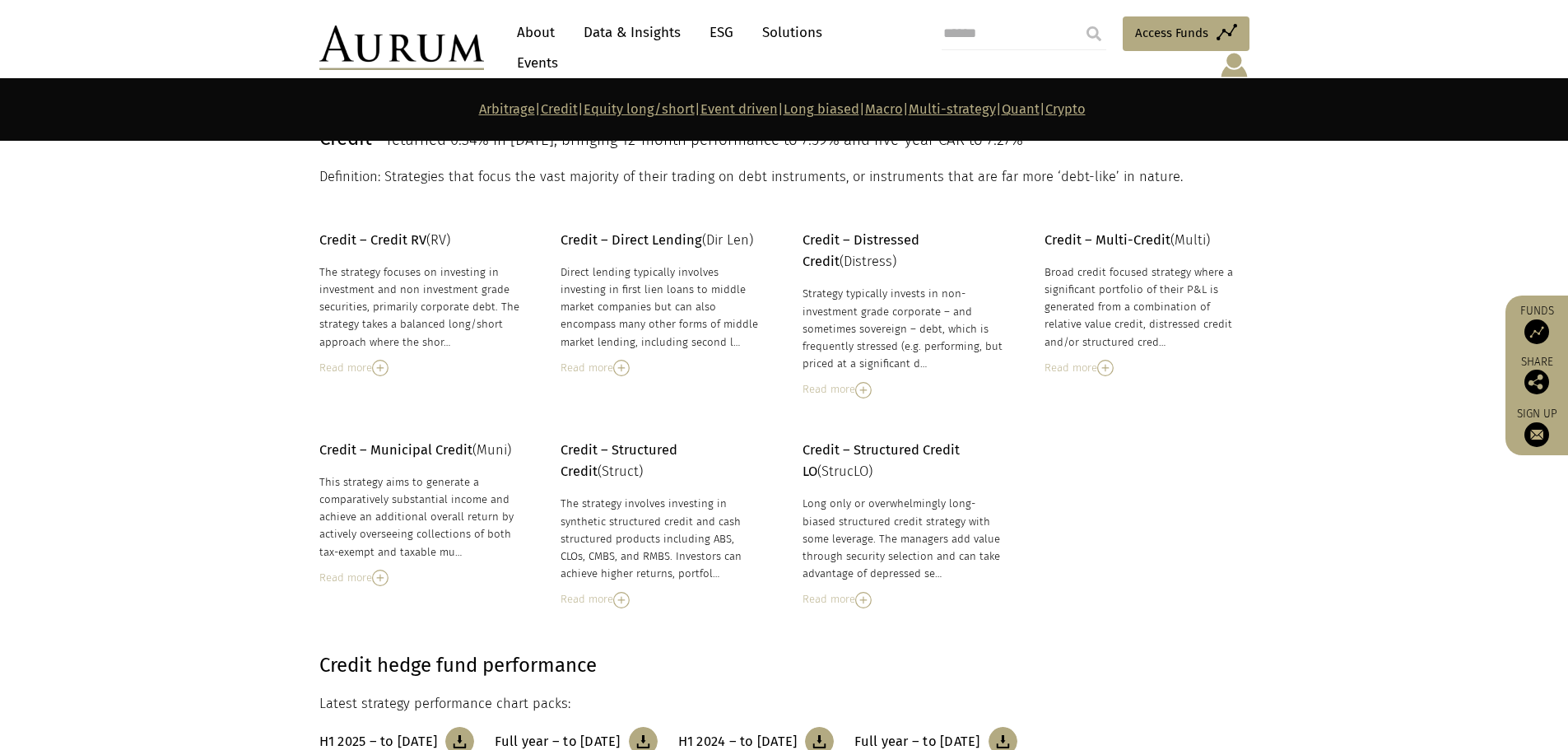
scroll to position [1250, 0]
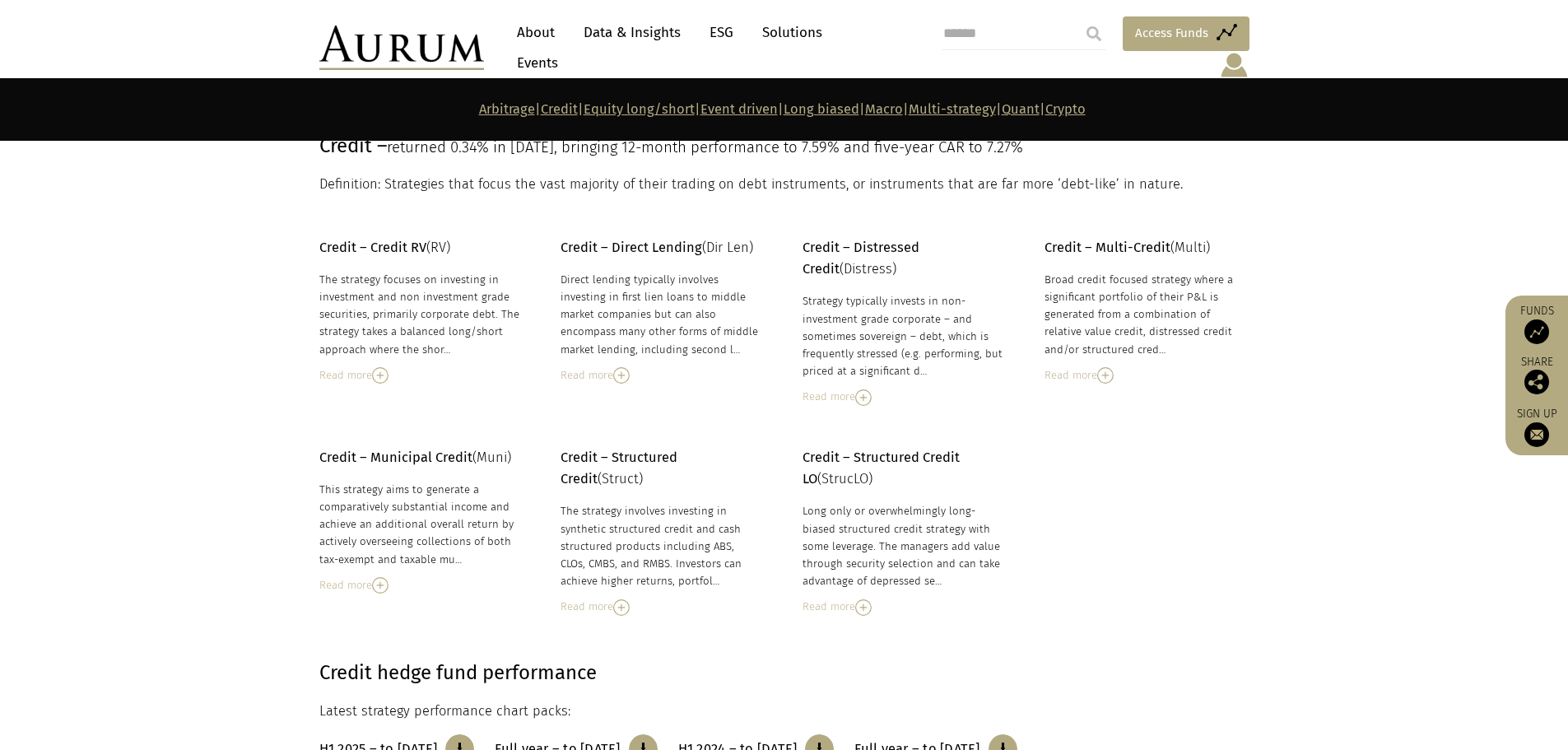
click at [1142, 43] on span "Access Funds" at bounding box center [1172, 32] width 73 height 20
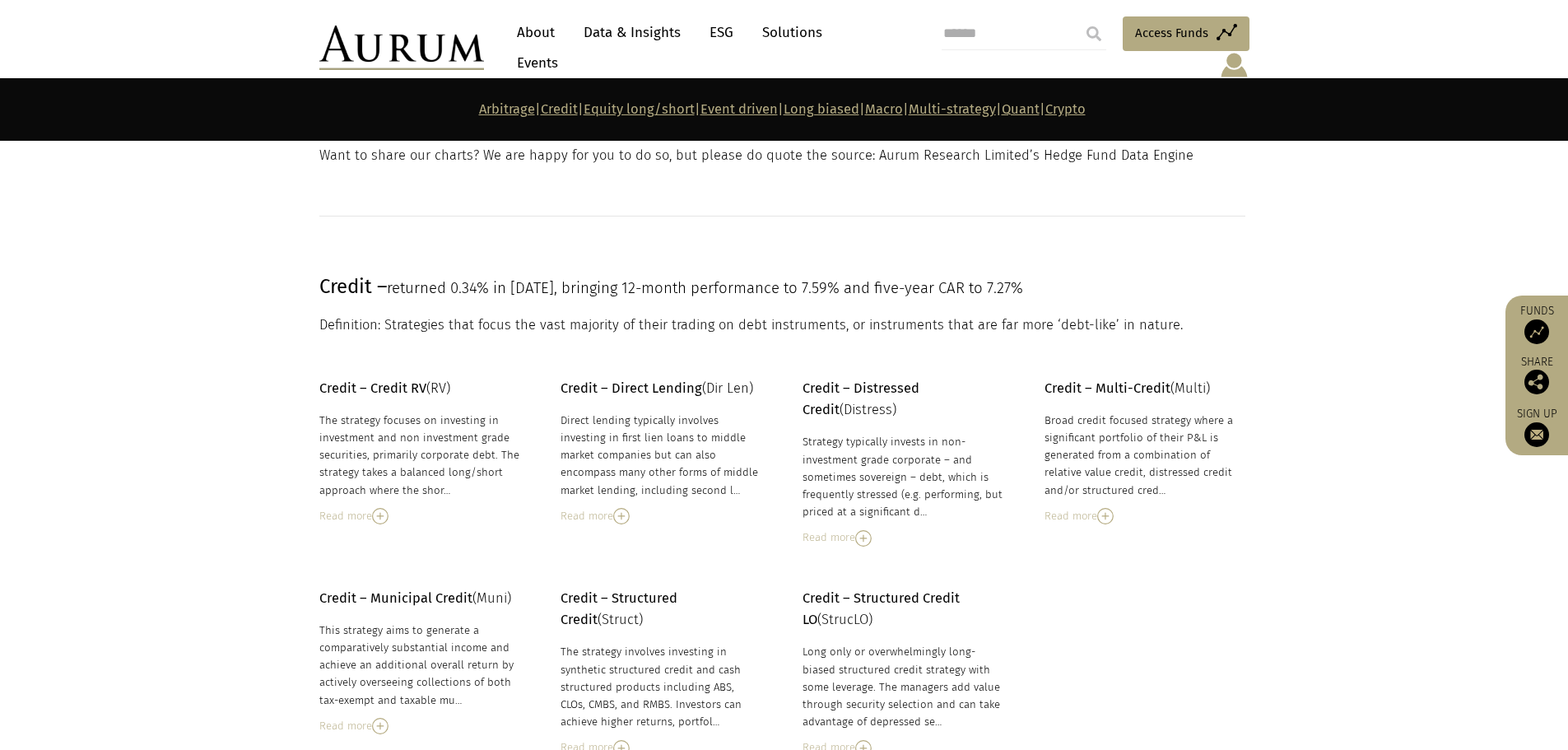
scroll to position [711, 0]
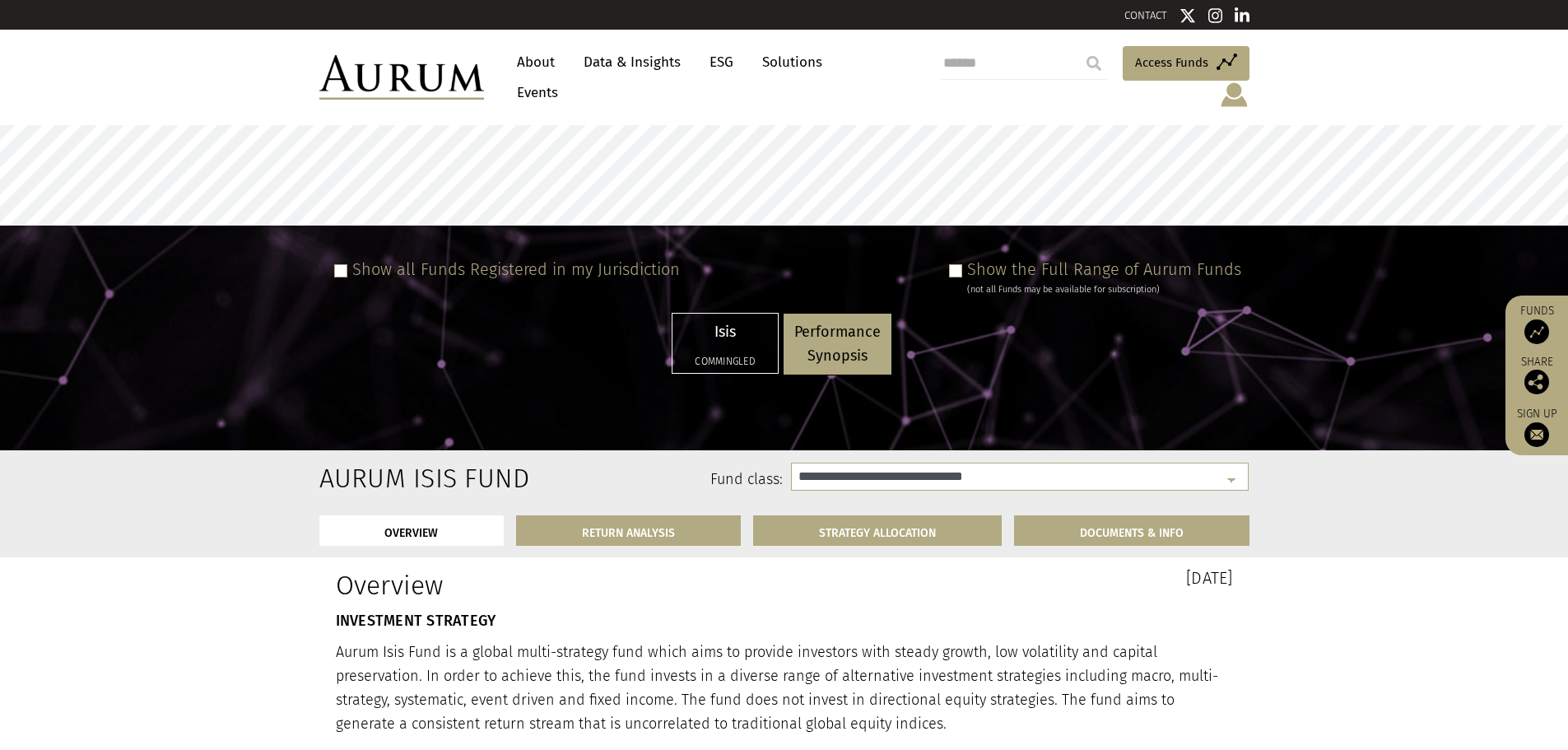
click at [745, 320] on p "Isis" at bounding box center [725, 332] width 84 height 24
select select "**********"
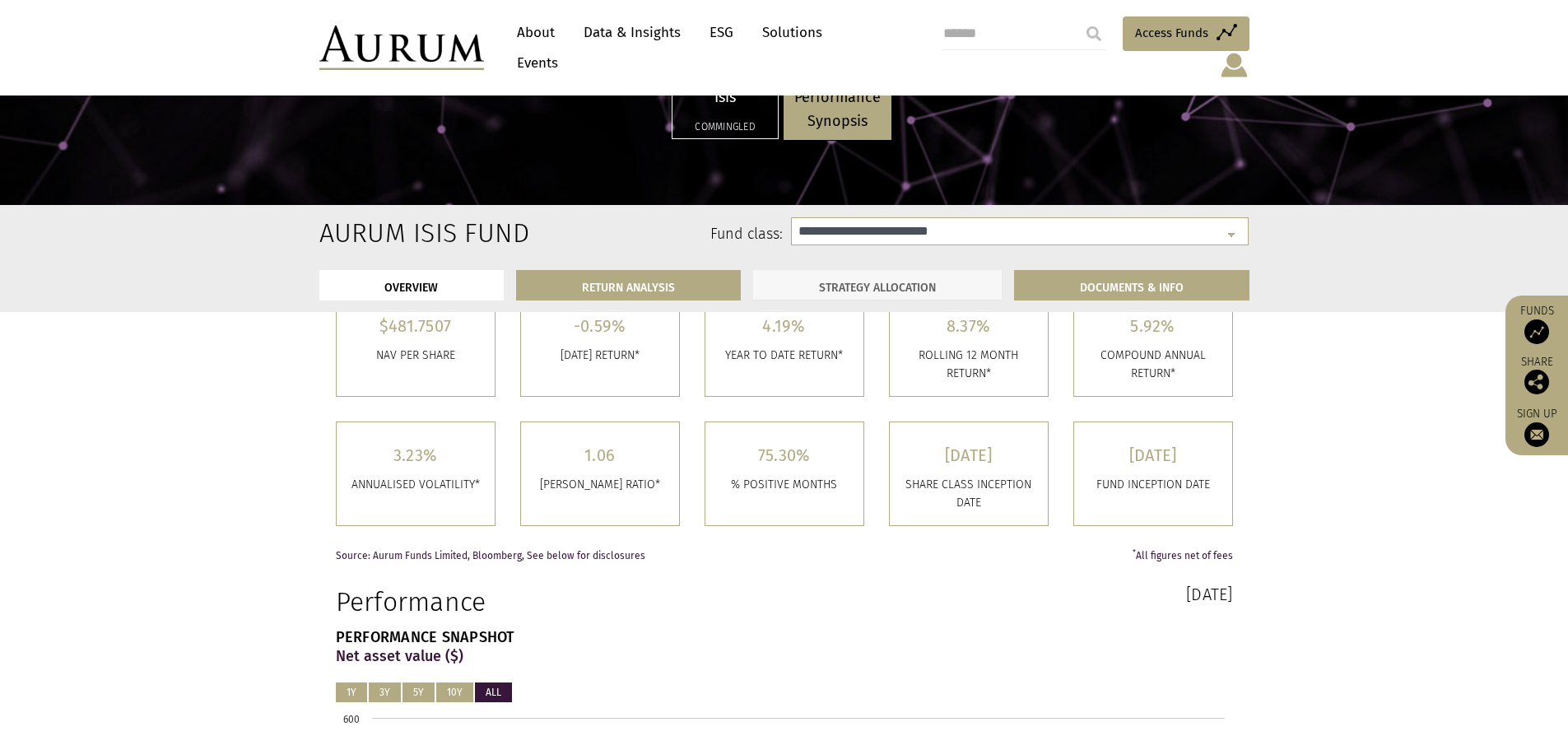
scroll to position [494, 0]
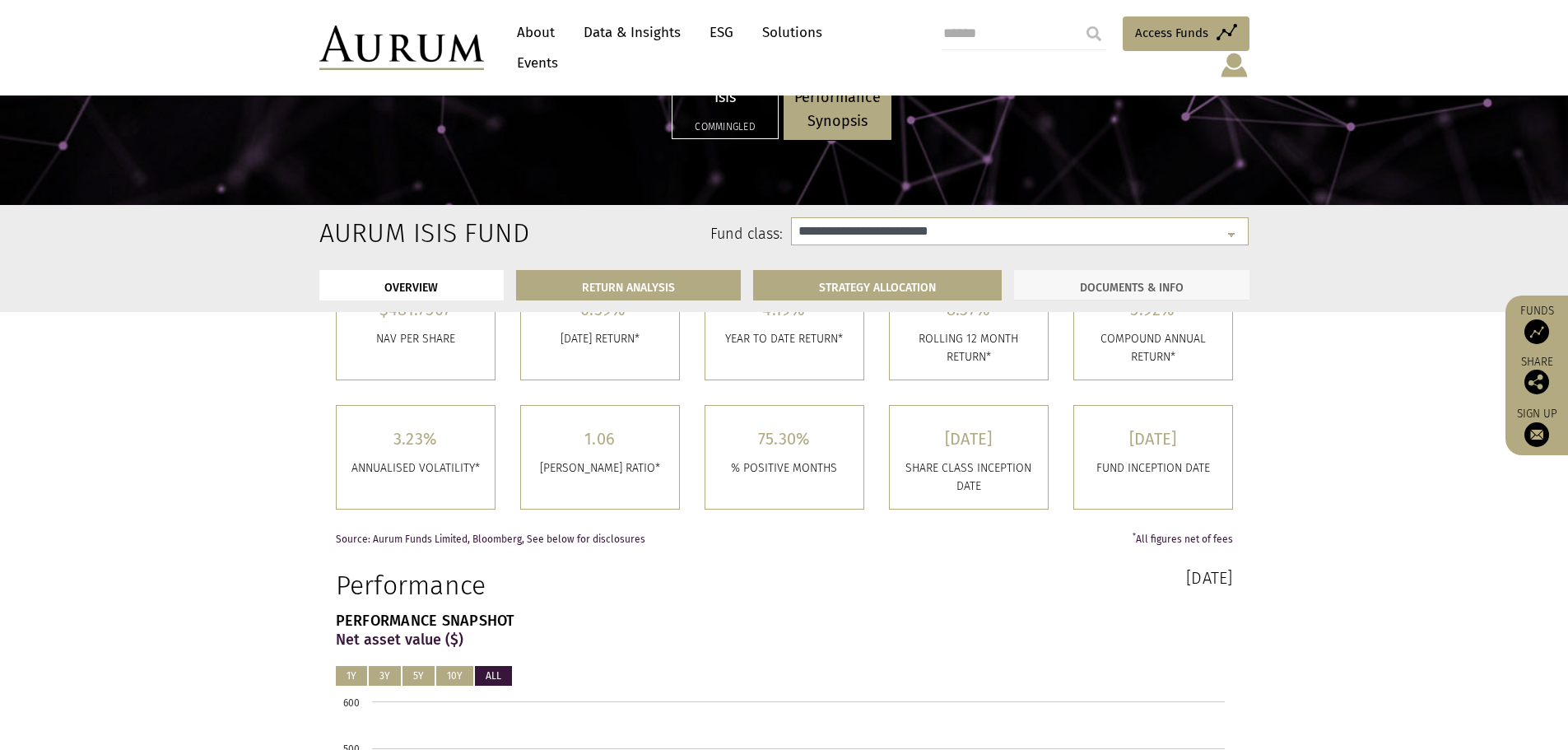
click at [1079, 286] on link "DOCUMENTS & INFO" at bounding box center [1131, 285] width 236 height 31
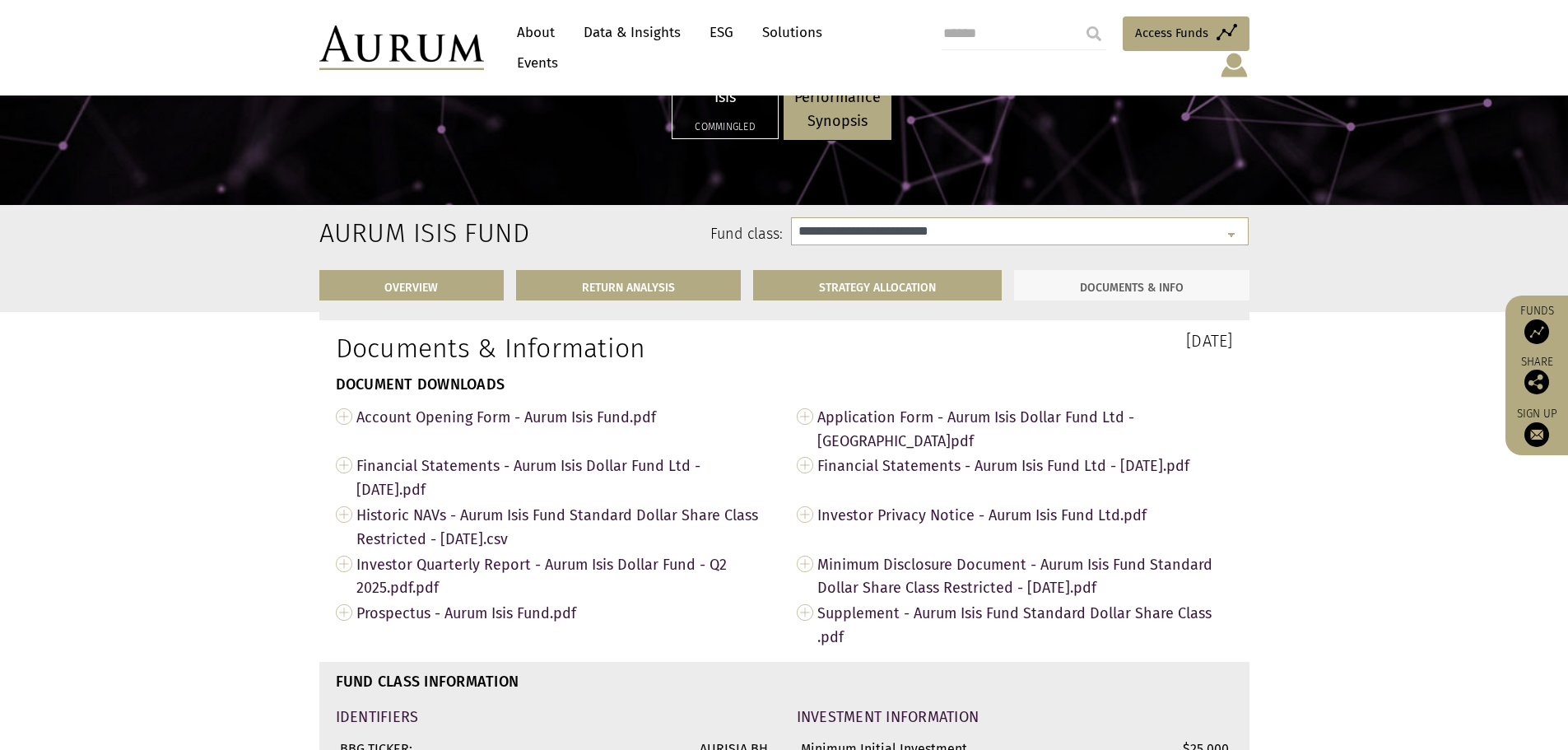
scroll to position [5408, 0]
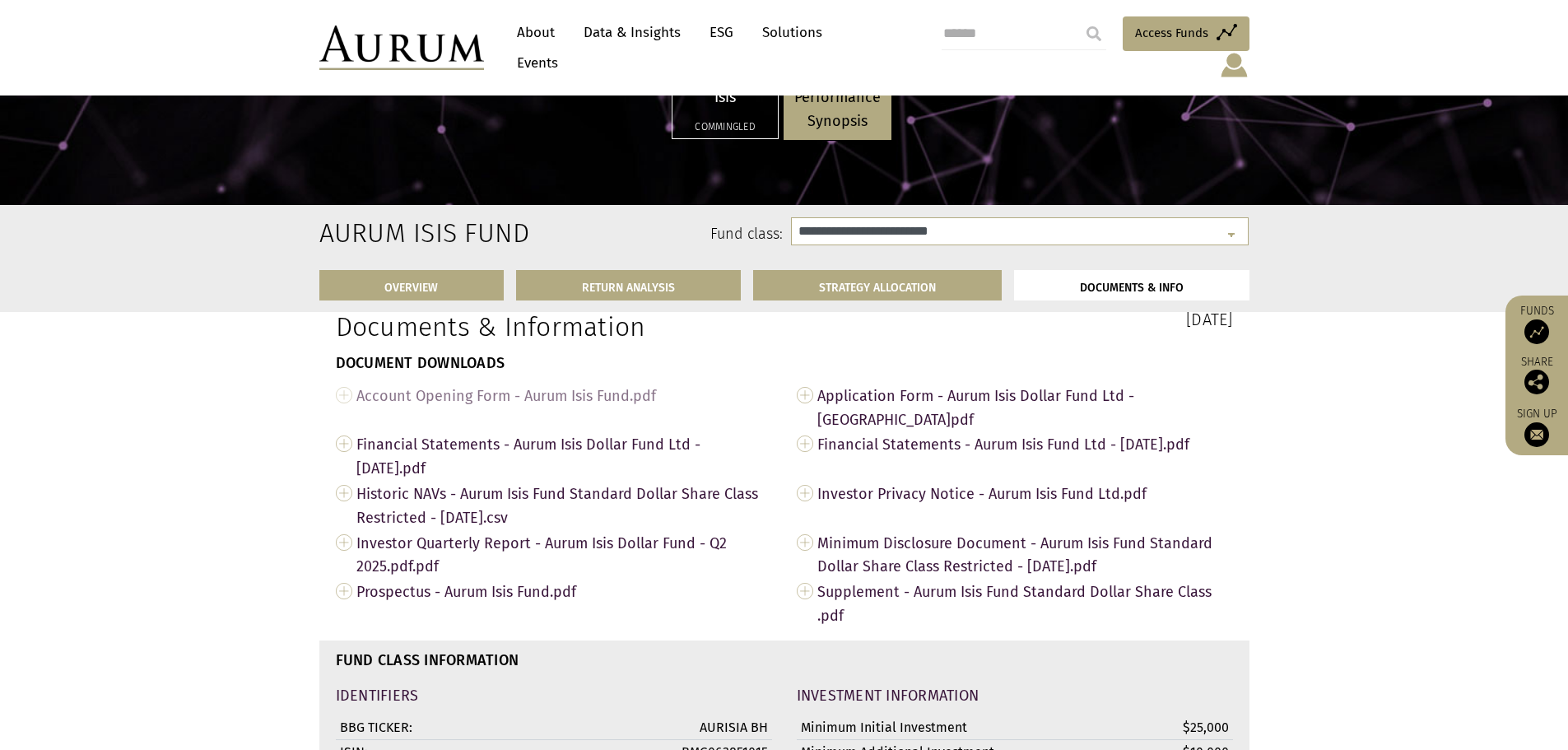
click at [346, 409] on link "Account Opening Form - Aurum Isis Fund.pdf" at bounding box center [554, 395] width 437 height 25
click at [349, 461] on link "Financial Statements - Aurum Isis Dollar Fund Ltd - [DATE].pdf" at bounding box center [554, 456] width 437 height 50
click at [347, 500] on link "Historic NAVs - Aurum Isis Fund Standard Dollar Share Class Restricted - [DATE]…" at bounding box center [554, 505] width 437 height 50
click at [342, 552] on link "Investor Quarterly Report - Aurum Isis Dollar Fund - Q2 2025.pdf.pdf" at bounding box center [554, 554] width 437 height 50
click at [347, 604] on link "Prospectus - Aurum Isis Fund.pdf" at bounding box center [554, 591] width 437 height 25
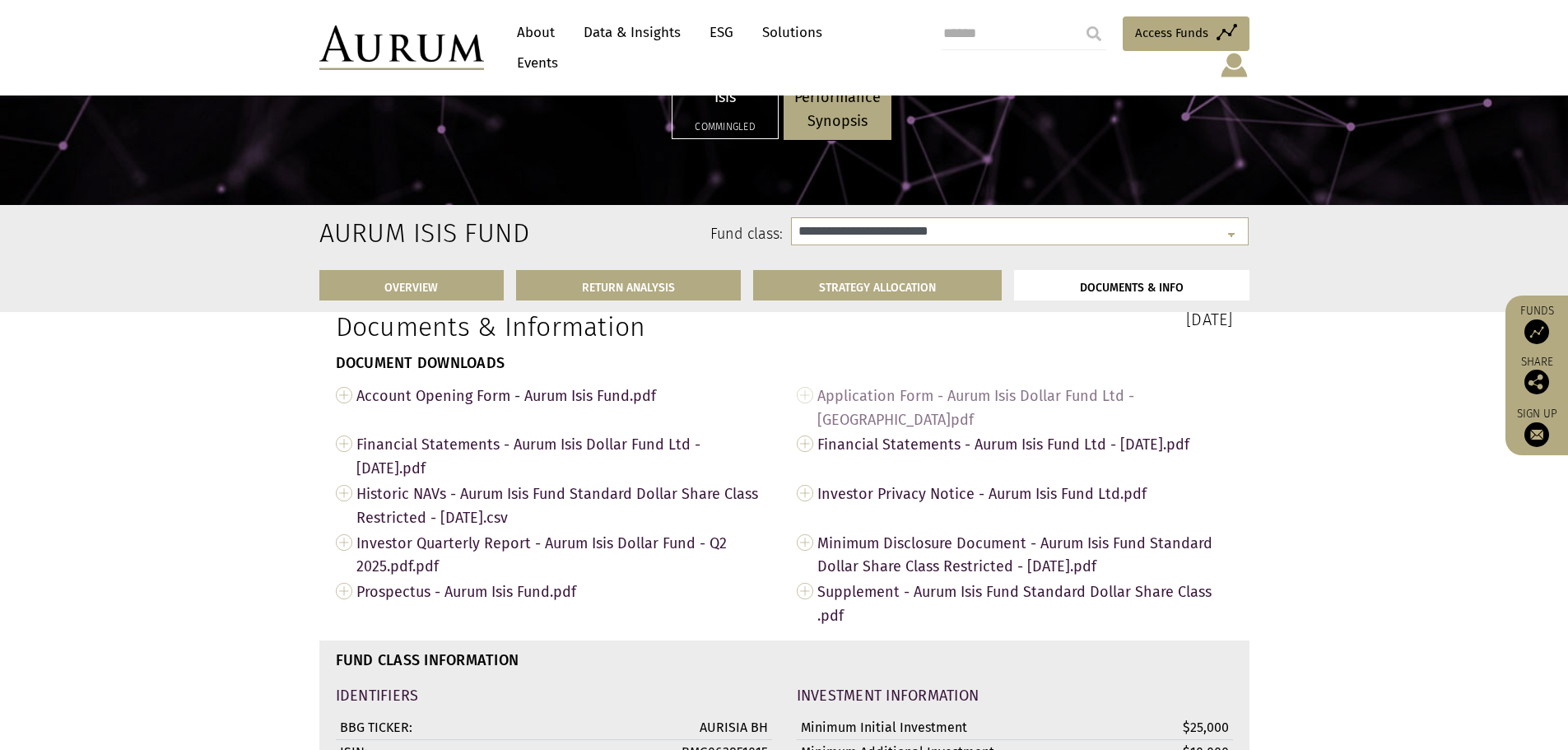
click at [809, 409] on link "Application Form - Aurum Isis Dollar Fund Ltd - [GEOGRAPHIC_DATA]pdf" at bounding box center [1014, 407] width 437 height 50
click at [805, 451] on link "Financial Statements - Aurum Isis Fund Ltd - [DATE].pdf" at bounding box center [1014, 444] width 437 height 25
click at [801, 499] on link "Investor Privacy Notice - Aurum Isis Fund Ltd.pdf" at bounding box center [1014, 492] width 437 height 25
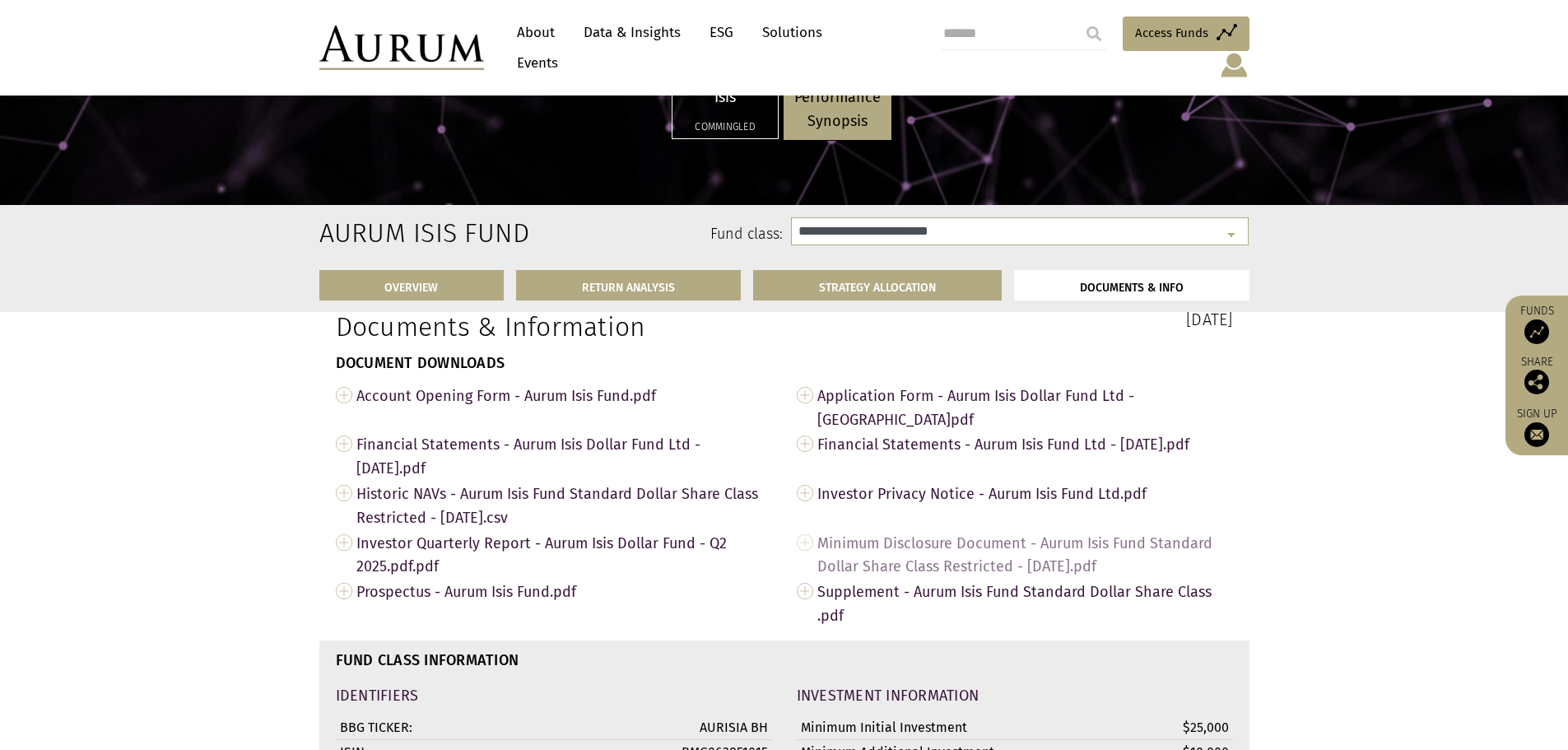
click at [806, 555] on link "Minimum Disclosure Document - Aurum Isis Fund Standard Dollar Share Class Restr…" at bounding box center [1014, 554] width 437 height 50
click at [808, 606] on link "Supplement - Aurum Isis Fund Standard Dollar Share Class .pdf" at bounding box center [1014, 603] width 437 height 50
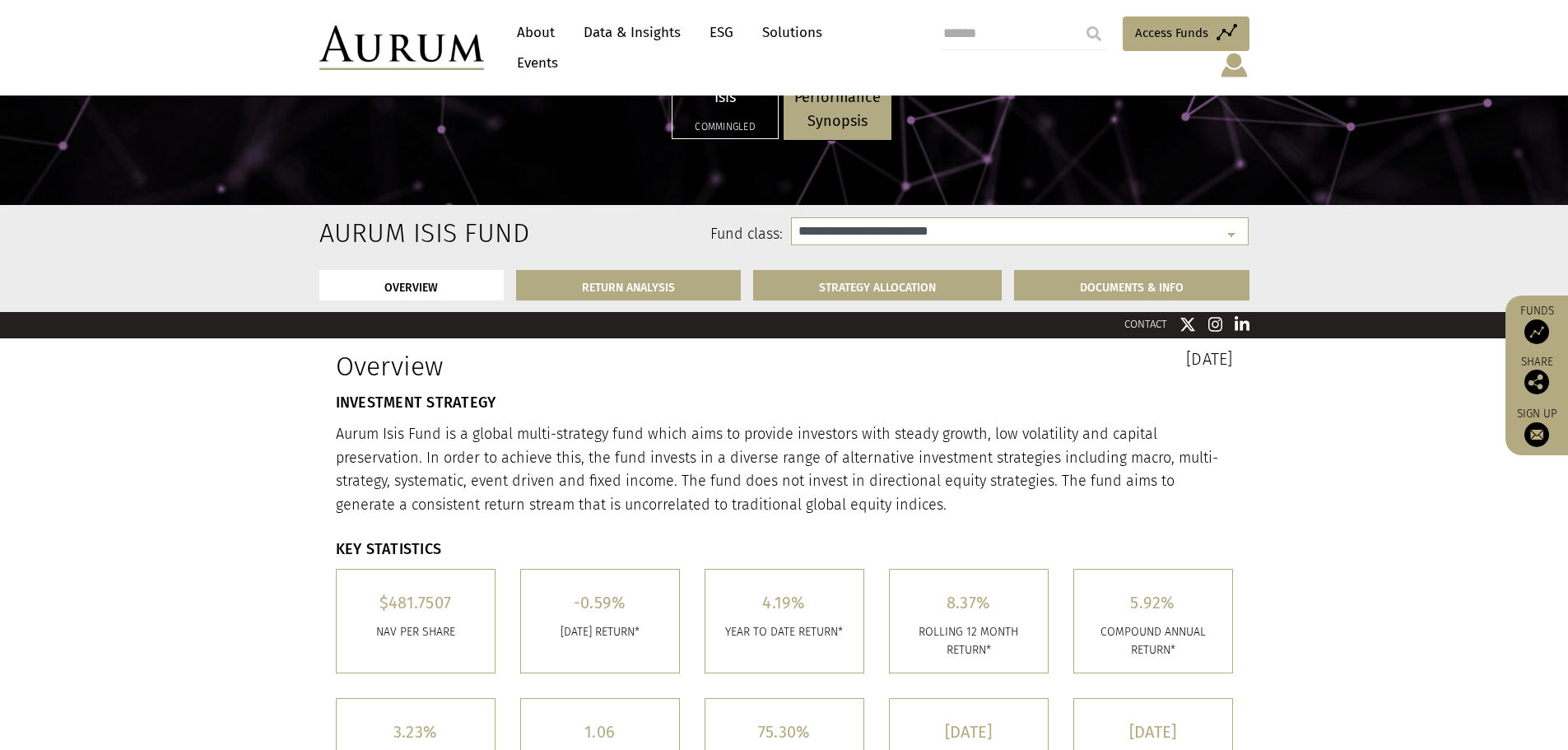
scroll to position [329, 0]
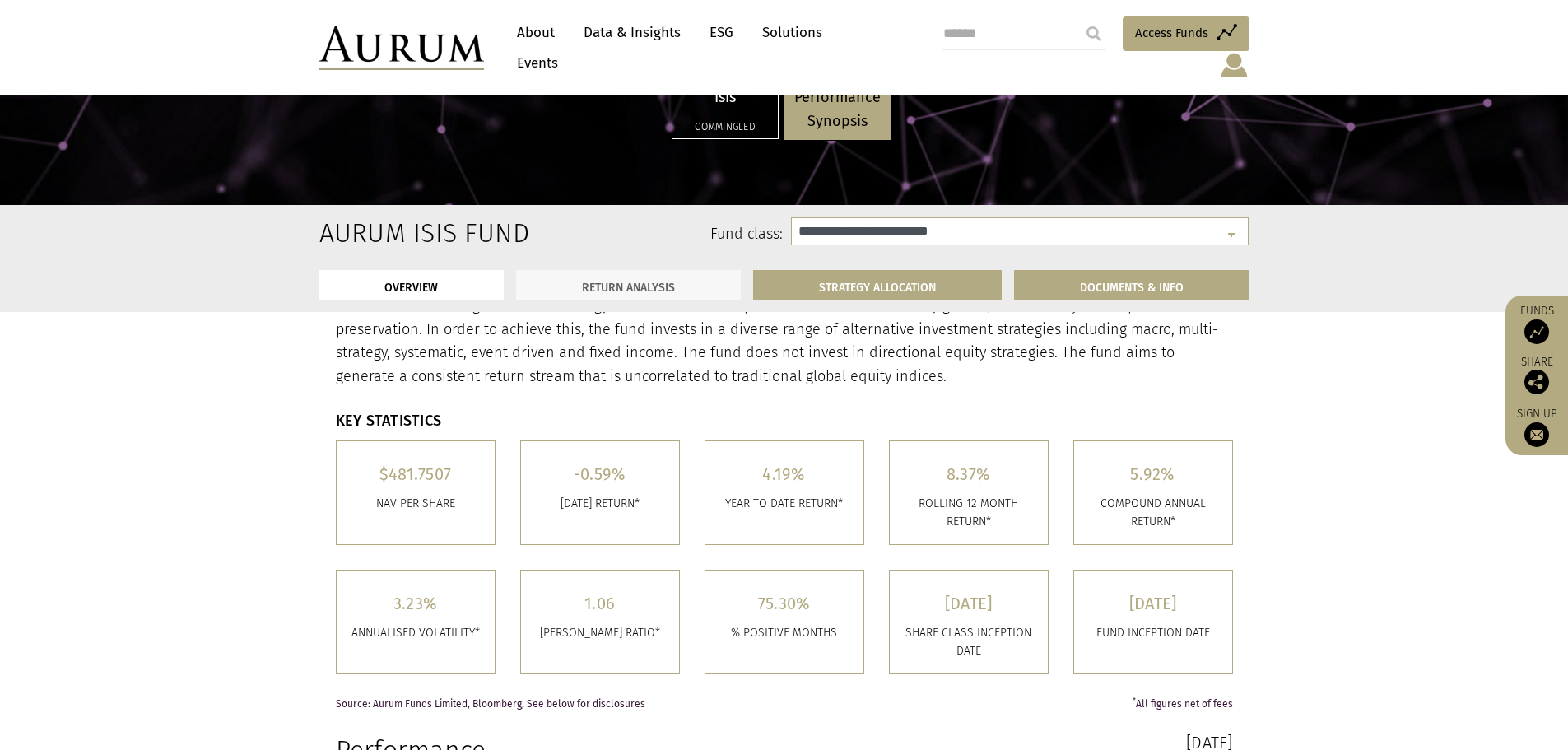
click at [654, 285] on link "RETURN ANALYSIS" at bounding box center [628, 285] width 224 height 31
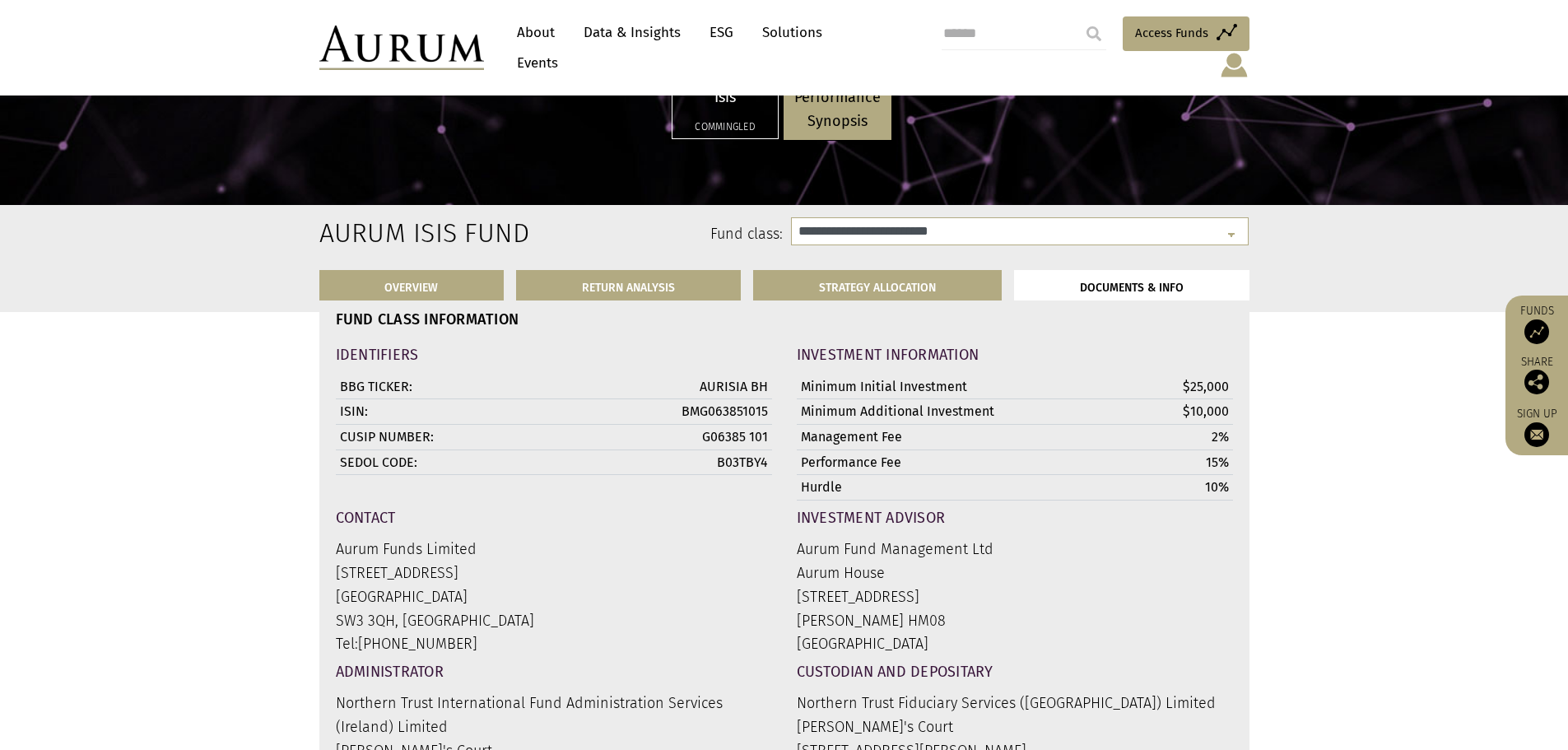
scroll to position [5787, 0]
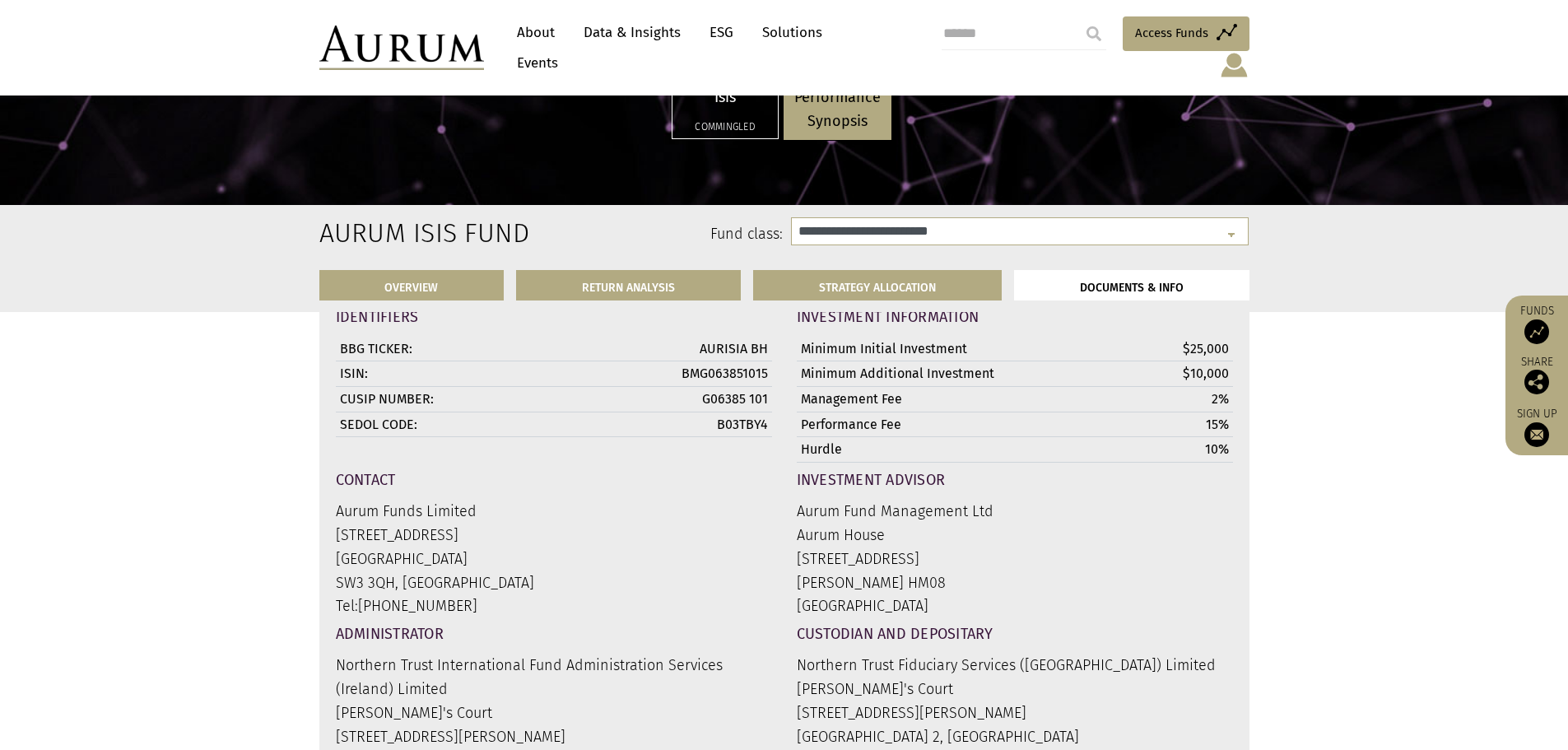
click at [822, 105] on p "Performance Synopsis" at bounding box center [837, 109] width 86 height 48
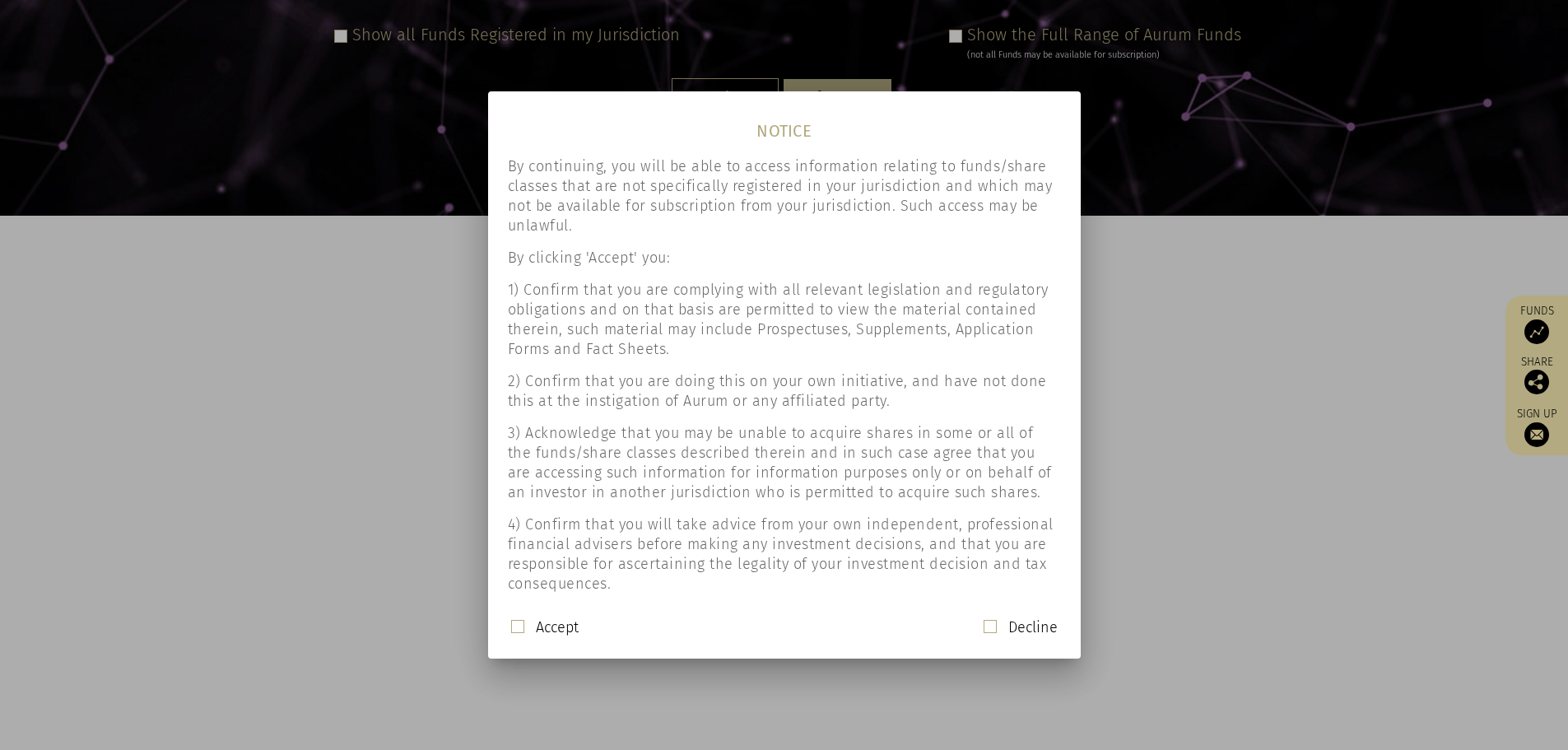
click at [1217, 480] on div at bounding box center [784, 375] width 1568 height 750
click at [521, 627] on span at bounding box center [517, 626] width 13 height 13
